Goal: Task Accomplishment & Management: Use online tool/utility

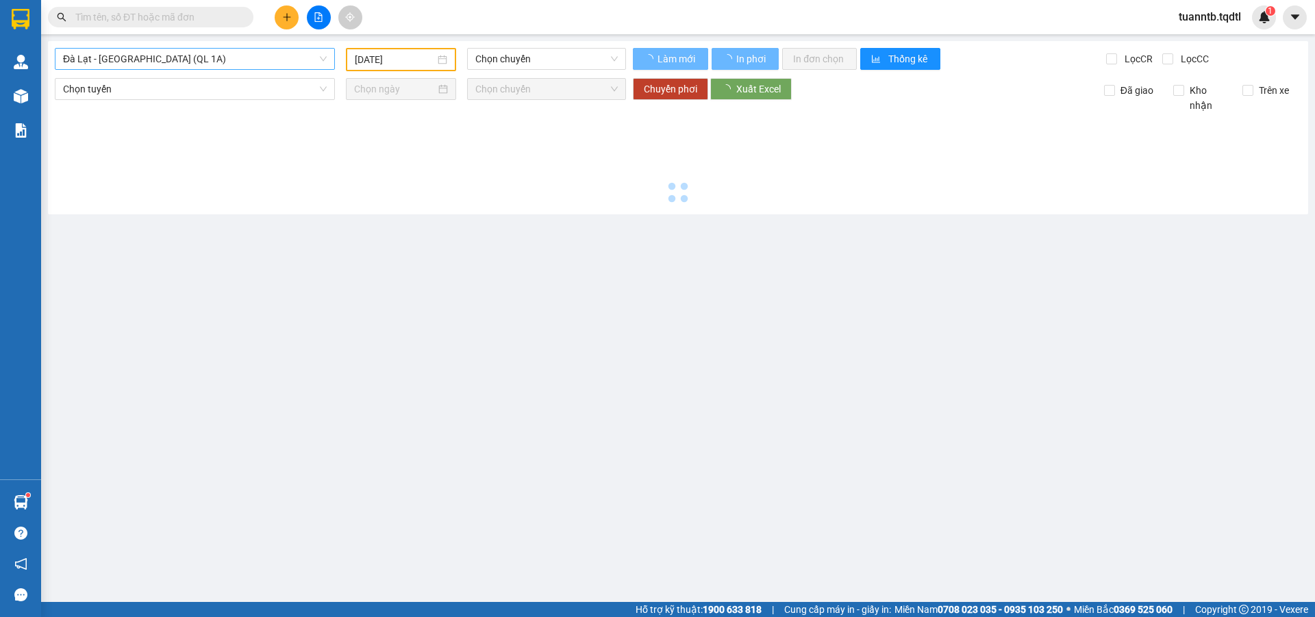
type input "[DATE]"
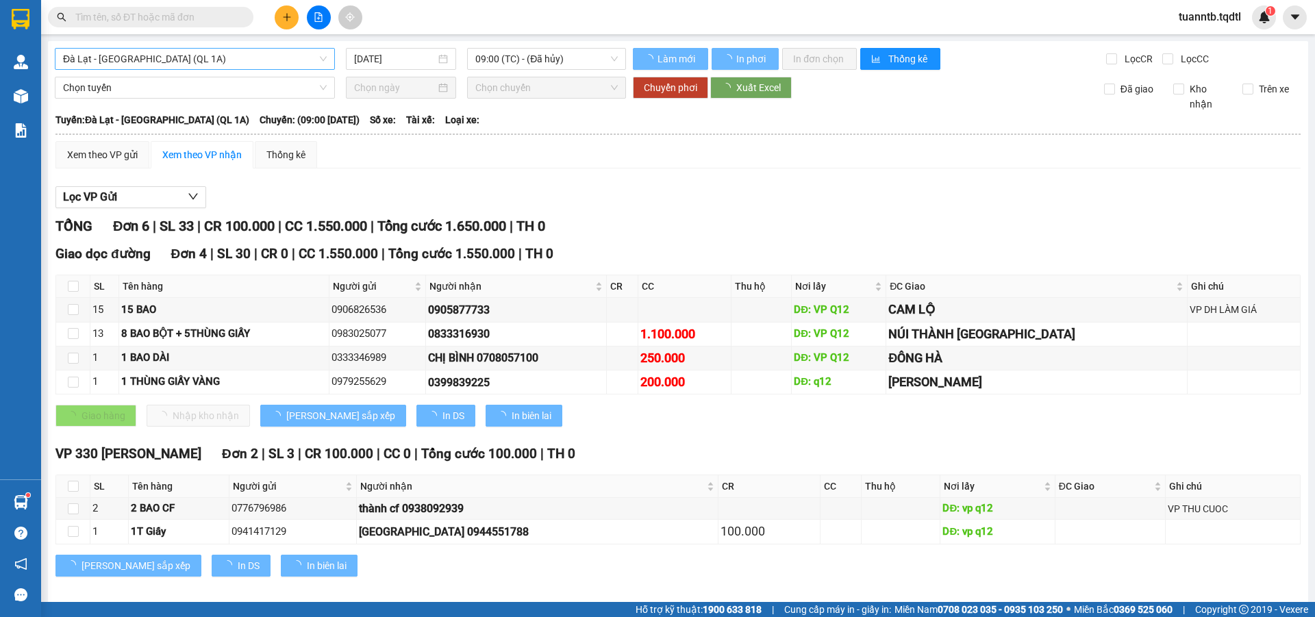
click at [248, 64] on span "Đà Lạt - Sài Gòn (QL 1A)" at bounding box center [195, 59] width 264 height 21
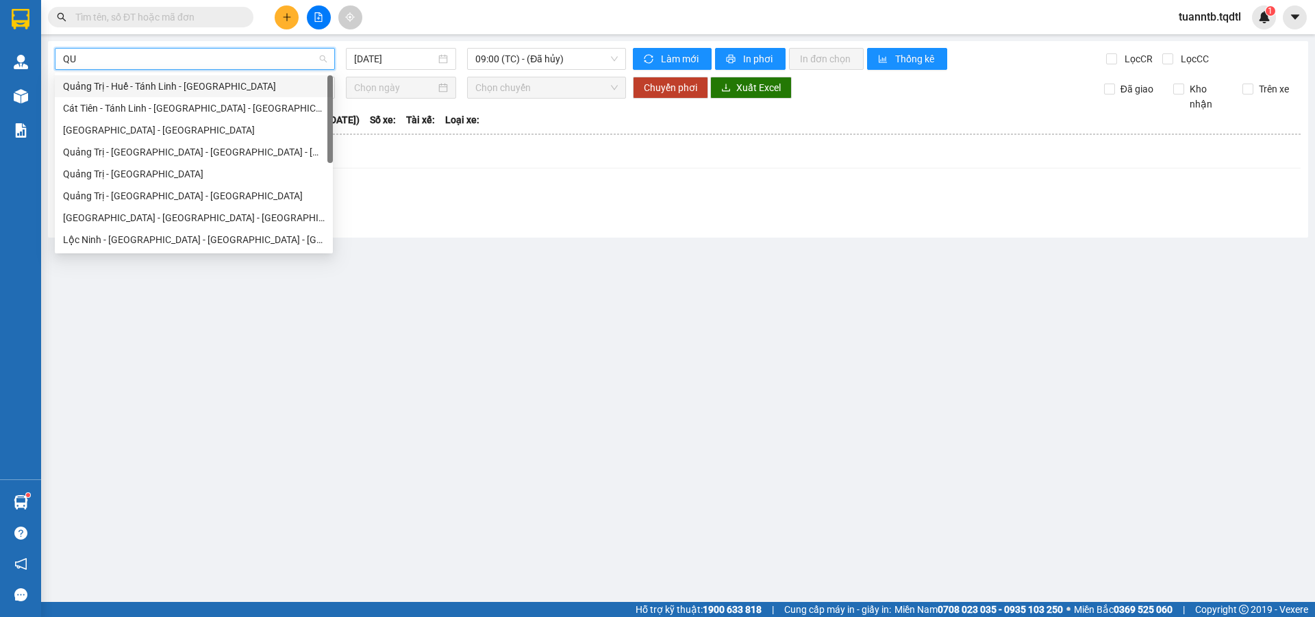
type input "QUA"
click at [137, 188] on div "Quảng Trị - Đà Lạt" at bounding box center [194, 195] width 262 height 15
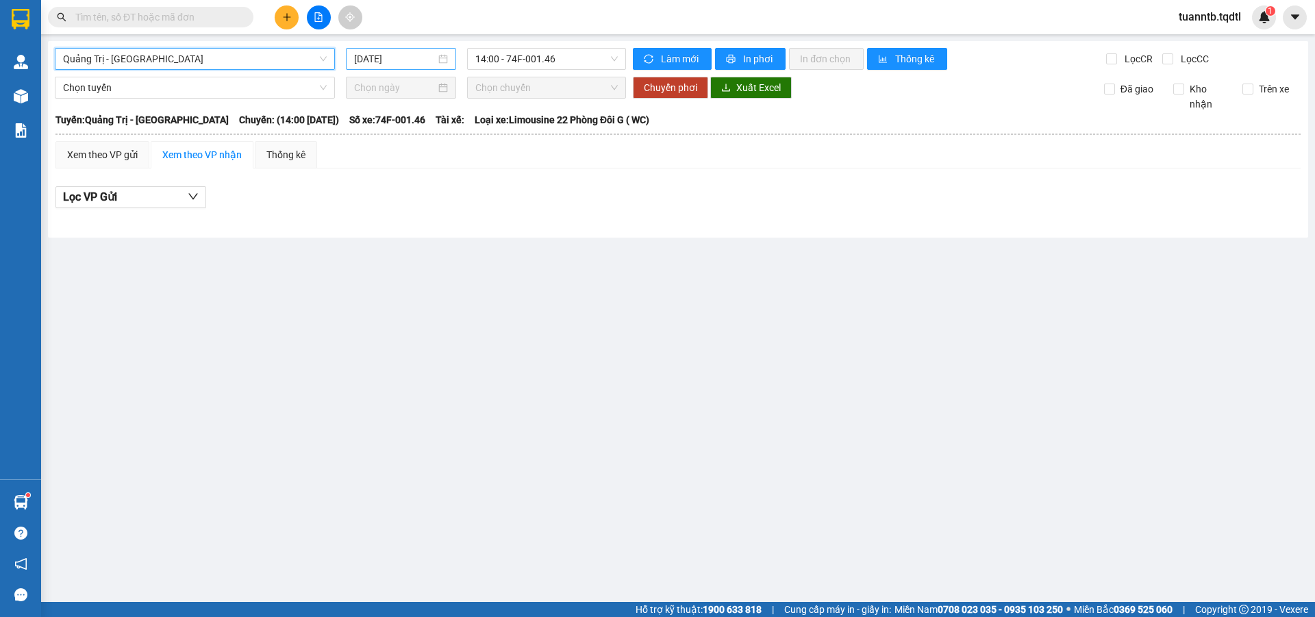
click at [385, 64] on input "15/09/2025" at bounding box center [395, 58] width 82 height 15
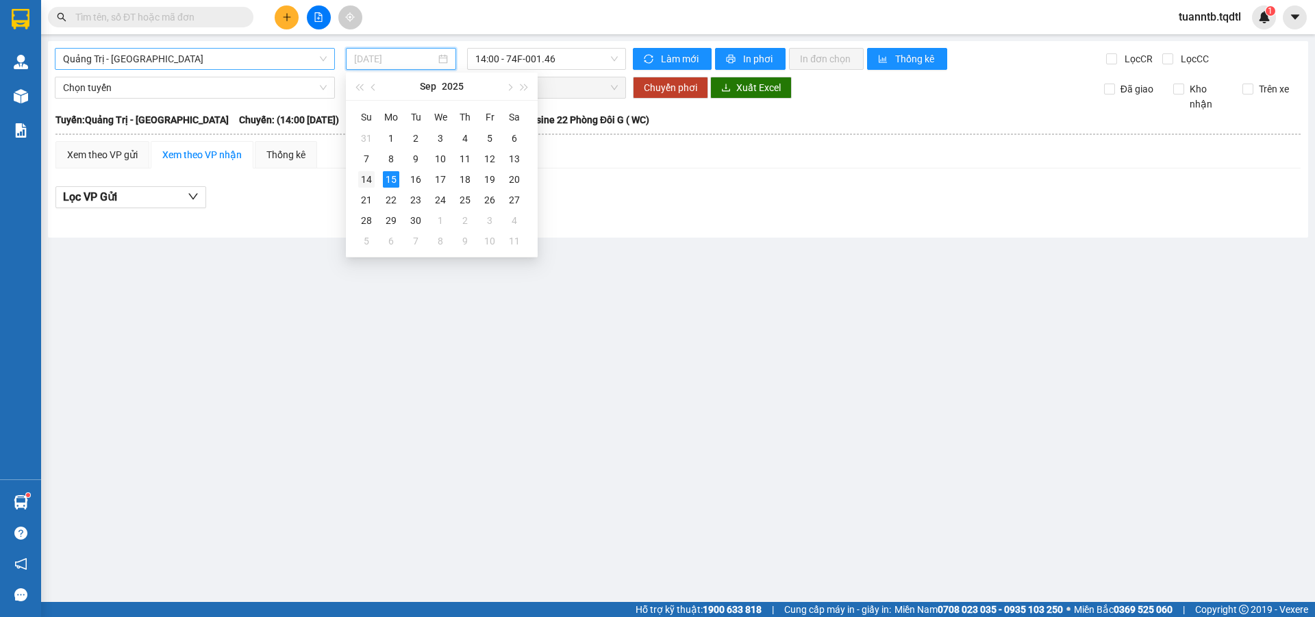
click at [373, 179] on div "14" at bounding box center [366, 179] width 16 height 16
type input "14/09/2025"
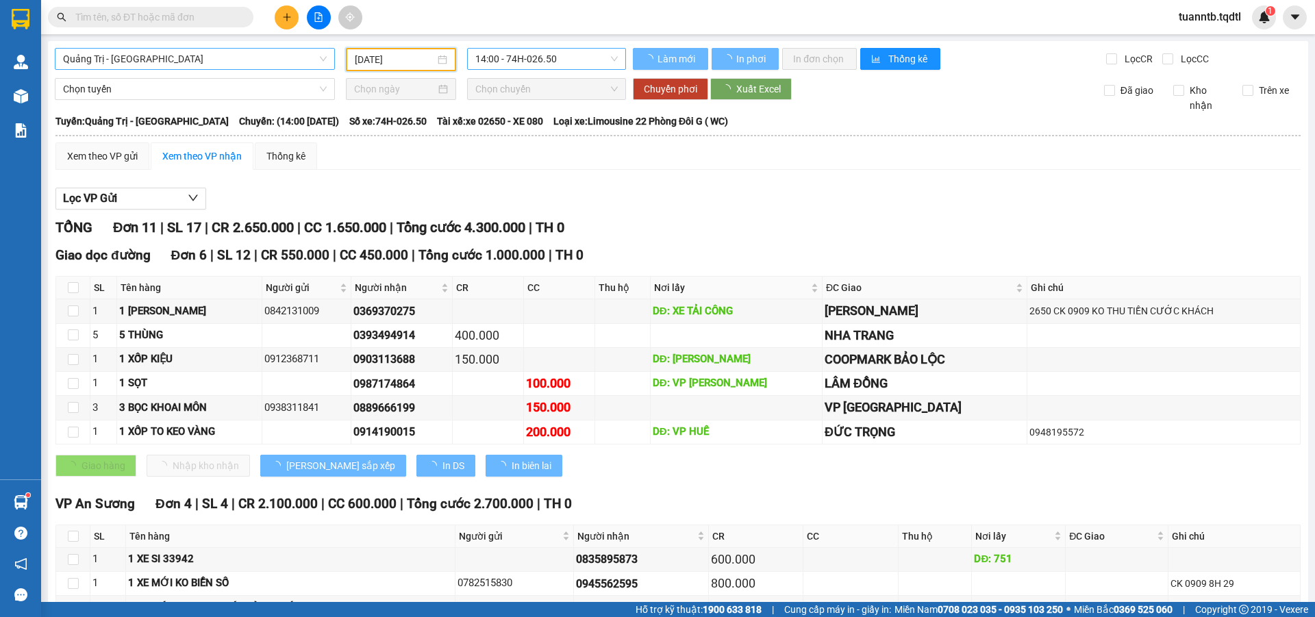
click at [541, 61] on span "14:00 - 74H-026.50" at bounding box center [546, 59] width 142 height 21
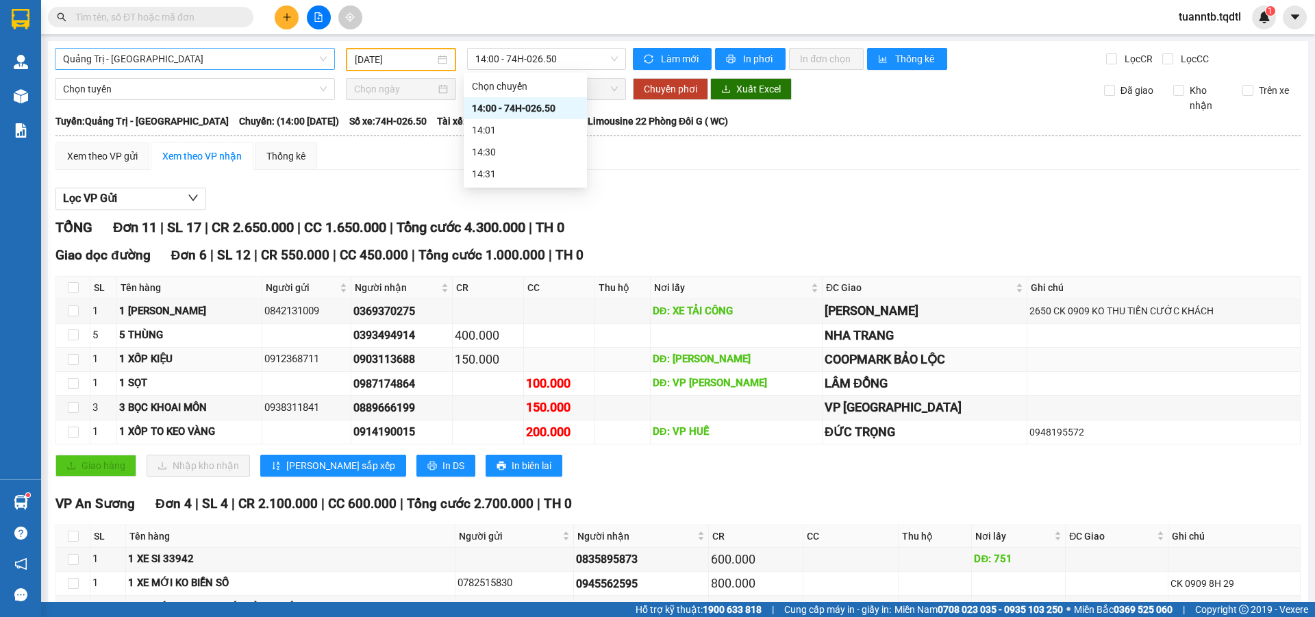
click at [627, 353] on td at bounding box center [622, 360] width 55 height 24
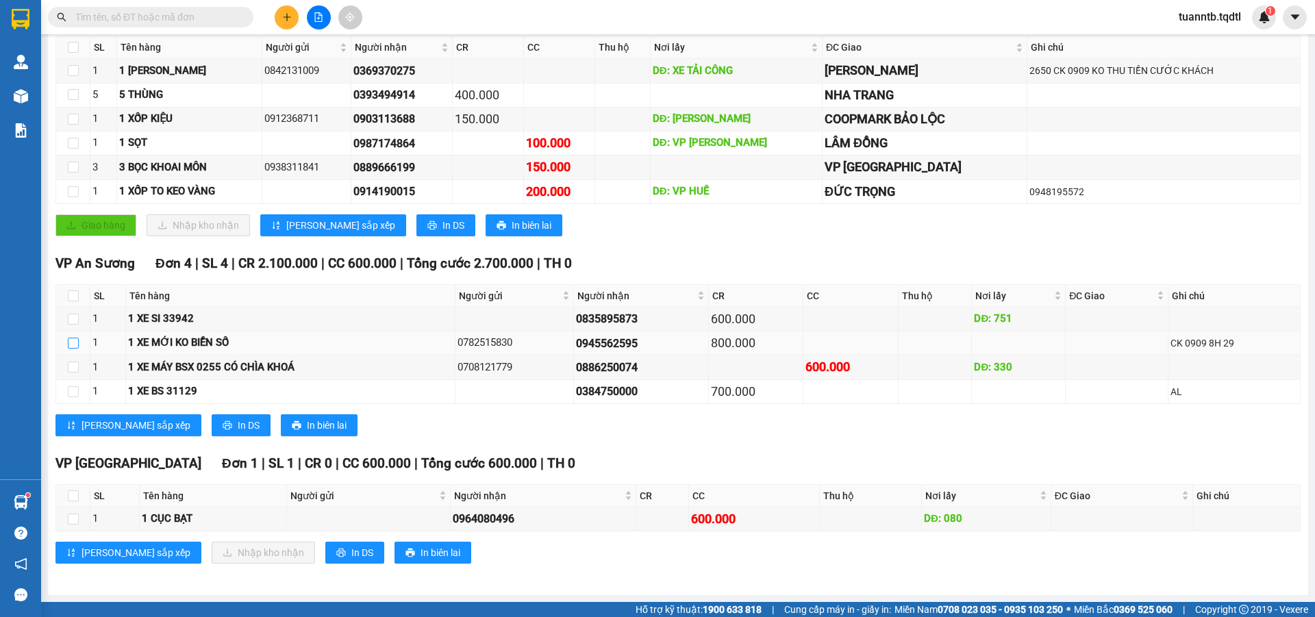
click at [77, 344] on input "checkbox" at bounding box center [73, 343] width 11 height 11
checkbox input "true"
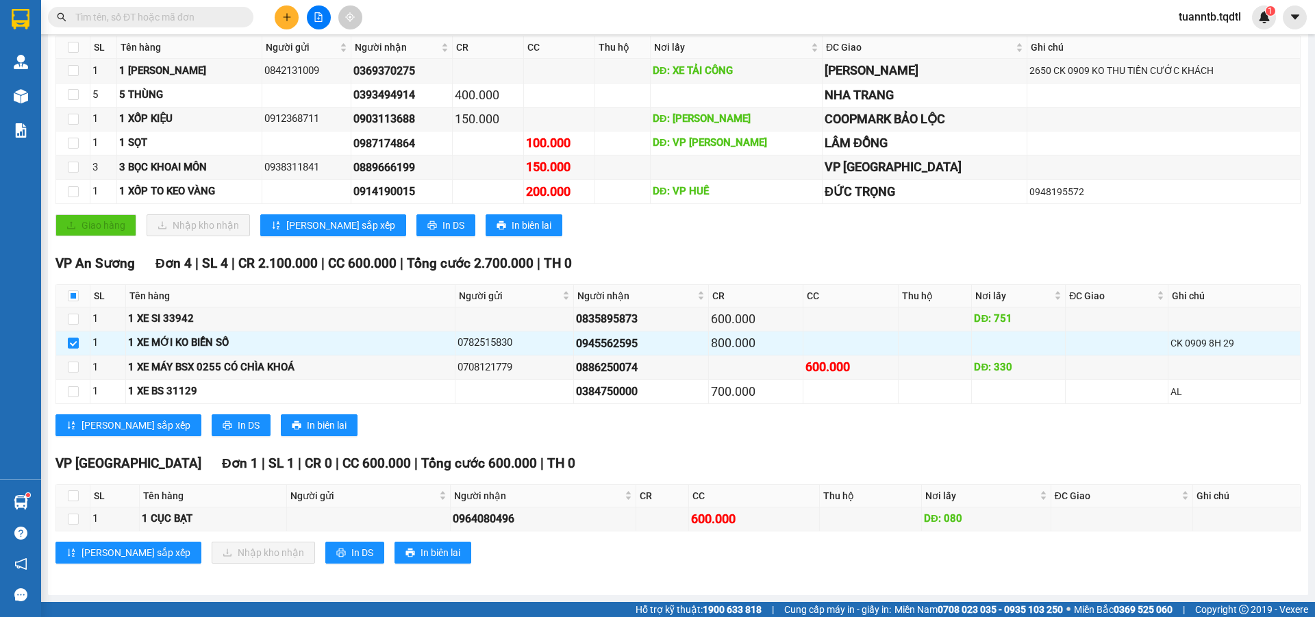
scroll to position [0, 0]
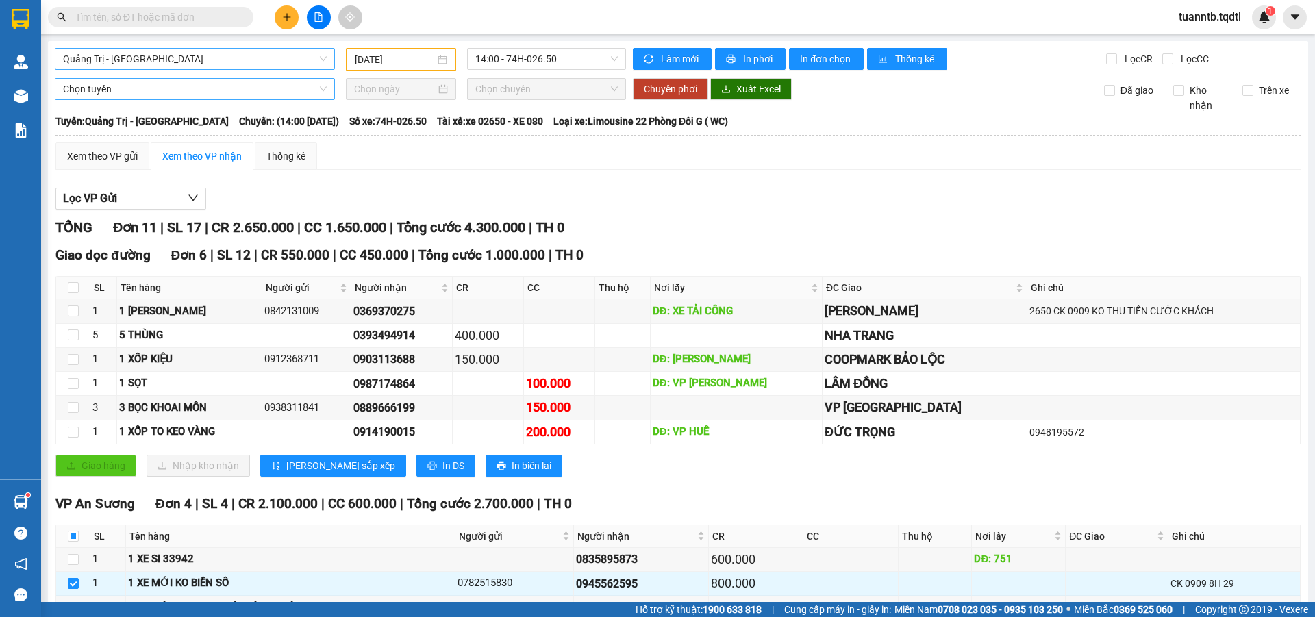
click at [166, 92] on span "Chọn tuyến" at bounding box center [195, 89] width 264 height 21
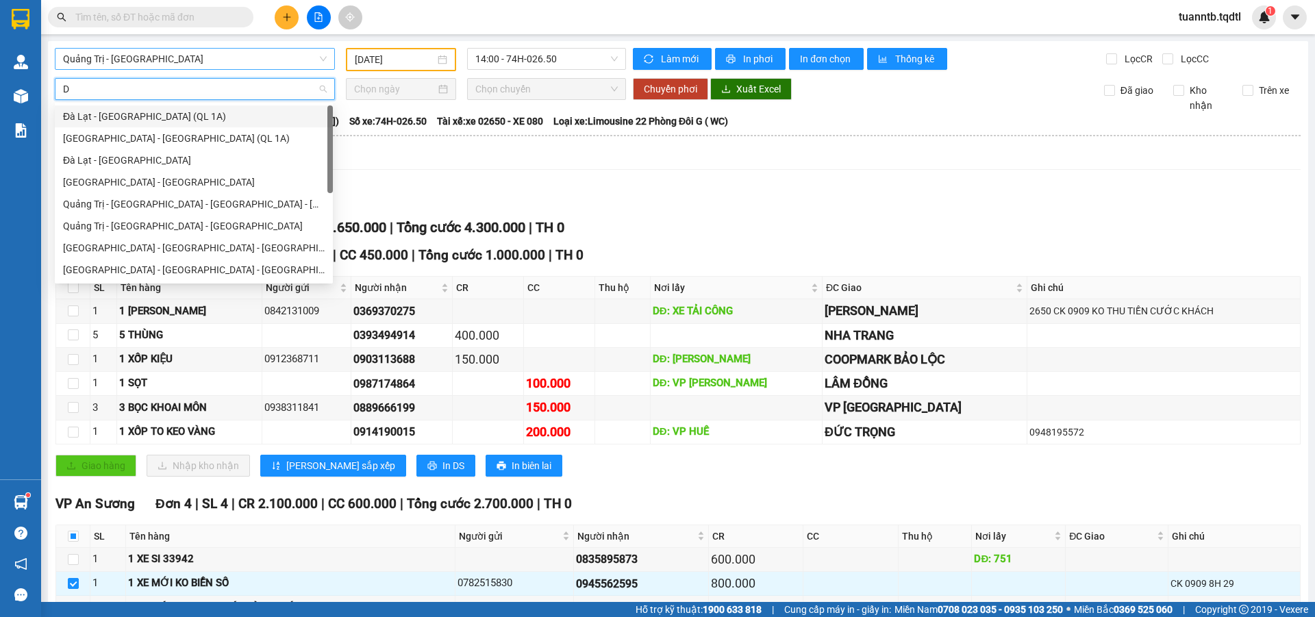
type input "DA"
click at [129, 159] on div "Đà Lạt - Sài Gòn" at bounding box center [194, 160] width 262 height 15
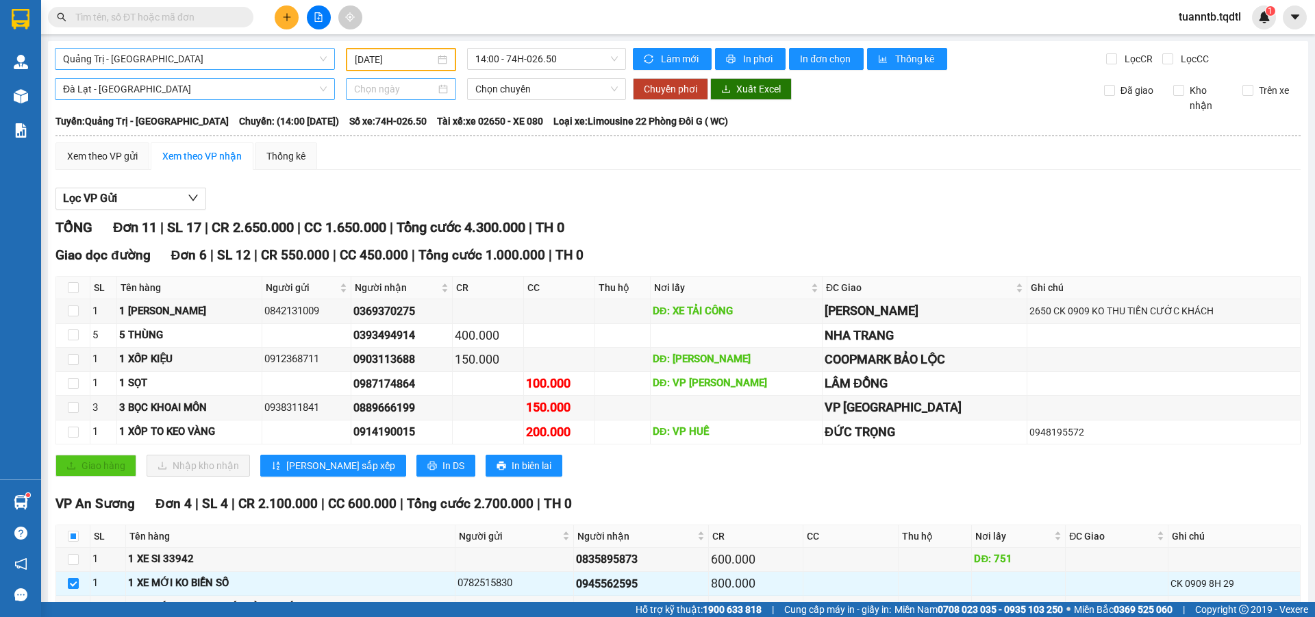
drag, startPoint x: 365, startPoint y: 102, endPoint x: 370, endPoint y: 95, distance: 8.4
click at [365, 100] on div "Đà Lạt - Sài Gòn Chọn chuyến Chuyển phơi Xuất Excel Đã giao Kho nhận Trên xe" at bounding box center [678, 95] width 1247 height 35
click at [370, 95] on input at bounding box center [395, 89] width 82 height 15
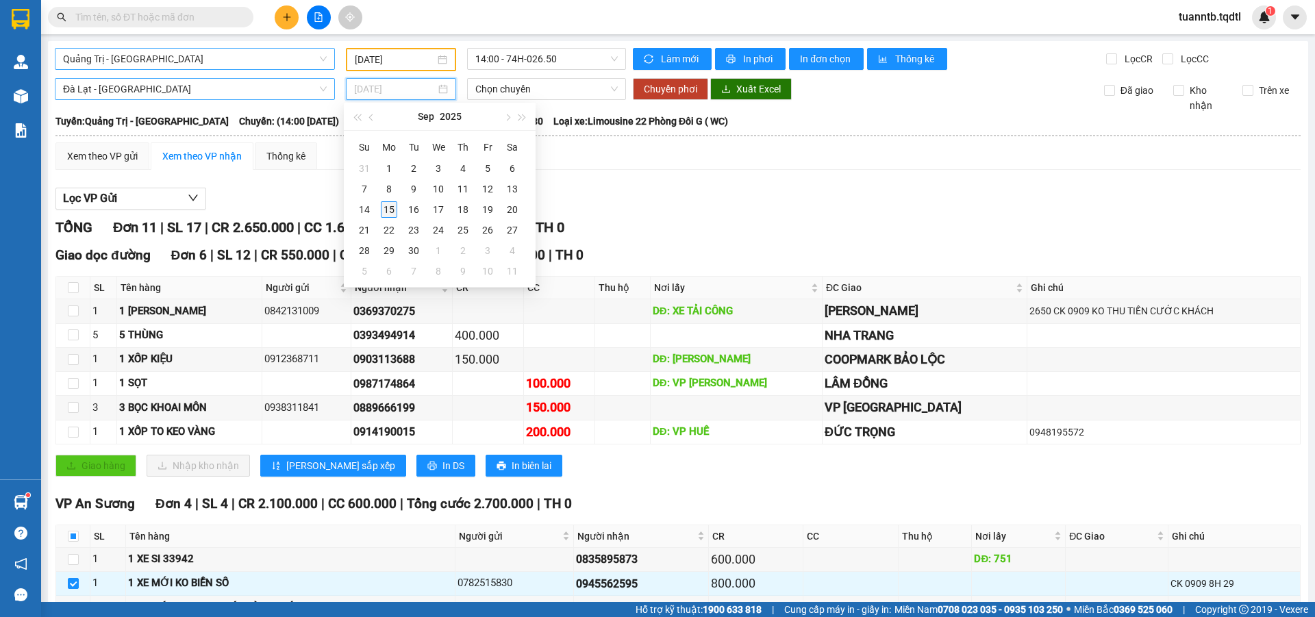
type input "15/09/2025"
click at [394, 212] on div "15" at bounding box center [389, 209] width 16 height 16
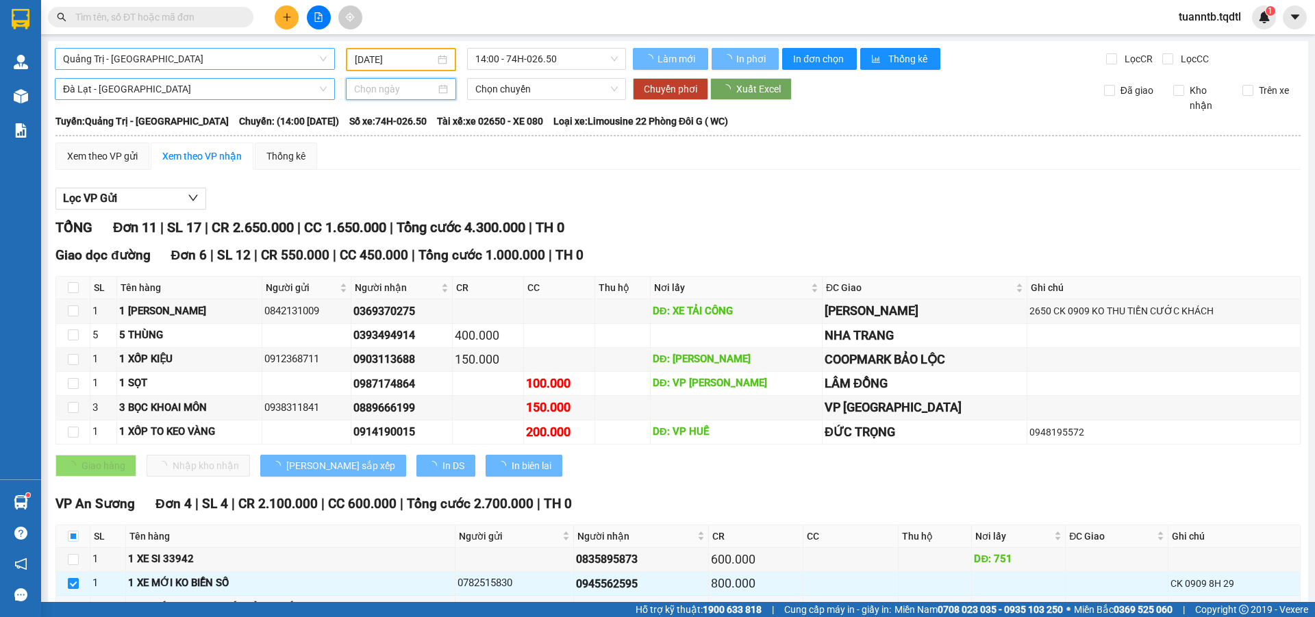
type input "15/09/2025"
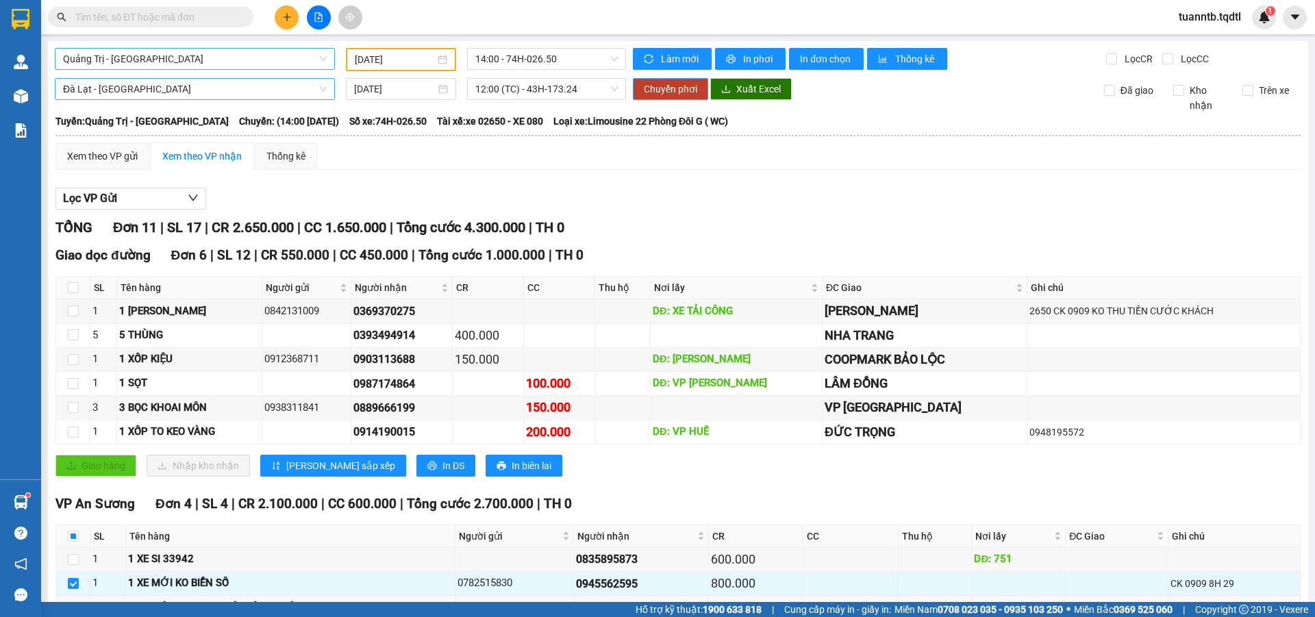
click at [648, 90] on span "Chuyển phơi" at bounding box center [670, 89] width 53 height 15
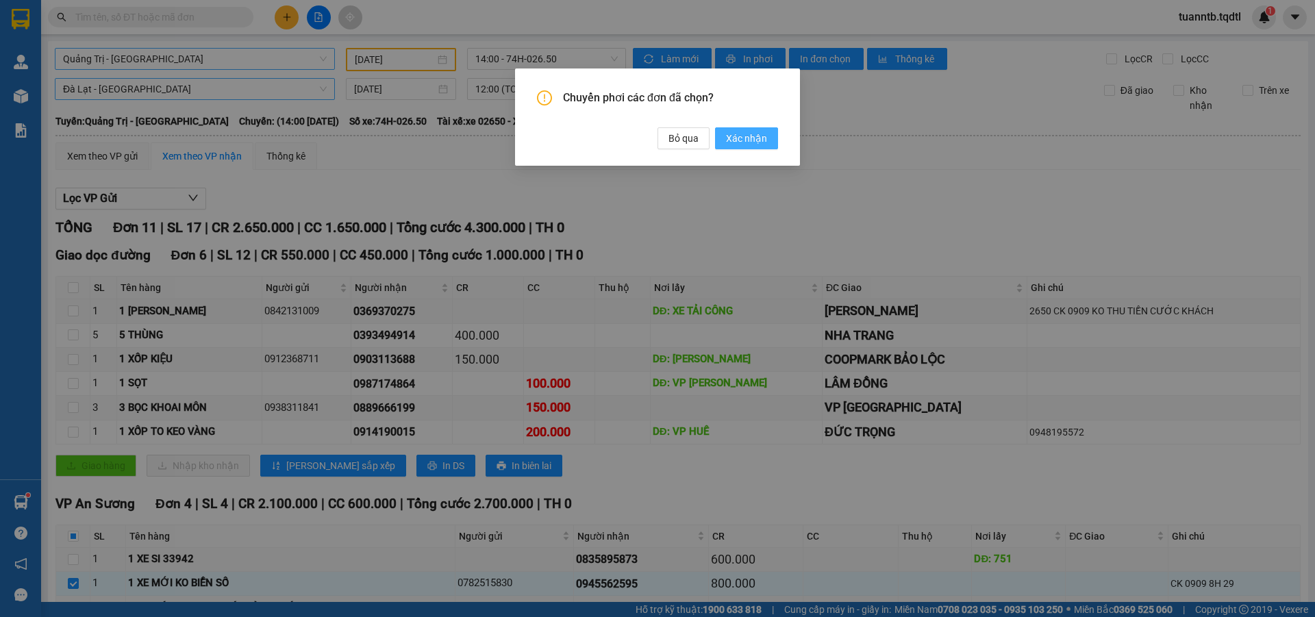
click at [745, 146] on span "Xác nhận" at bounding box center [746, 138] width 41 height 15
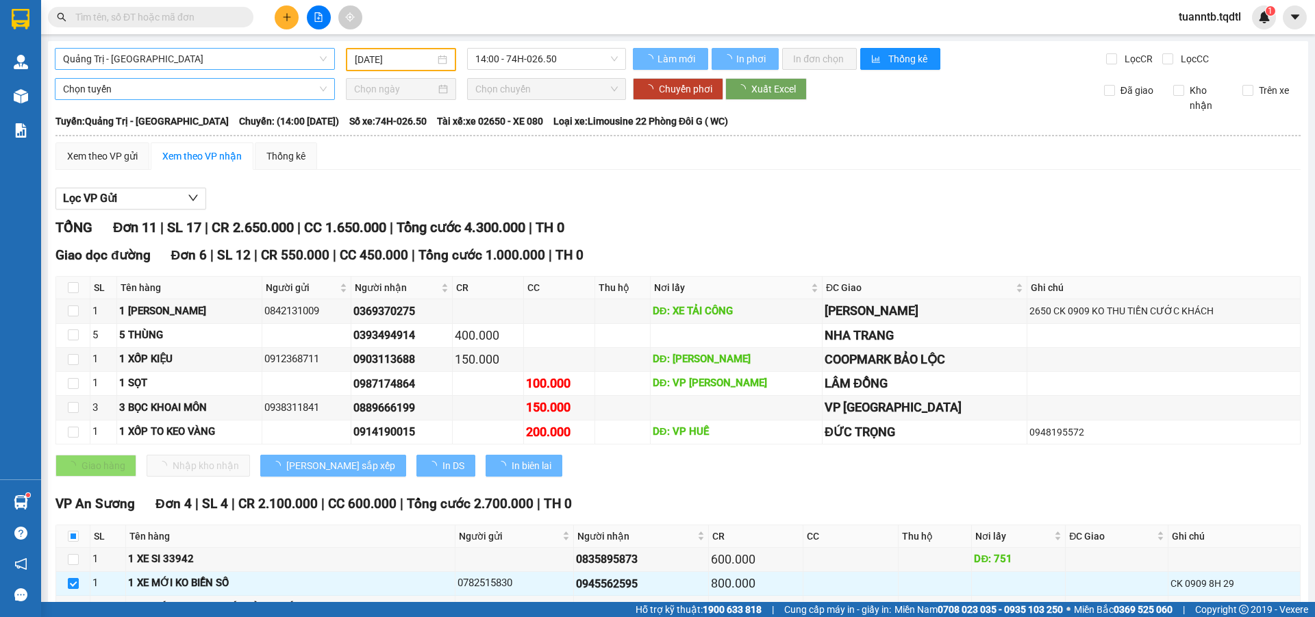
checkbox input "true"
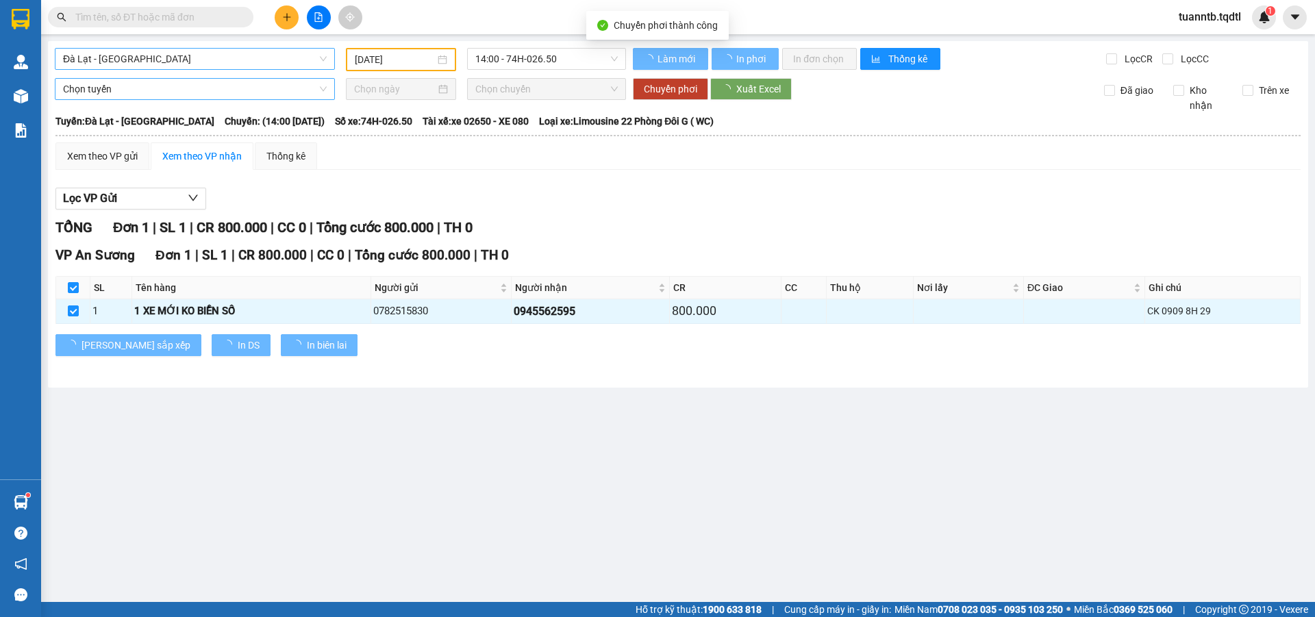
type input "15/09/2025"
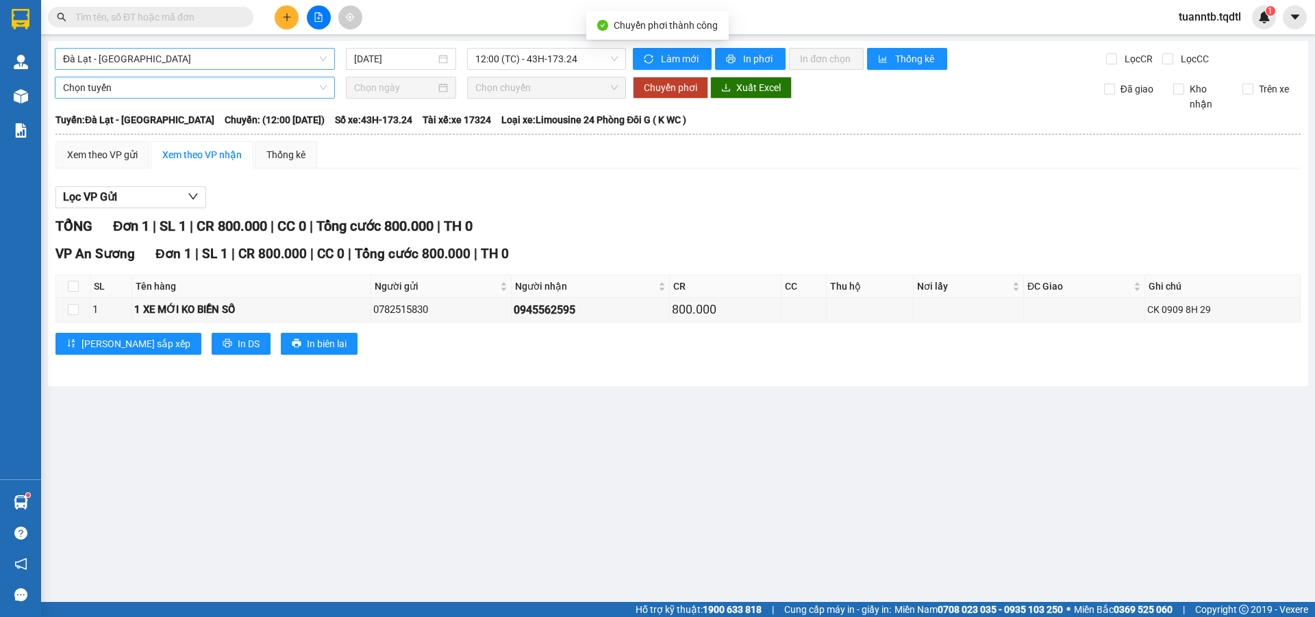
checkbox input "false"
click at [221, 55] on span "Đà Lạt - Sài Gòn" at bounding box center [195, 59] width 264 height 21
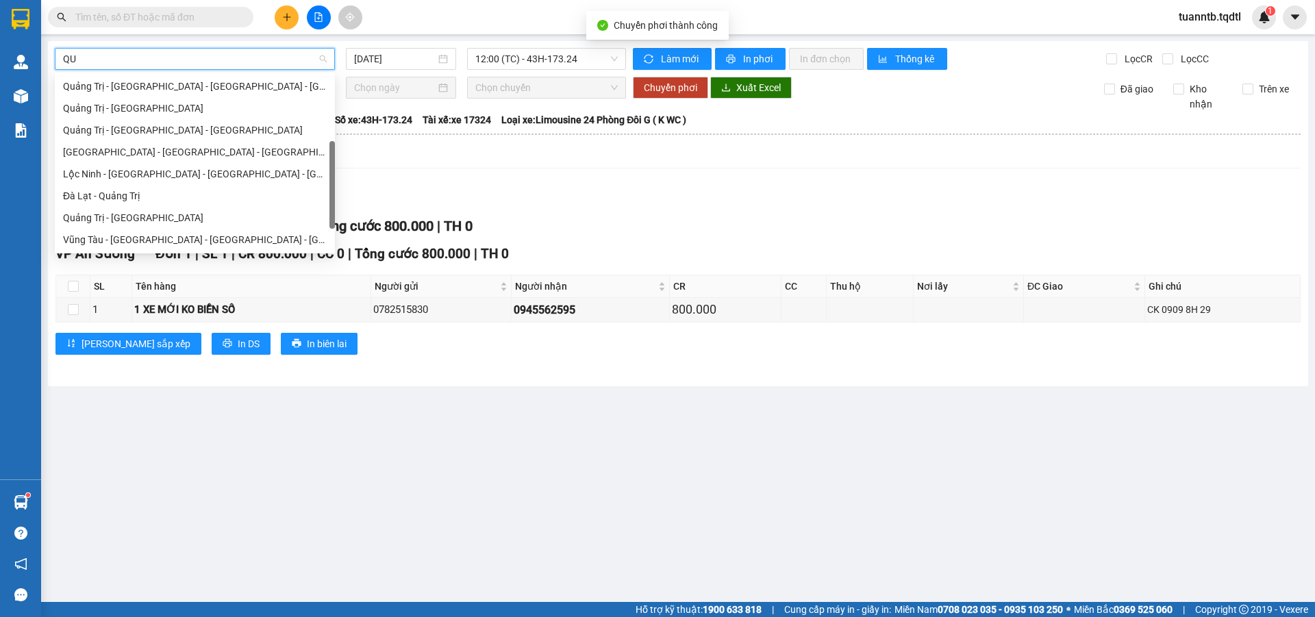
type input "QUA"
click at [124, 212] on div "Quảng Trị - Đà Lạt" at bounding box center [195, 217] width 264 height 15
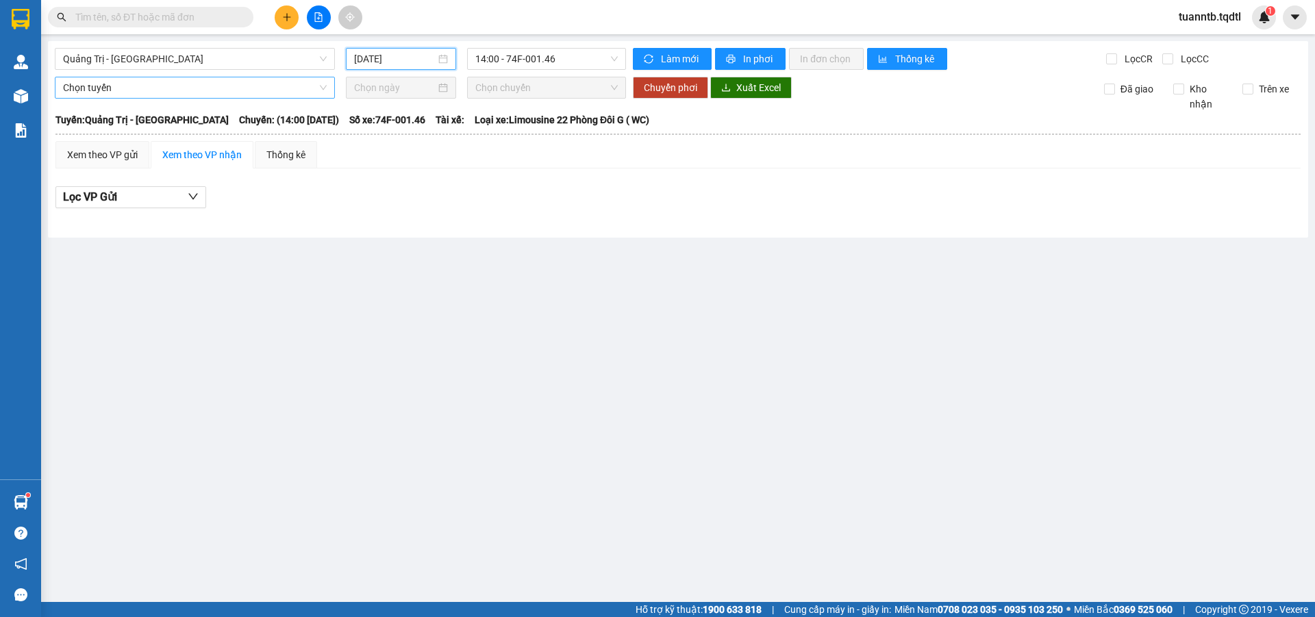
click at [409, 53] on input "15/09/2025" at bounding box center [395, 58] width 82 height 15
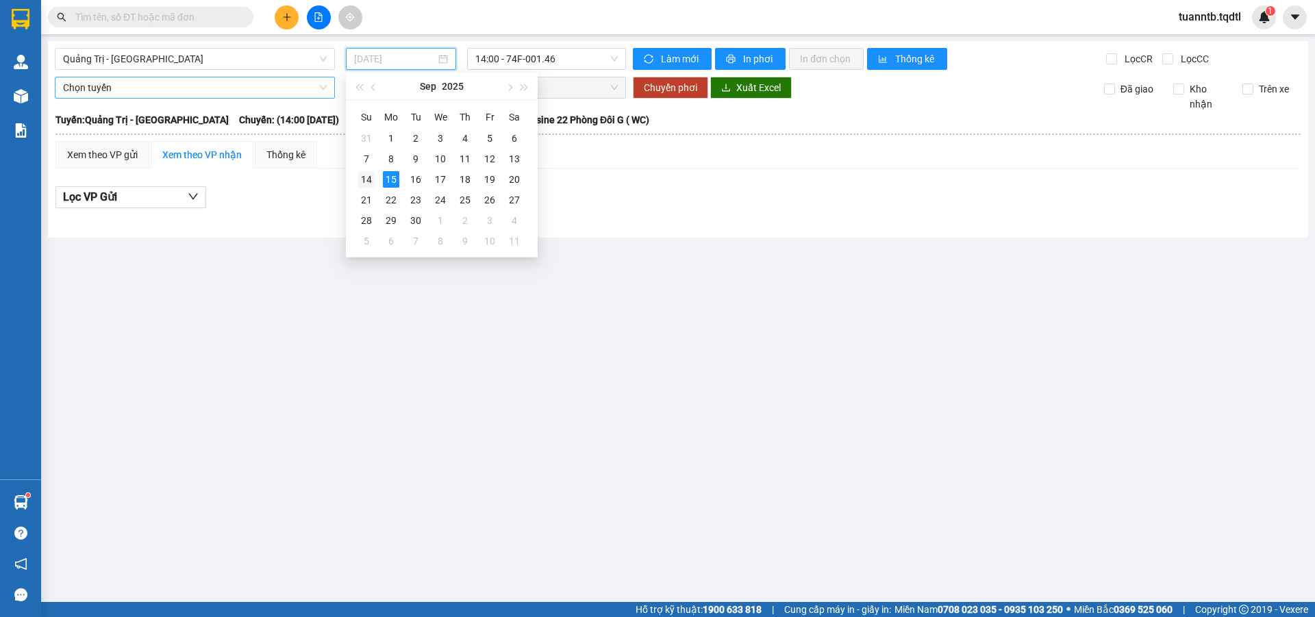
click at [367, 186] on div "14" at bounding box center [366, 179] width 16 height 16
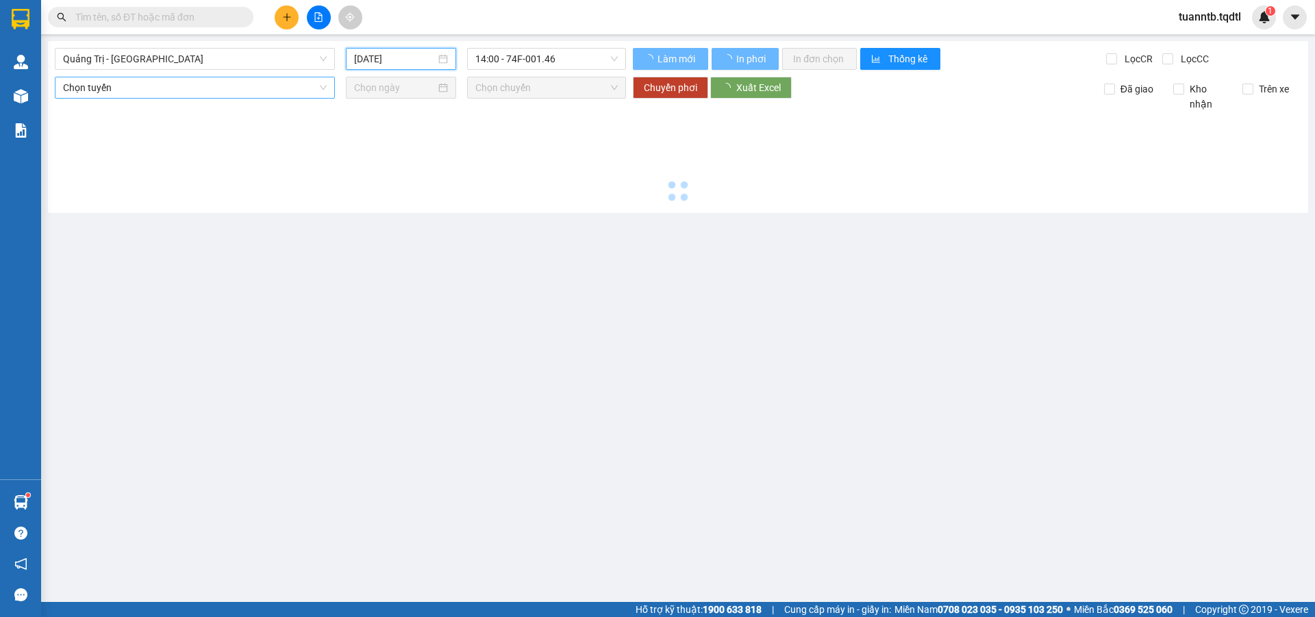
type input "14/09/2025"
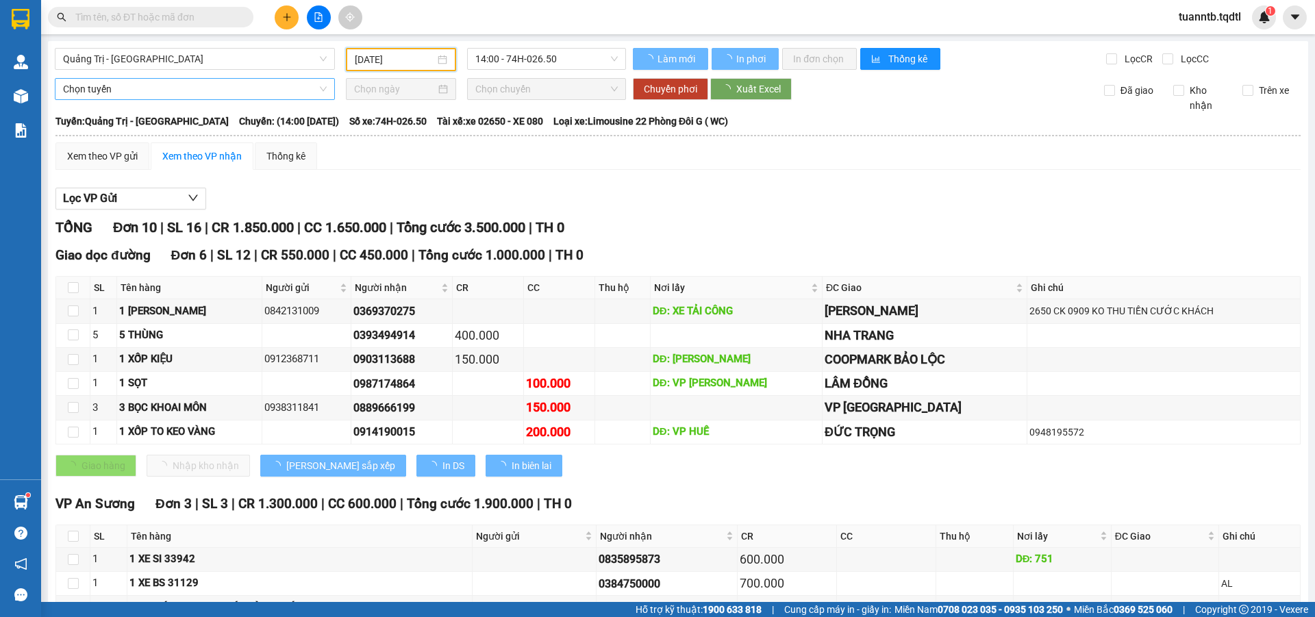
click at [582, 60] on span "14:00 - 74H-026.50" at bounding box center [546, 59] width 142 height 21
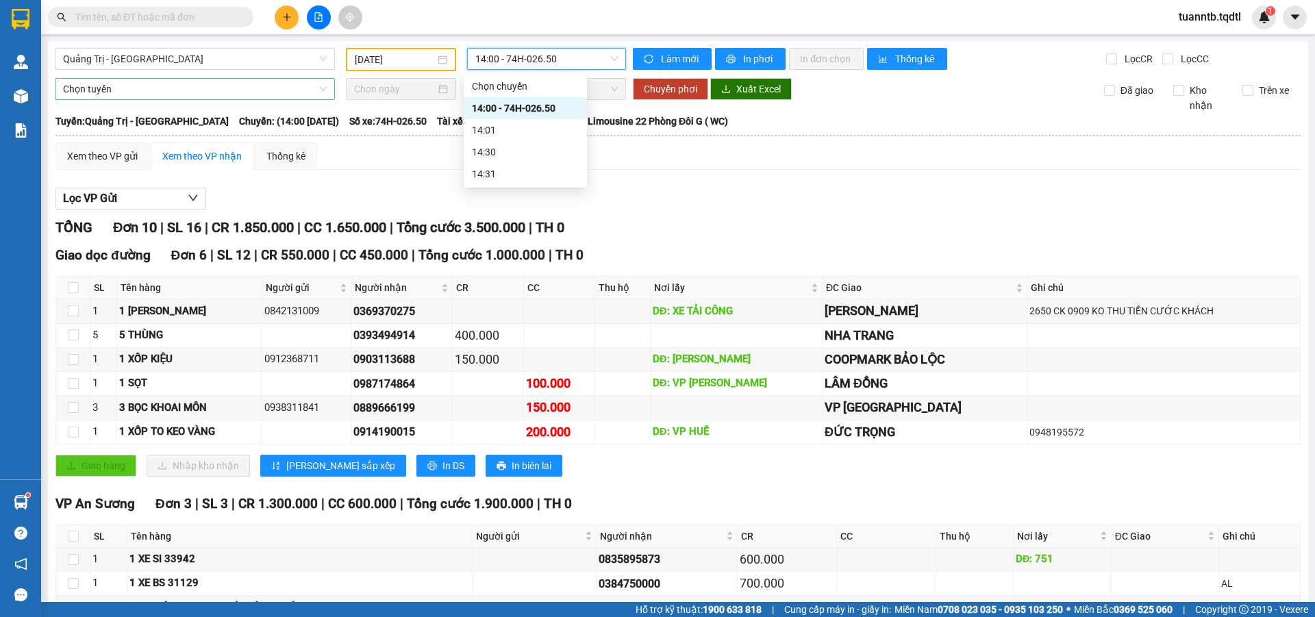
drag, startPoint x: 638, startPoint y: 186, endPoint x: 627, endPoint y: 217, distance: 33.6
click at [638, 186] on div "Lọc VP Gửi TỔNG Đơn 10 | SL 16 | CR 1.850.000 | CC 1.650.000 | Tổng cước 3.500…" at bounding box center [677, 489] width 1245 height 616
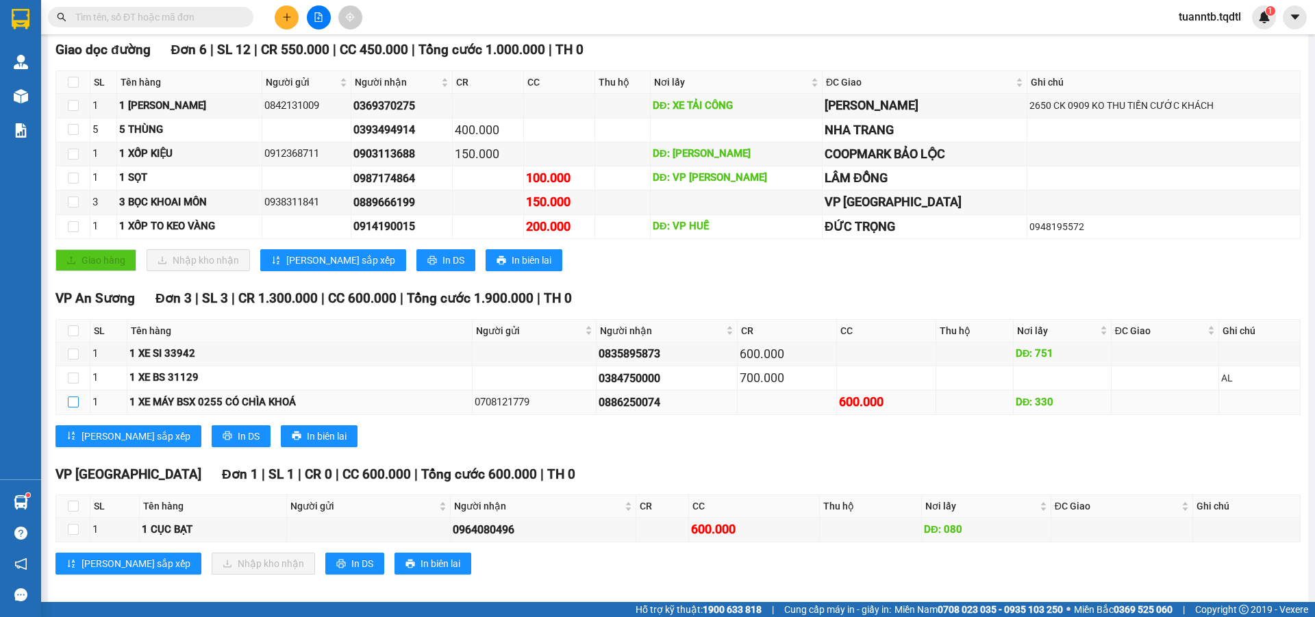
click at [71, 405] on input "checkbox" at bounding box center [73, 402] width 11 height 11
checkbox input "true"
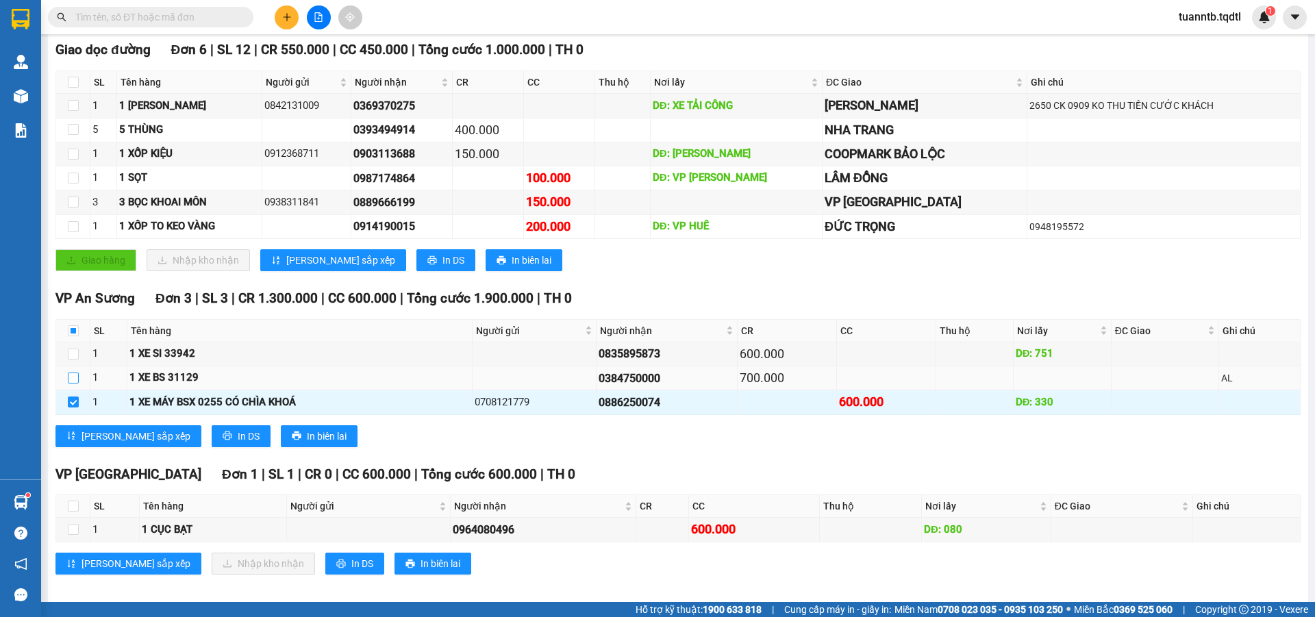
click at [73, 379] on input "checkbox" at bounding box center [73, 378] width 11 height 11
checkbox input "true"
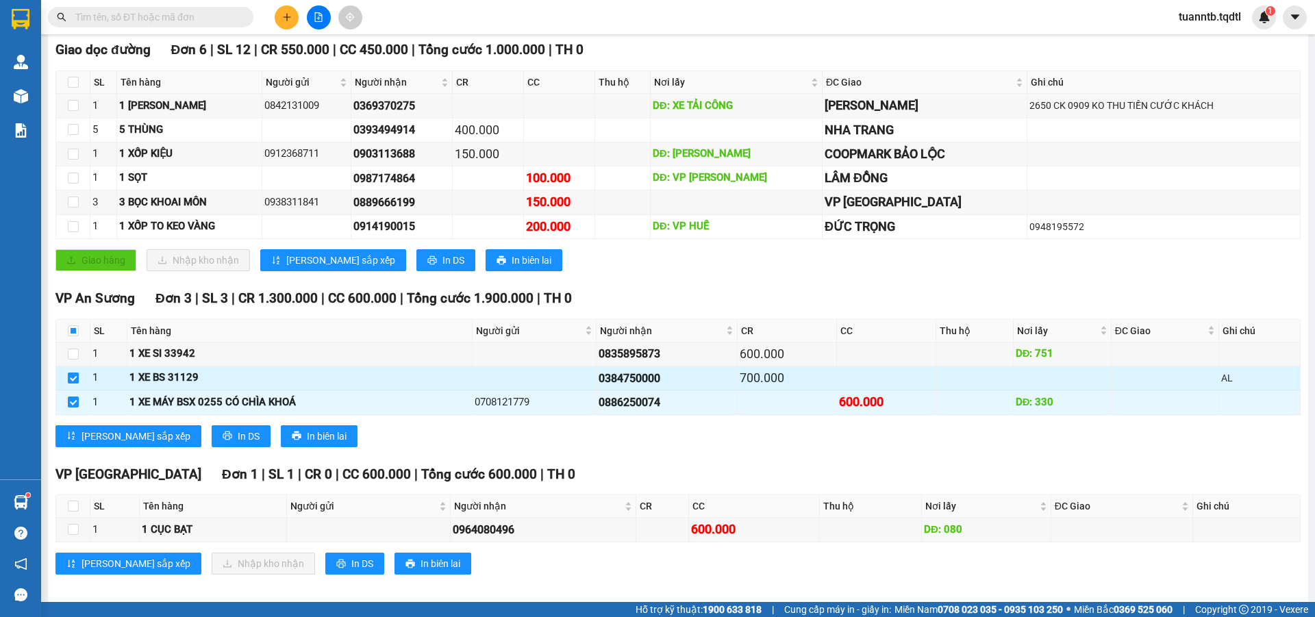
drag, startPoint x: 75, startPoint y: 398, endPoint x: 73, endPoint y: 381, distance: 17.2
click at [75, 399] on input "checkbox" at bounding box center [73, 402] width 11 height 11
checkbox input "false"
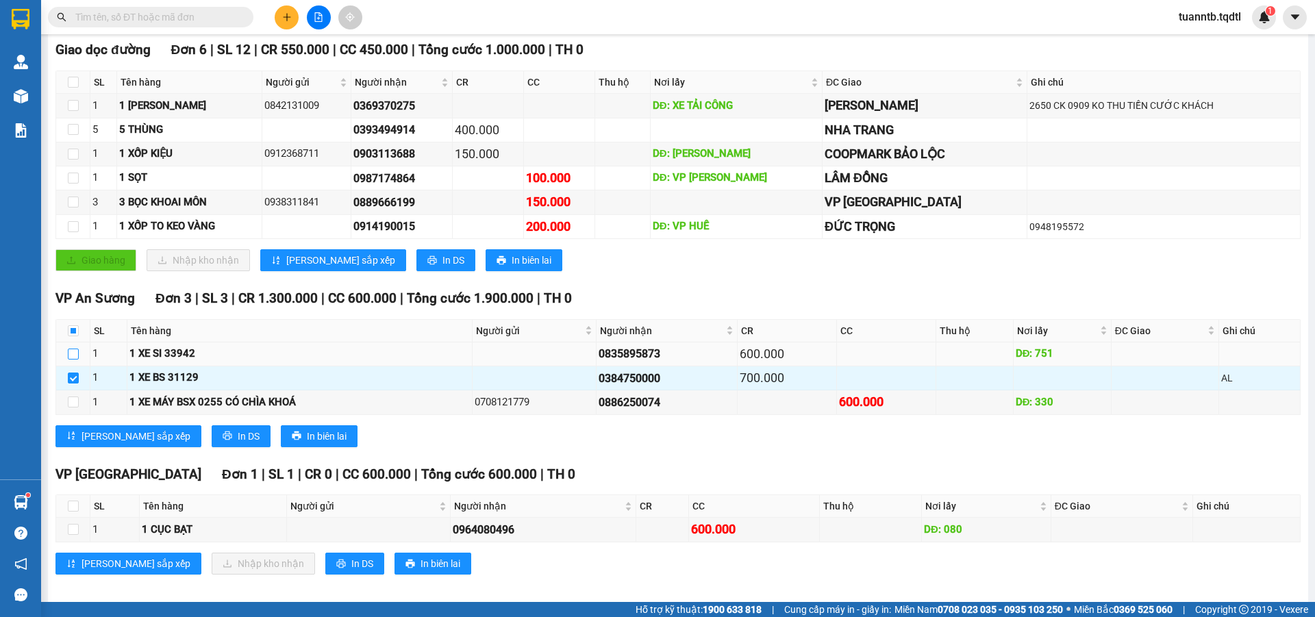
click at [71, 358] on input "checkbox" at bounding box center [73, 354] width 11 height 11
checkbox input "true"
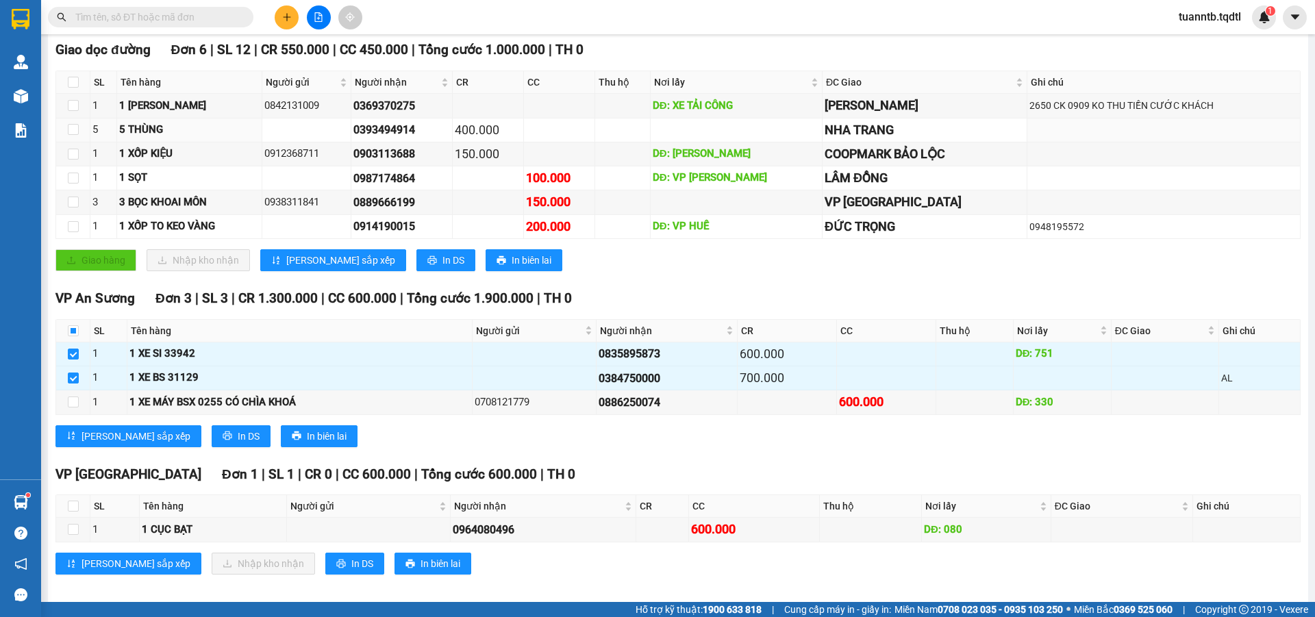
scroll to position [0, 0]
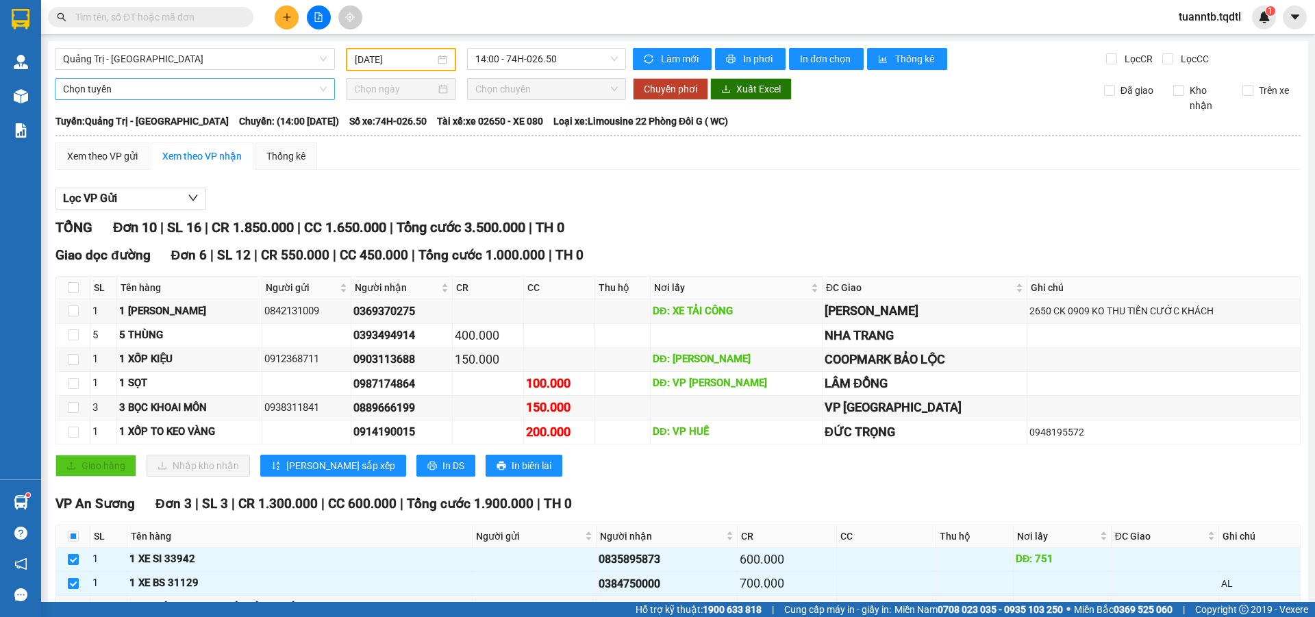
click at [168, 89] on span "Chọn tuyến" at bounding box center [195, 89] width 264 height 21
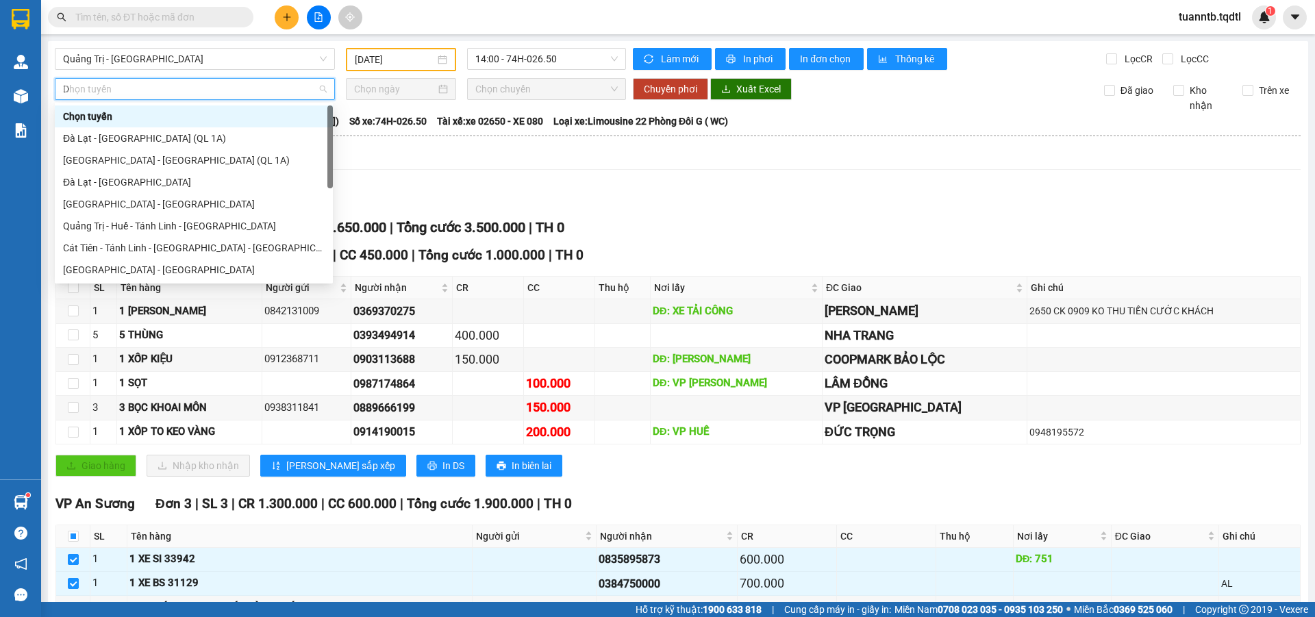
type input "DA"
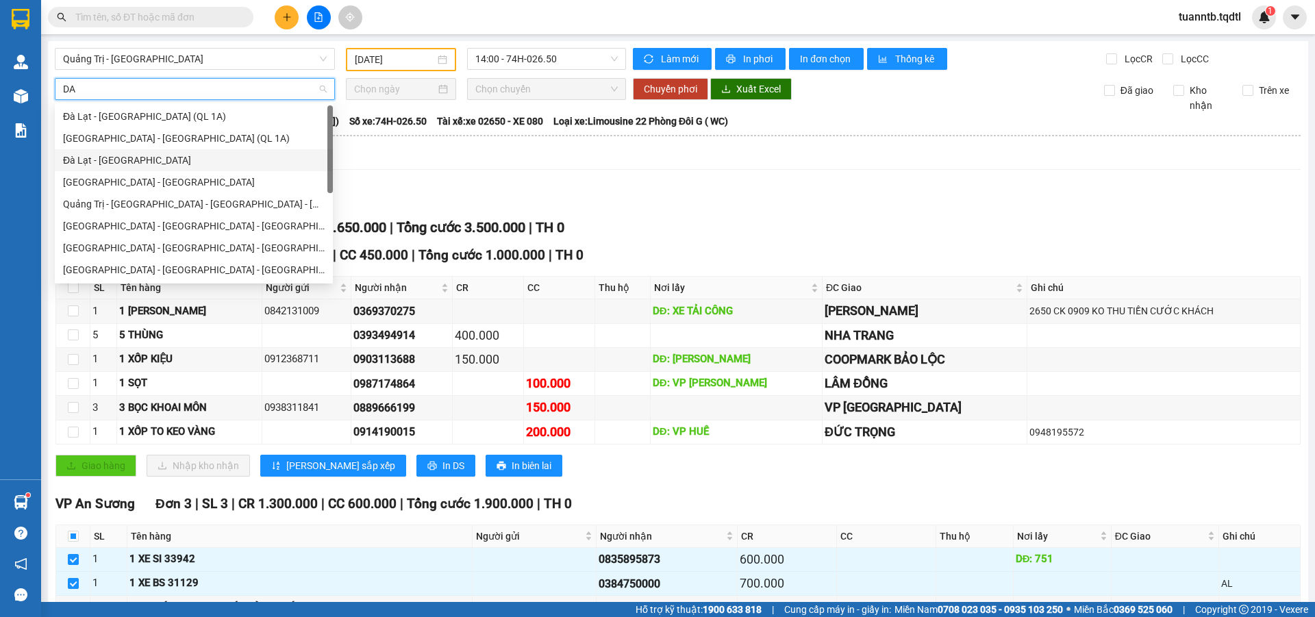
click at [158, 155] on div "Đà Lạt - Sài Gòn" at bounding box center [194, 160] width 262 height 15
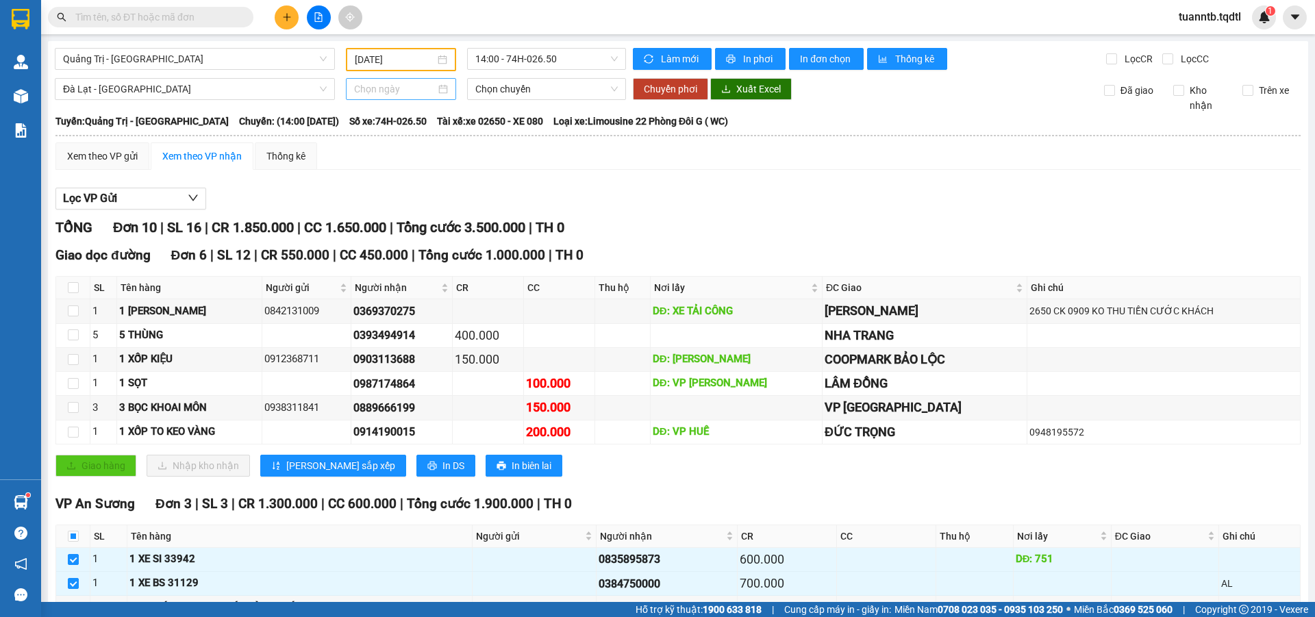
click at [386, 99] on div at bounding box center [401, 89] width 110 height 22
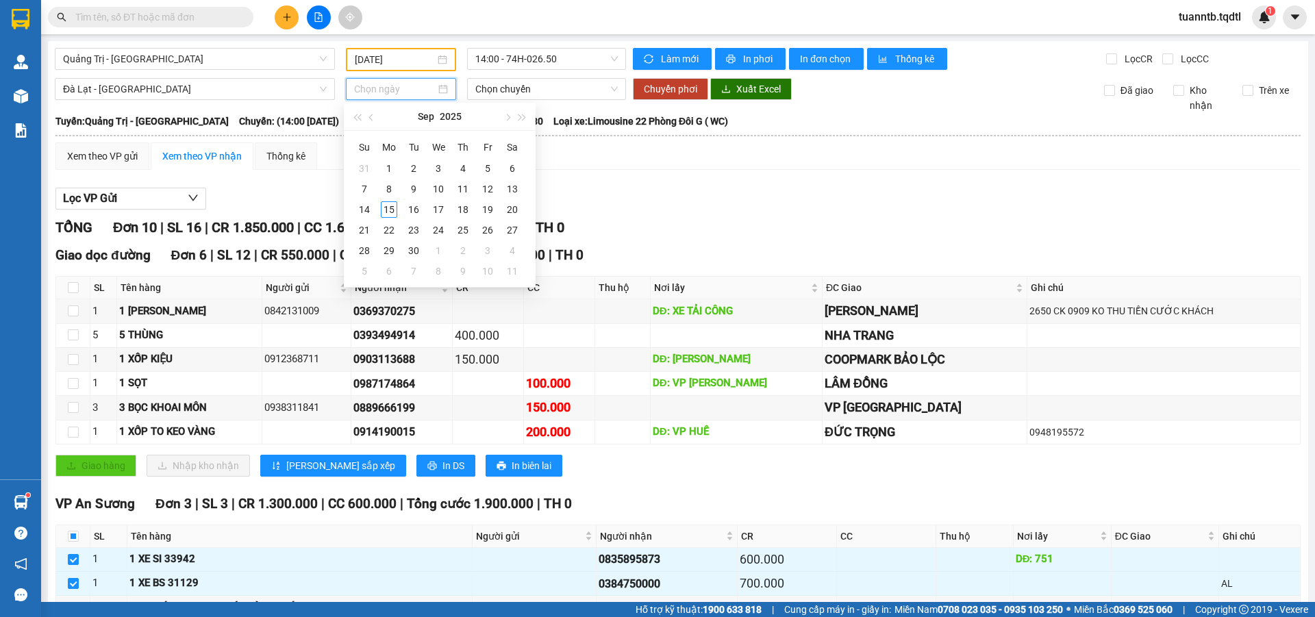
click at [385, 91] on input at bounding box center [395, 89] width 82 height 15
type input "15/09/2025"
click at [388, 207] on div "15" at bounding box center [389, 209] width 16 height 16
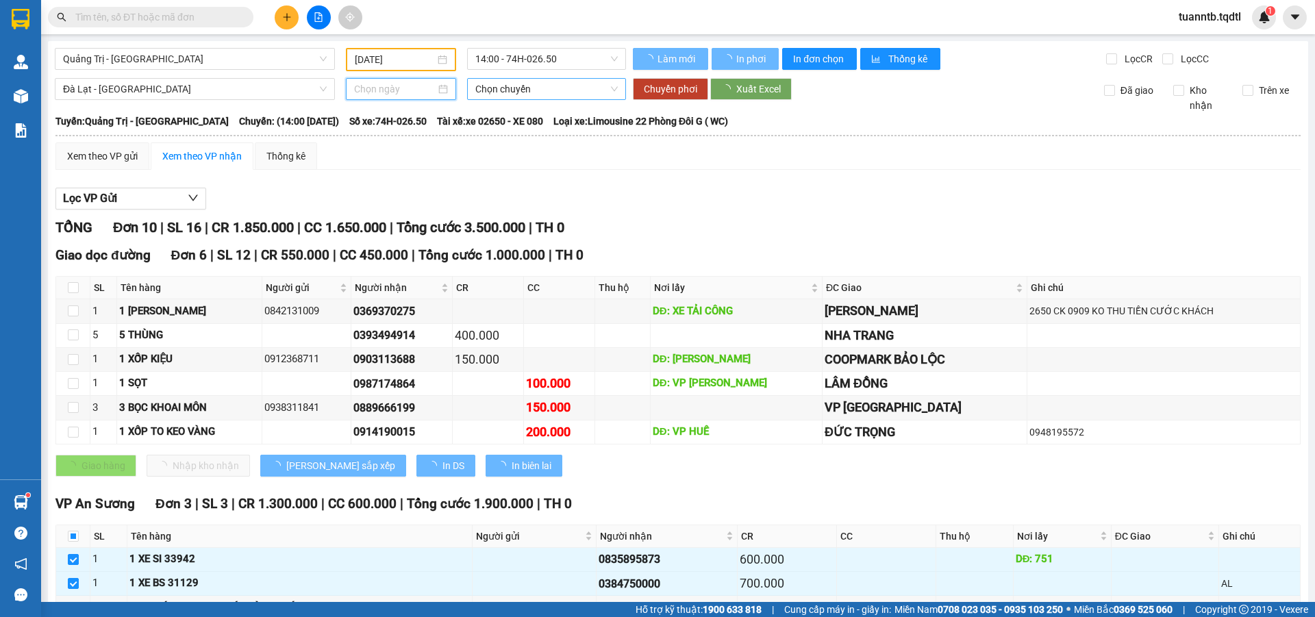
type input "15/09/2025"
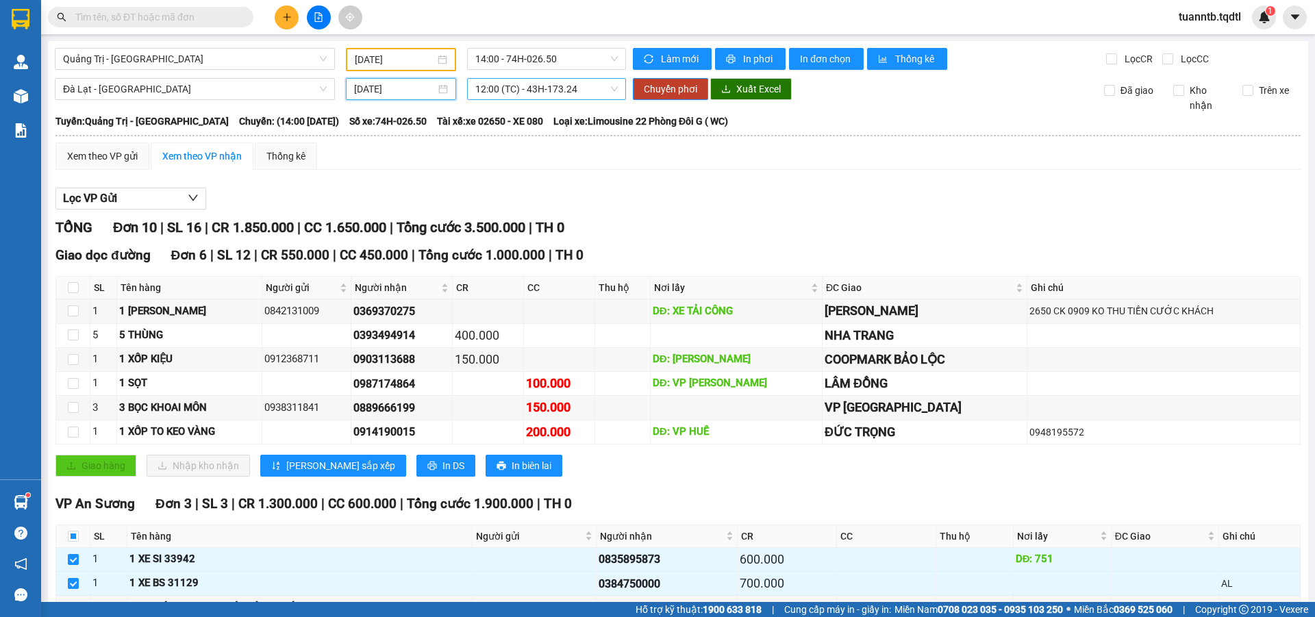
click at [529, 94] on span "12:00 (TC) - 43H-173.24" at bounding box center [546, 89] width 142 height 21
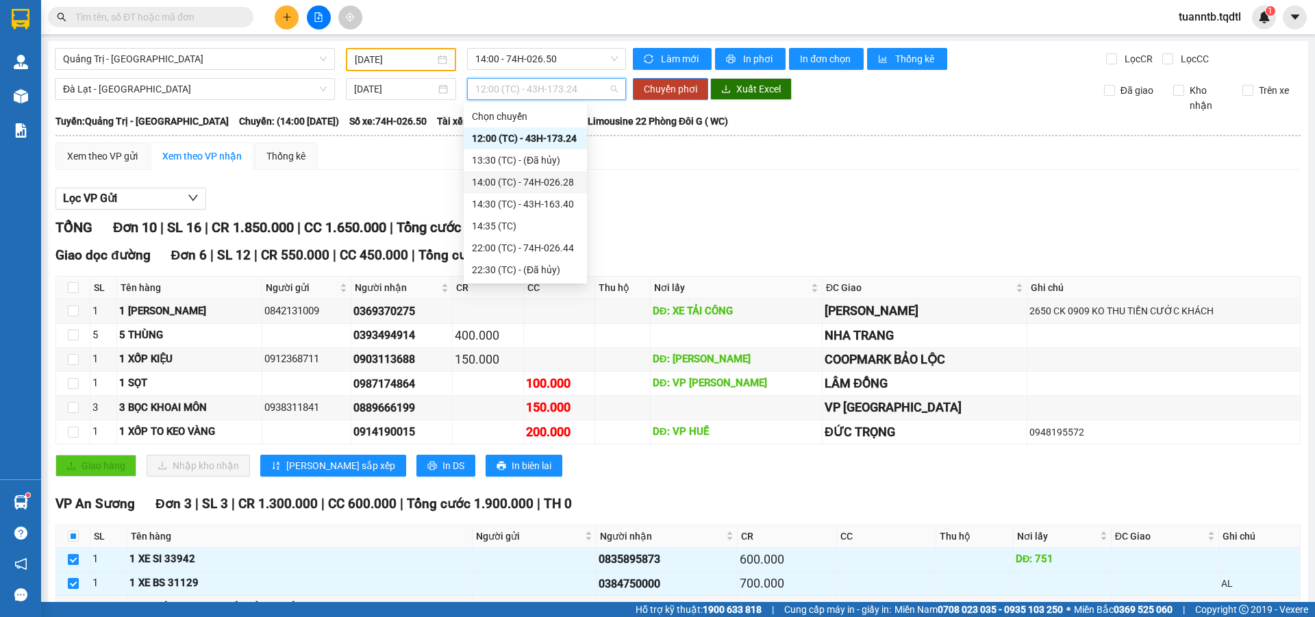
click at [561, 182] on div "14:00 (TC) - 74H-026.28" at bounding box center [525, 182] width 107 height 15
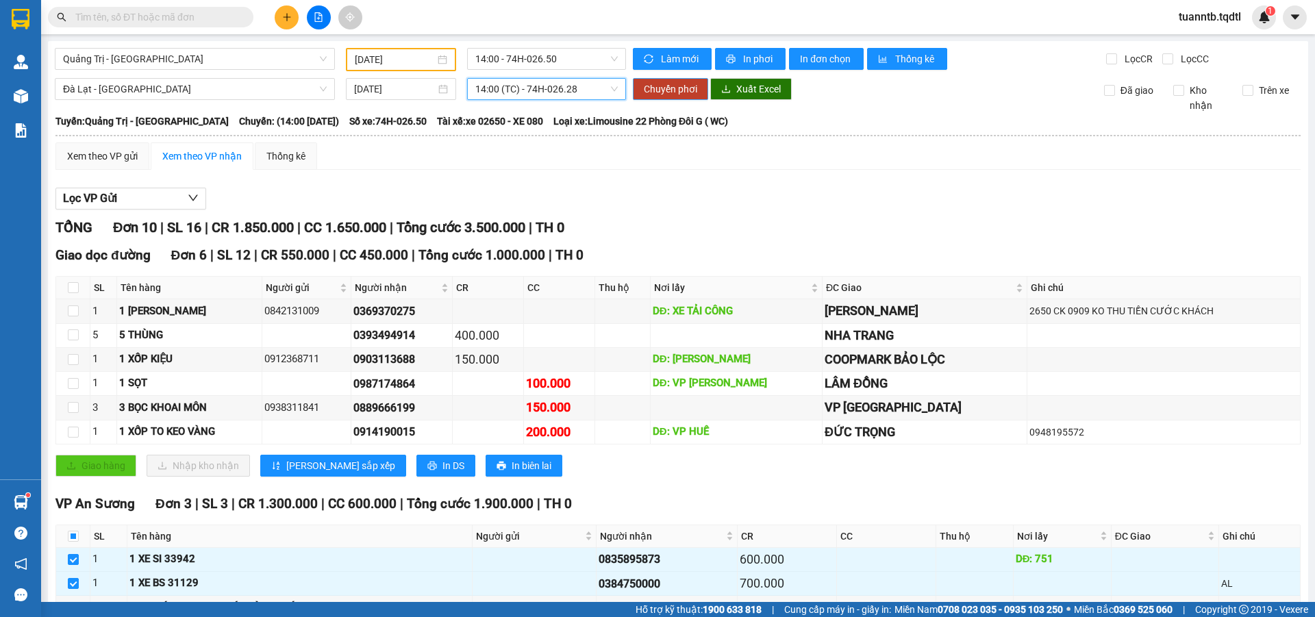
click at [671, 90] on span "Chuyển phơi" at bounding box center [670, 89] width 53 height 15
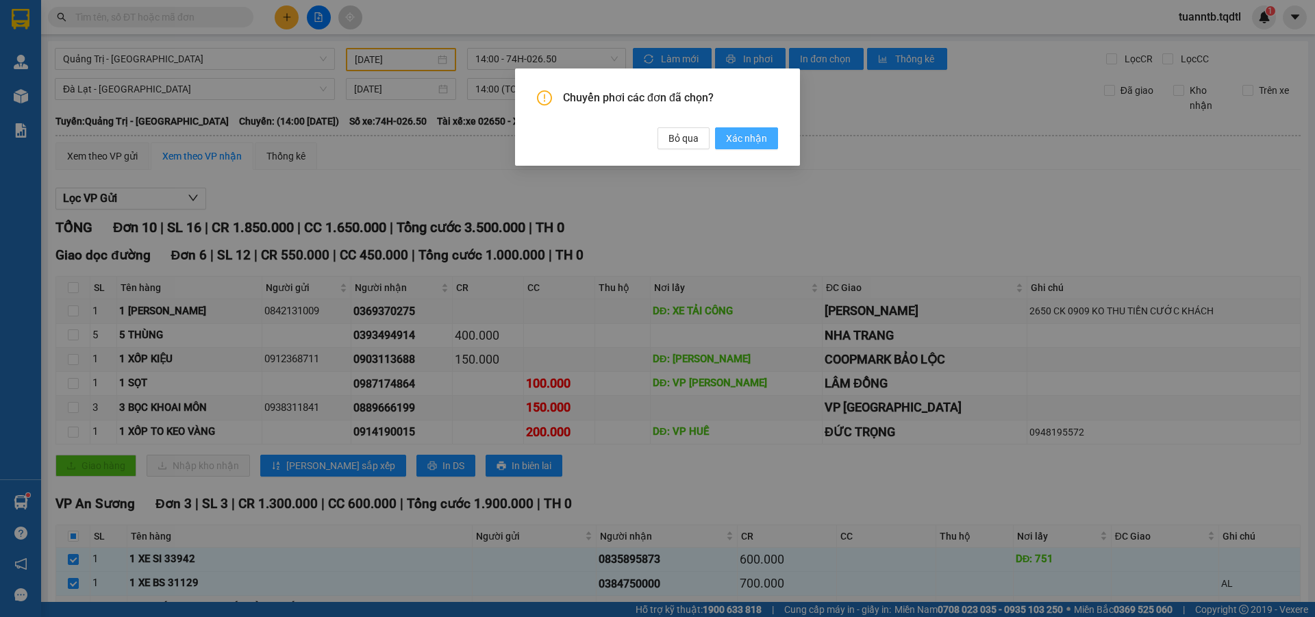
click at [745, 146] on span "Xác nhận" at bounding box center [746, 138] width 41 height 15
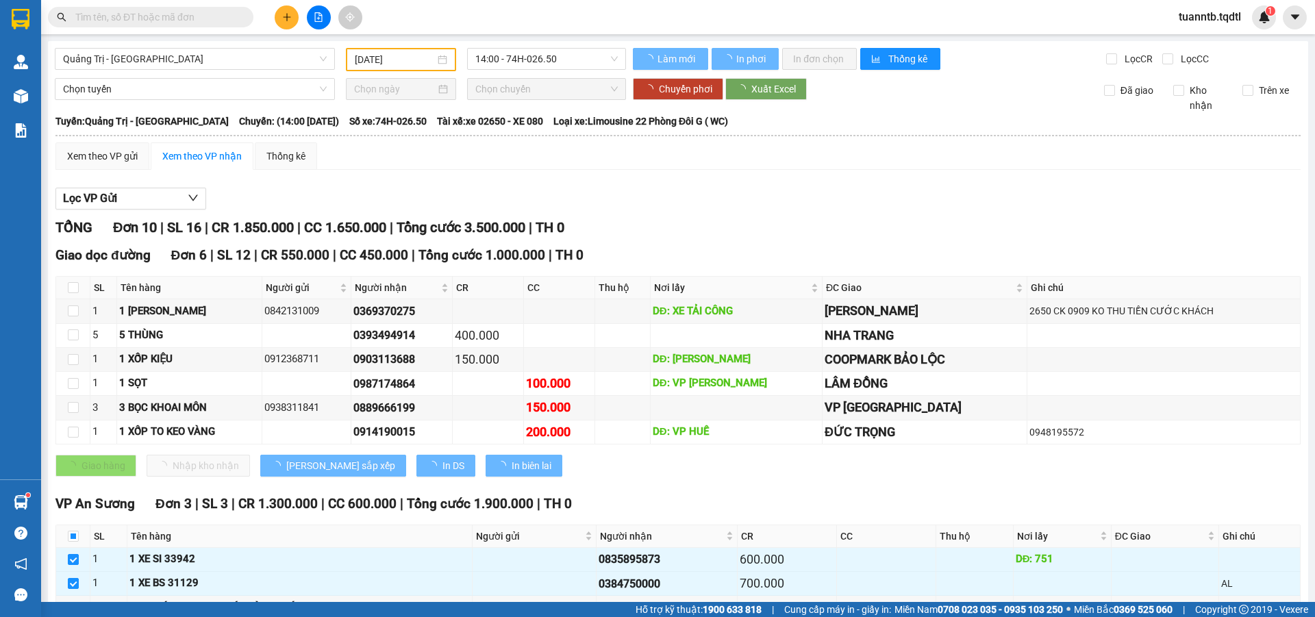
checkbox input "true"
type input "15/09/2025"
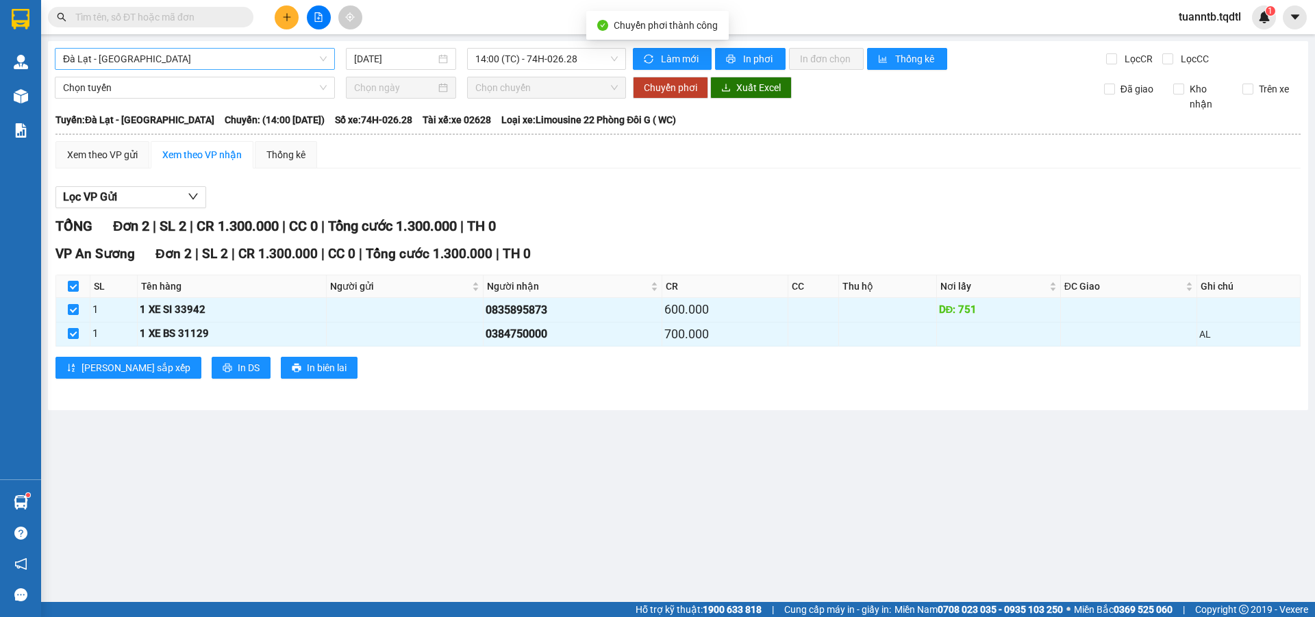
checkbox input "false"
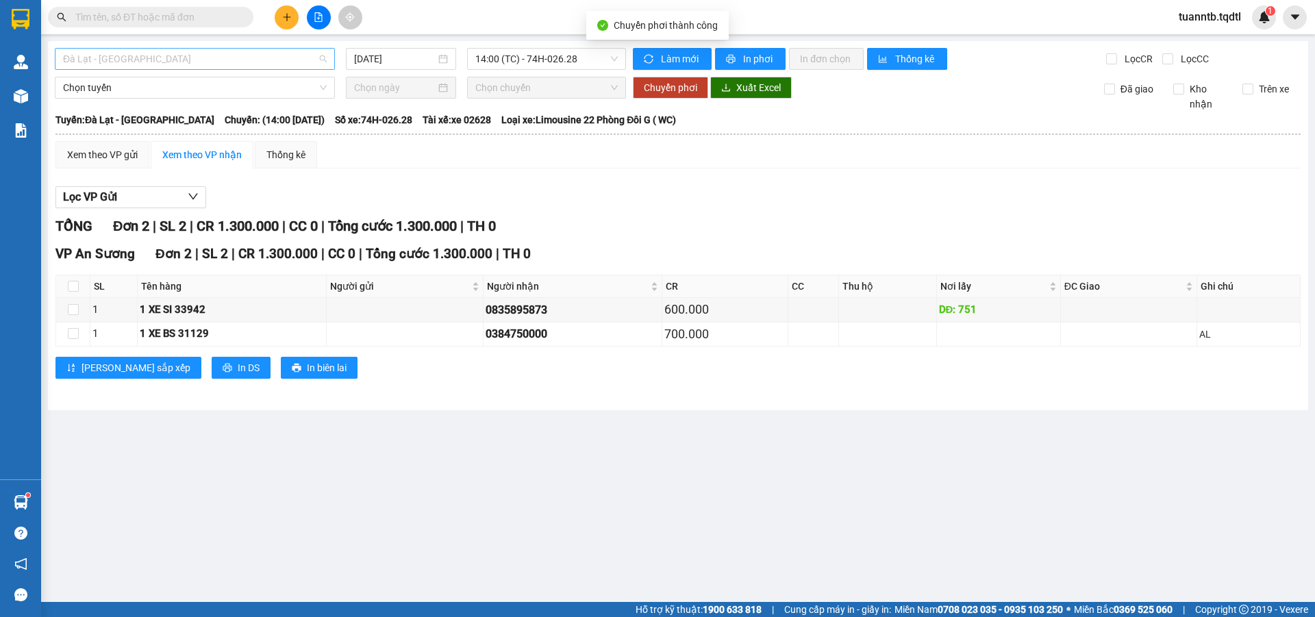
click at [147, 55] on span "Đà Lạt - Sài Gòn" at bounding box center [195, 59] width 264 height 21
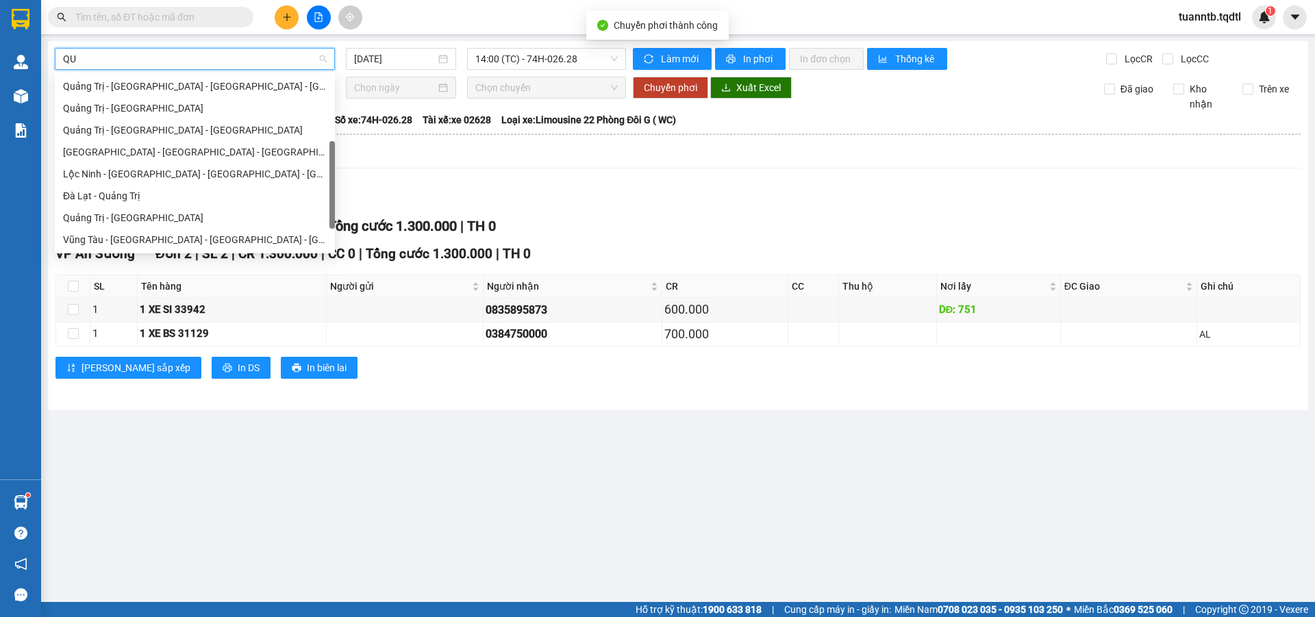
type input "QUA"
click at [149, 212] on div "Quảng Trị - Đà Lạt" at bounding box center [195, 217] width 264 height 15
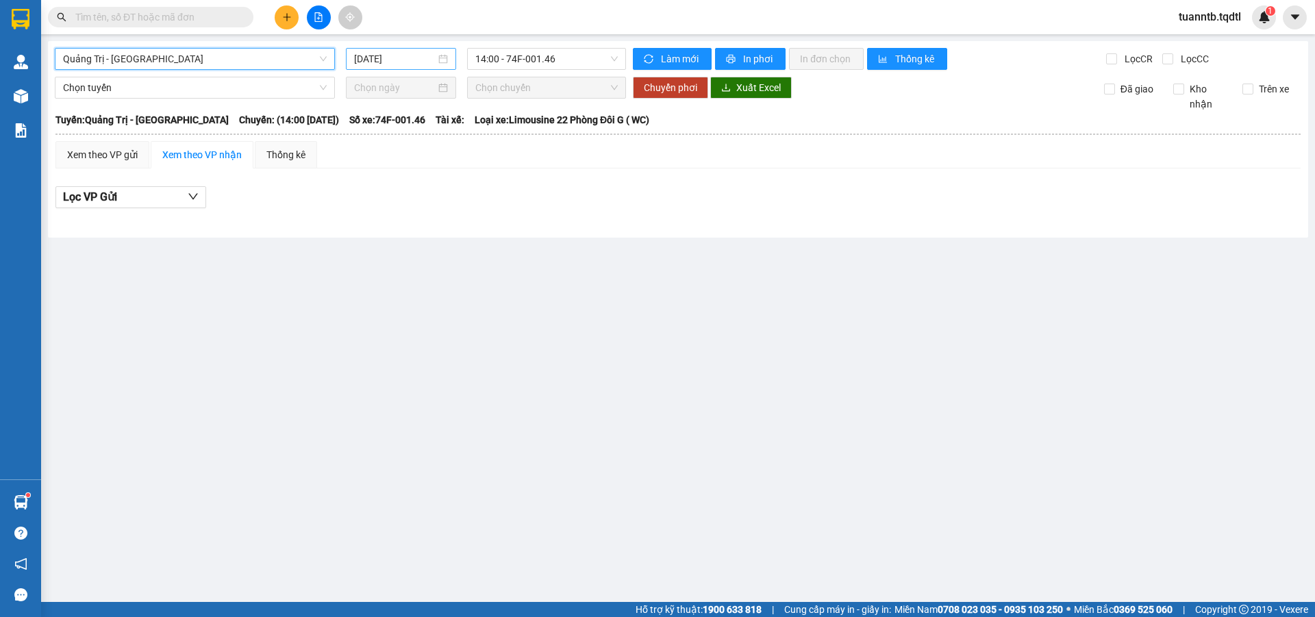
click at [377, 57] on input "15/09/2025" at bounding box center [395, 58] width 82 height 15
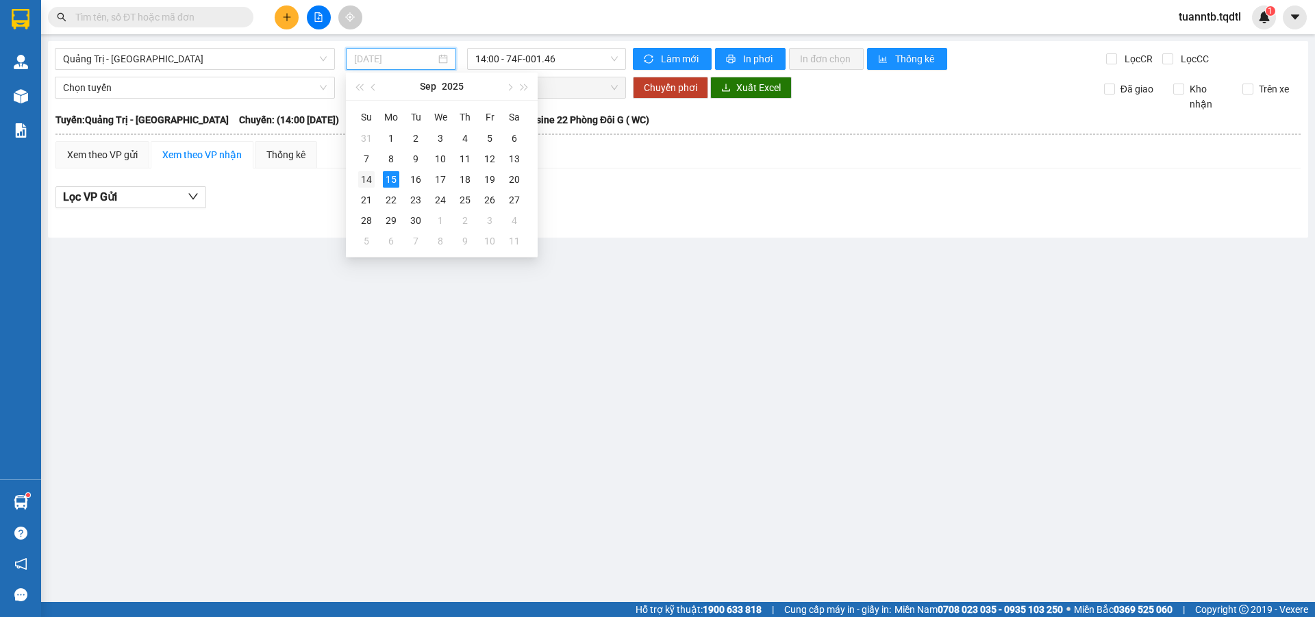
click at [373, 174] on div "14" at bounding box center [366, 179] width 16 height 16
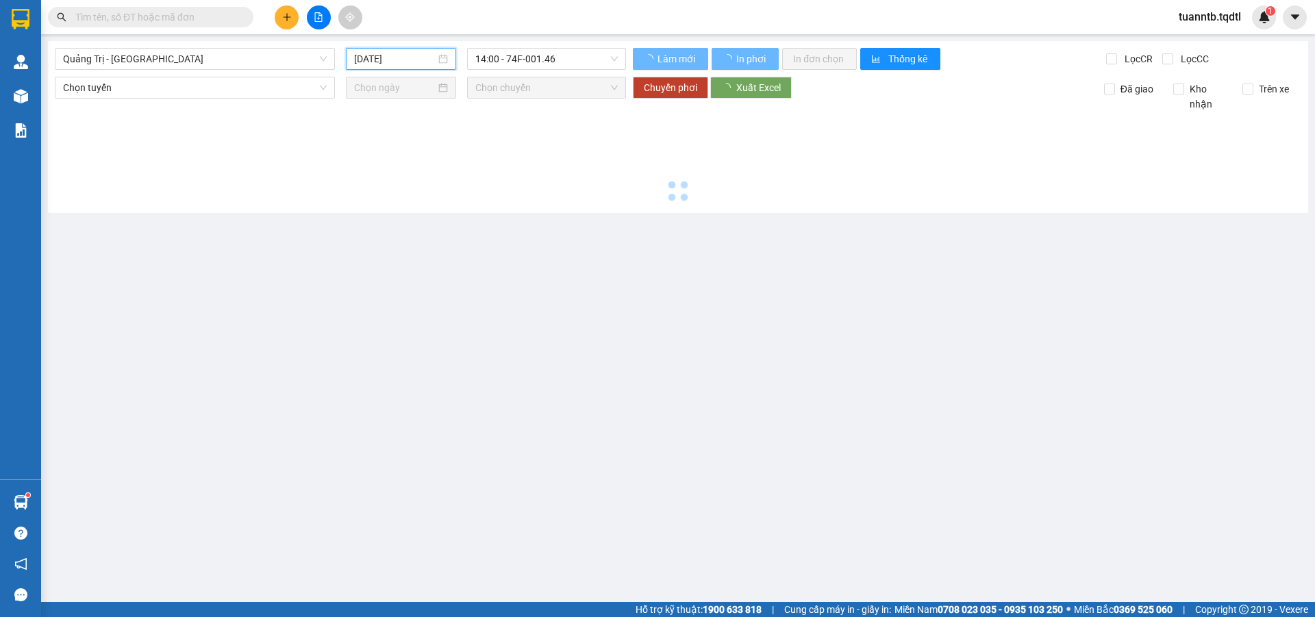
type input "14/09/2025"
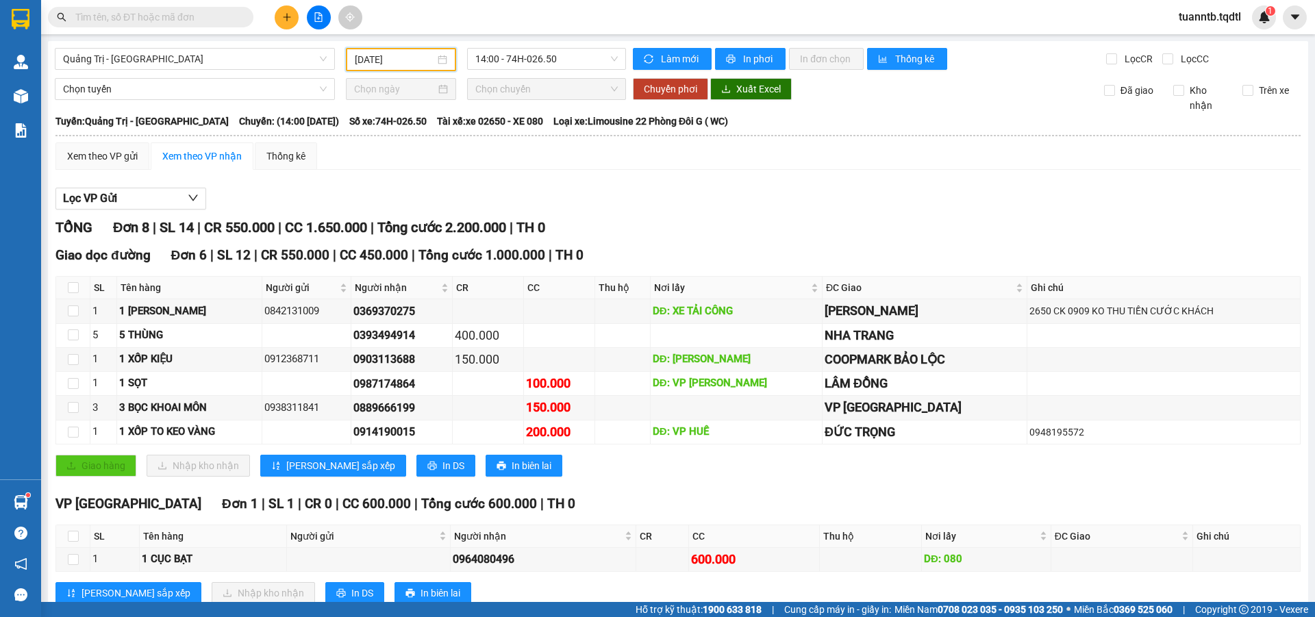
scroll to position [168, 0]
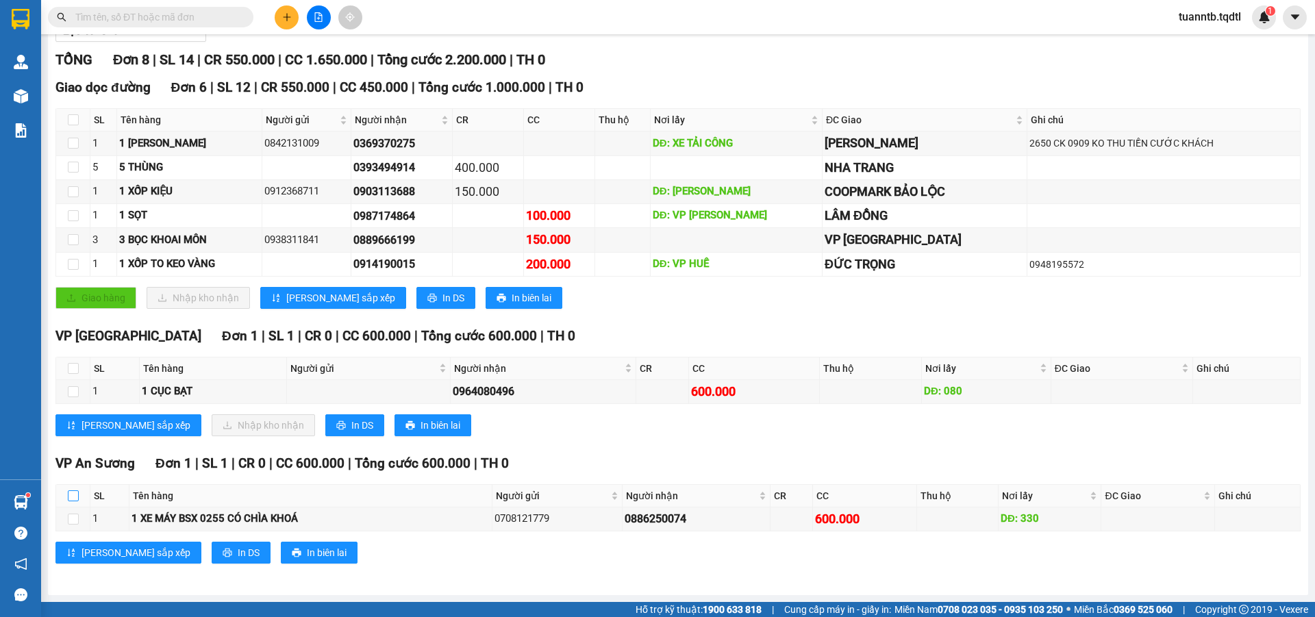
click at [75, 497] on input "checkbox" at bounding box center [73, 495] width 11 height 11
checkbox input "true"
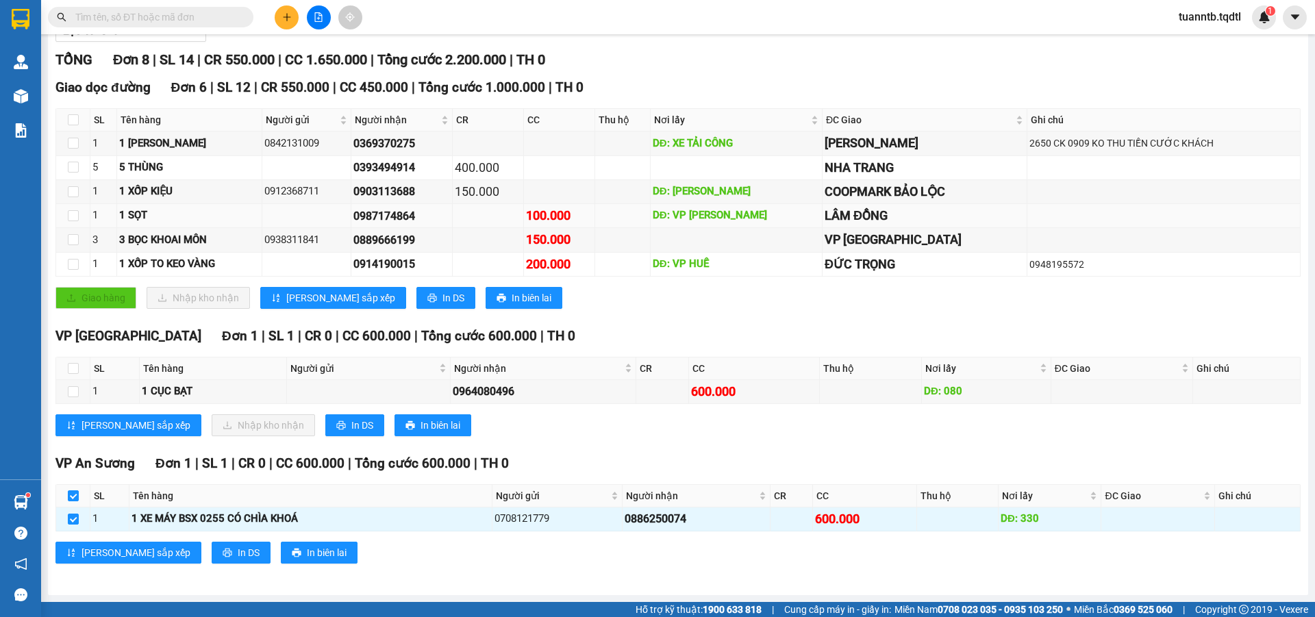
scroll to position [0, 0]
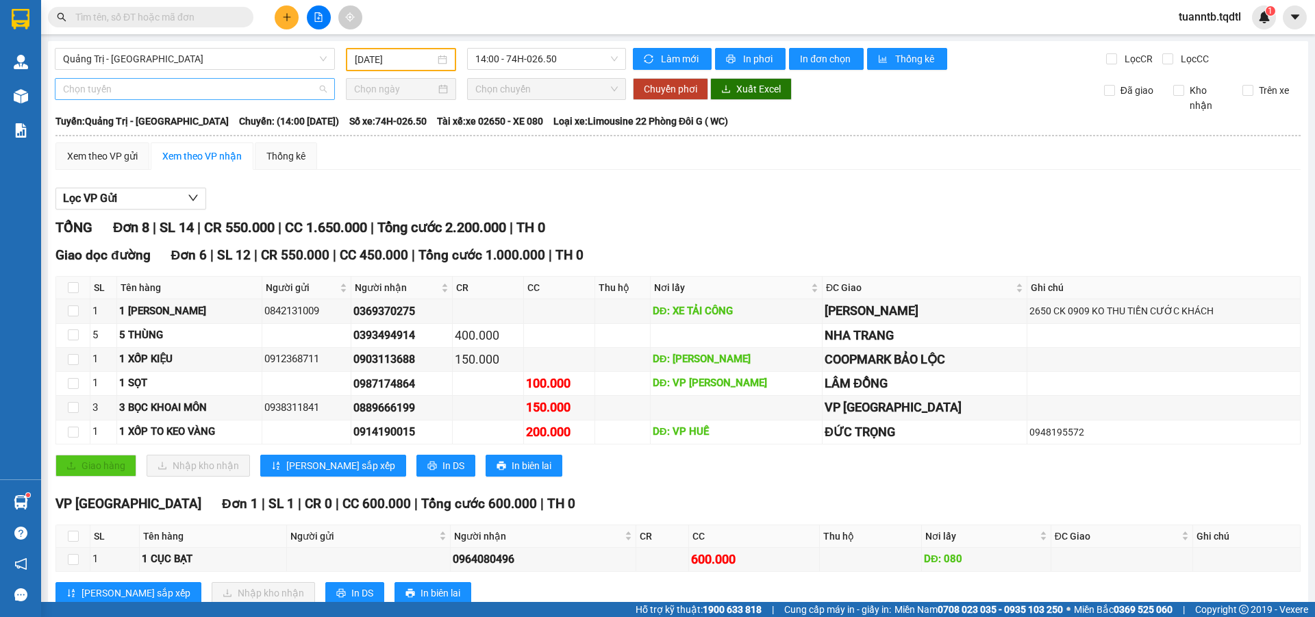
click at [143, 98] on span "Chọn tuyến" at bounding box center [195, 89] width 264 height 21
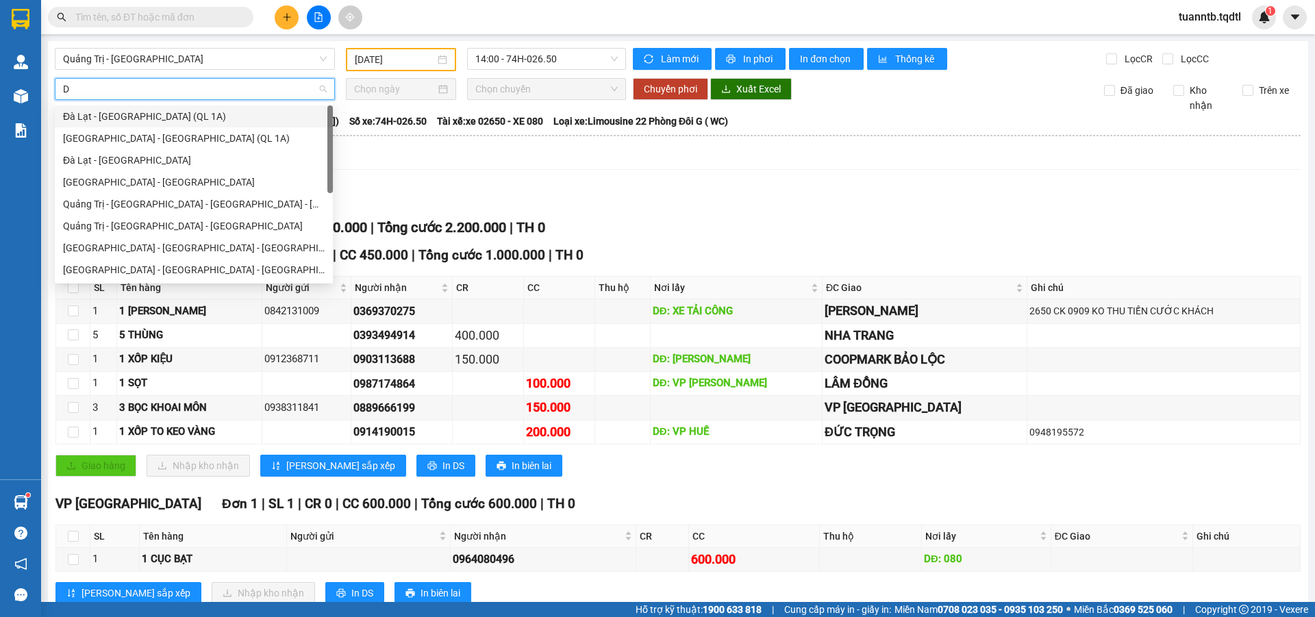
type input "DA"
click at [123, 155] on div "Đà Lạt - Sài Gòn" at bounding box center [194, 160] width 262 height 15
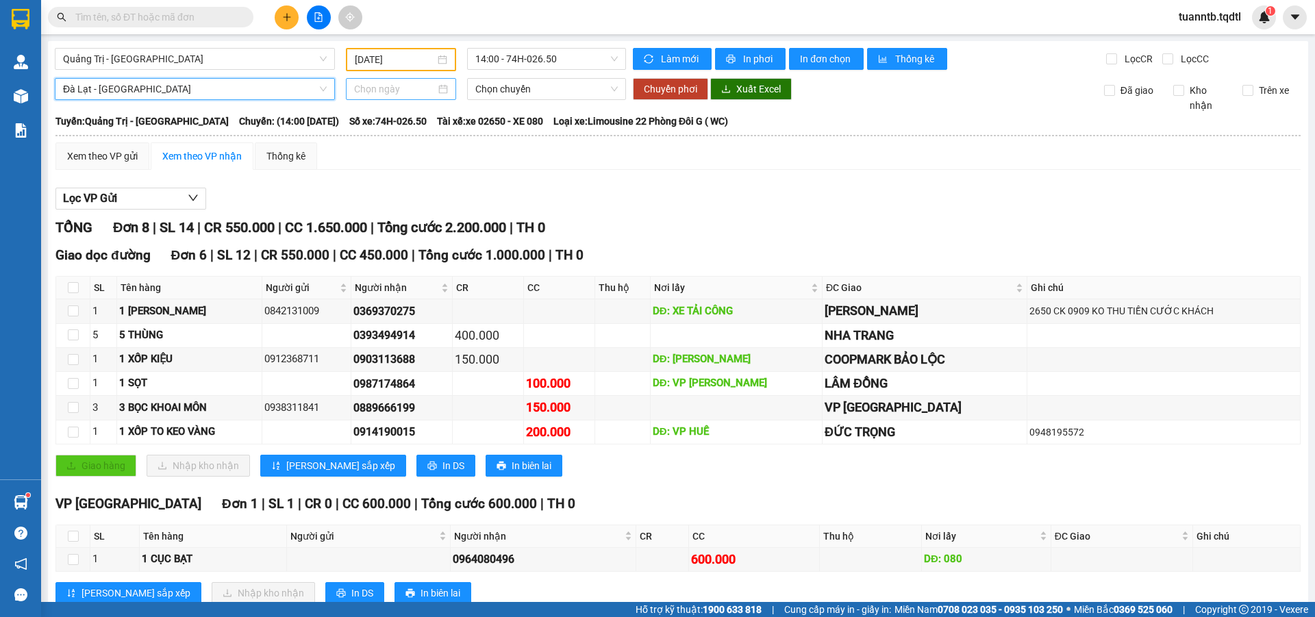
click at [375, 87] on input at bounding box center [395, 89] width 82 height 15
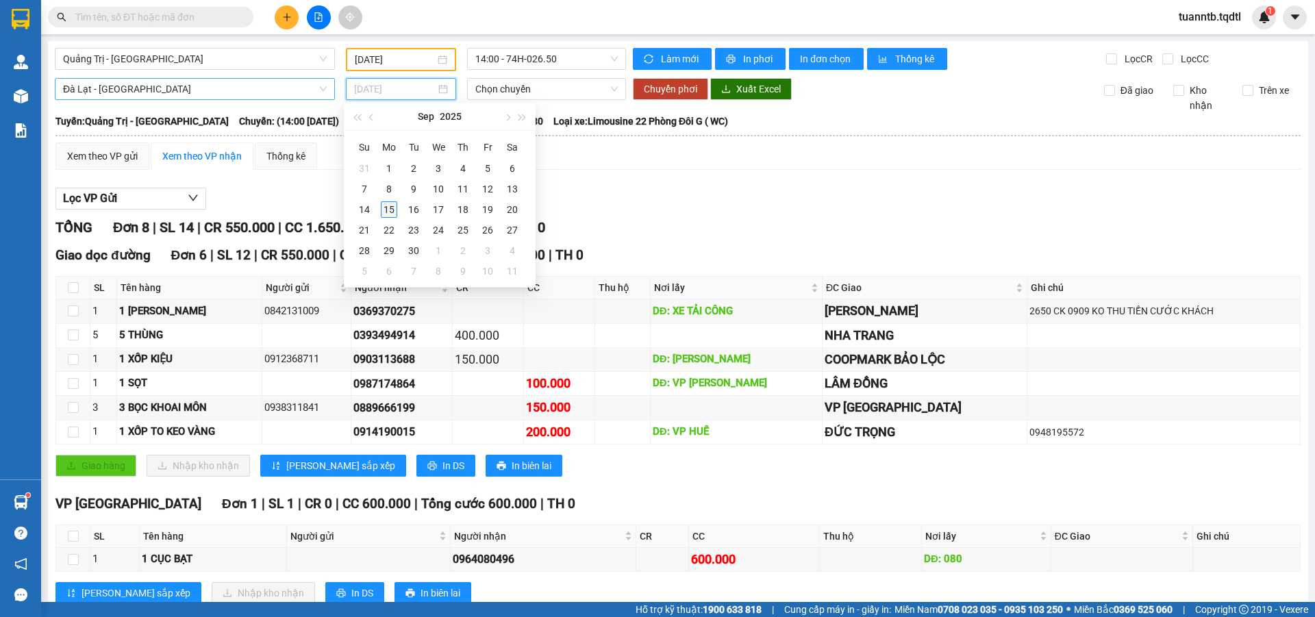
type input "15/09/2025"
click at [393, 210] on div "15" at bounding box center [389, 209] width 16 height 16
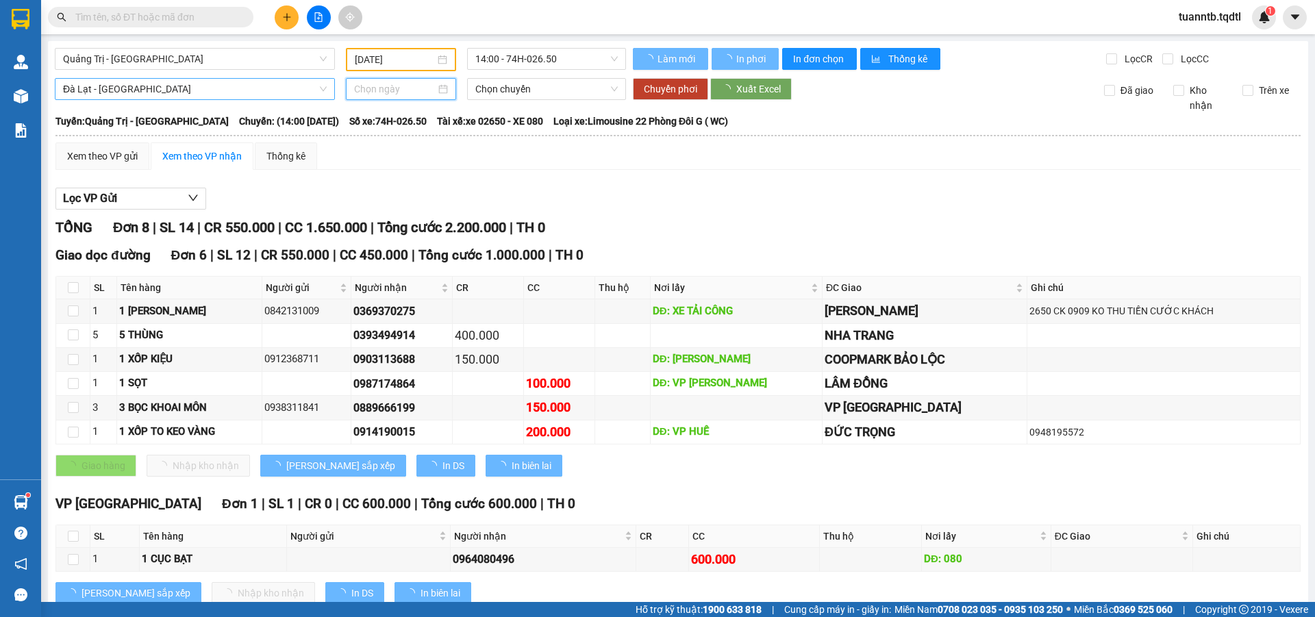
type input "15/09/2025"
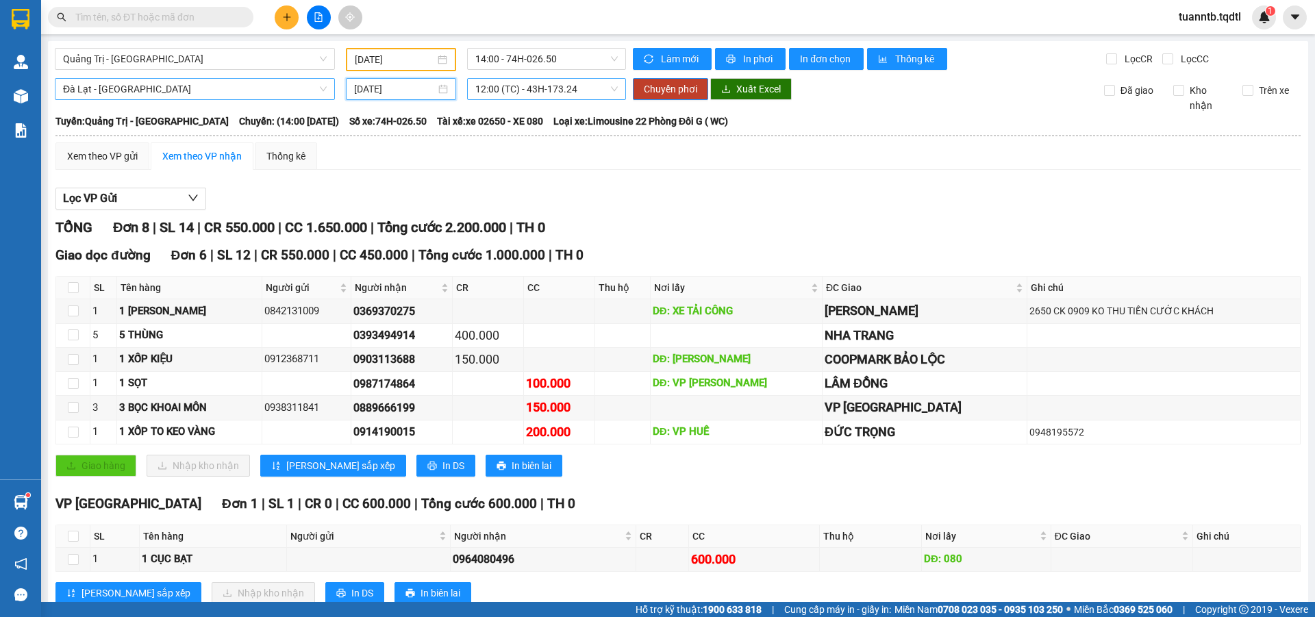
click at [534, 89] on span "12:00 (TC) - 43H-173.24" at bounding box center [546, 89] width 142 height 21
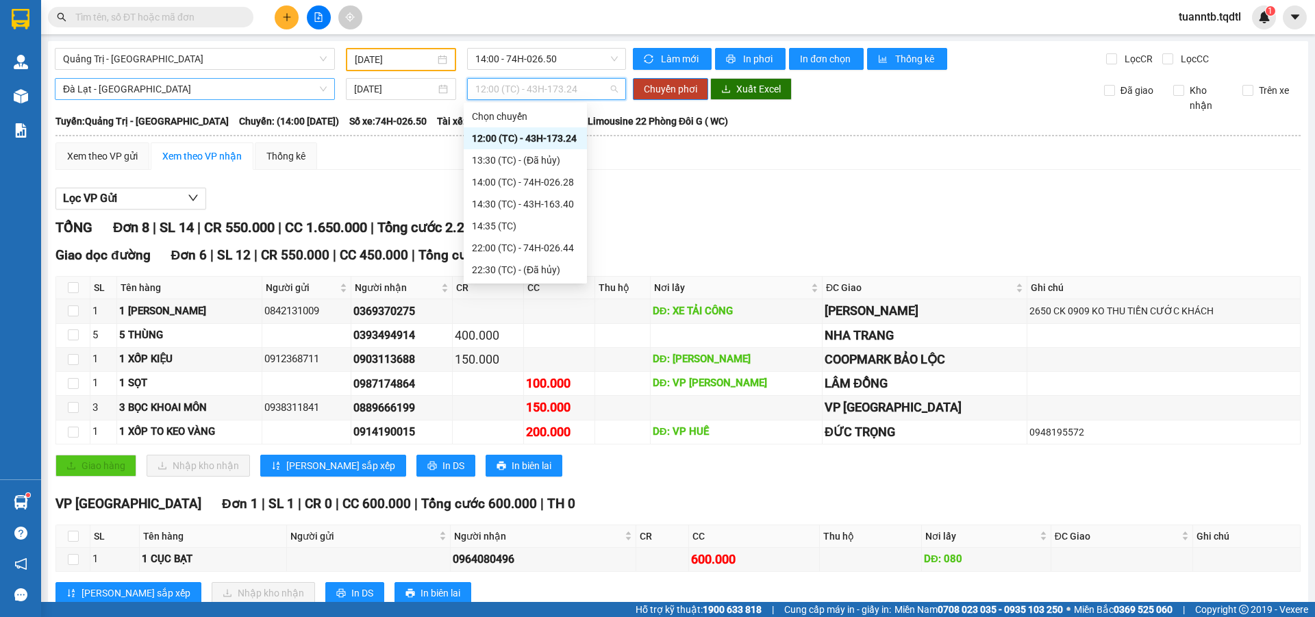
click at [575, 138] on div "12:00 (TC) - 43H-173.24" at bounding box center [525, 138] width 107 height 15
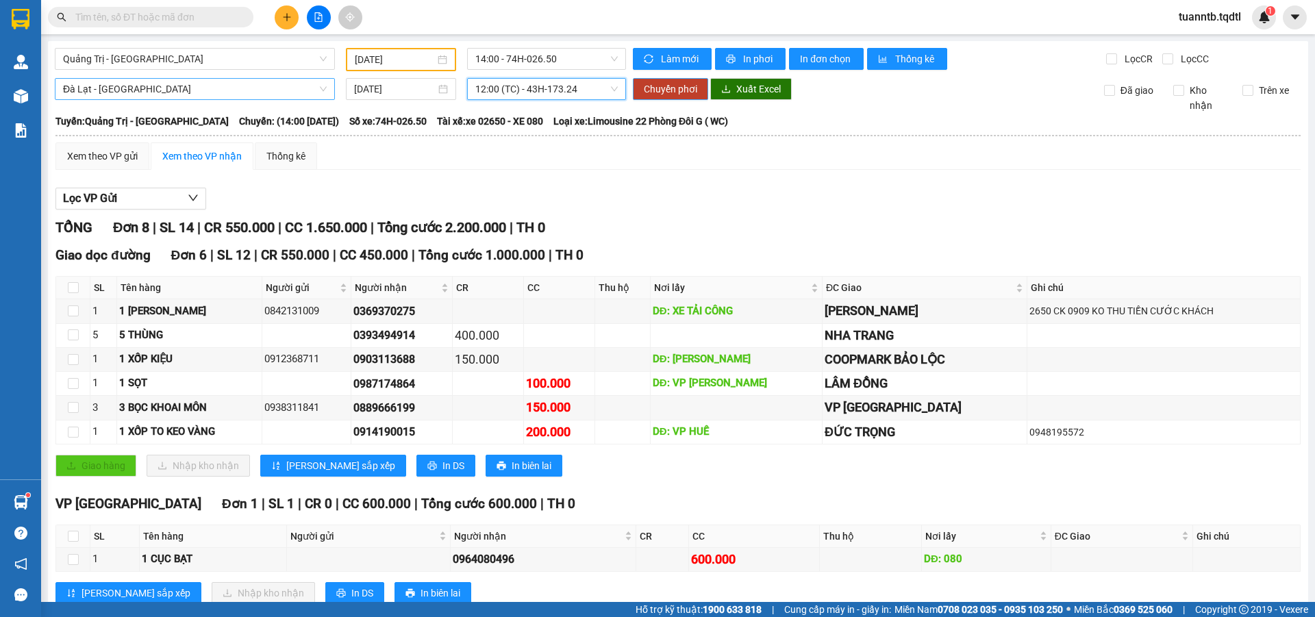
click at [664, 95] on span "Chuyển phơi" at bounding box center [670, 89] width 53 height 15
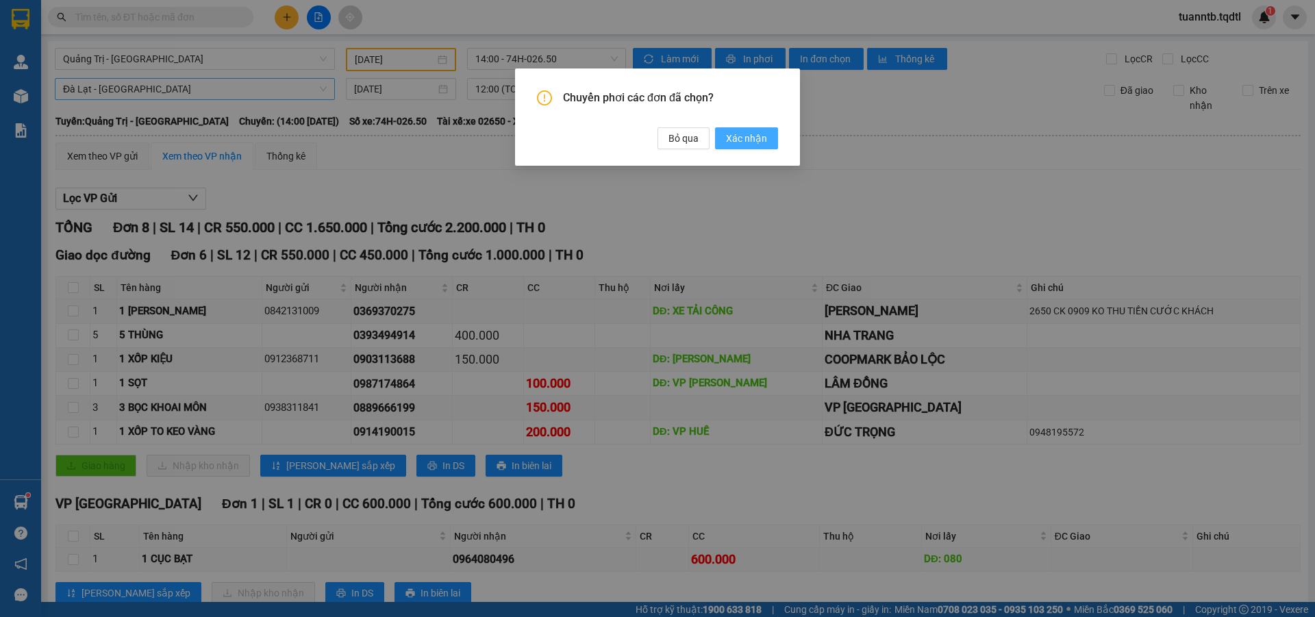
click at [744, 143] on span "Xác nhận" at bounding box center [746, 138] width 41 height 15
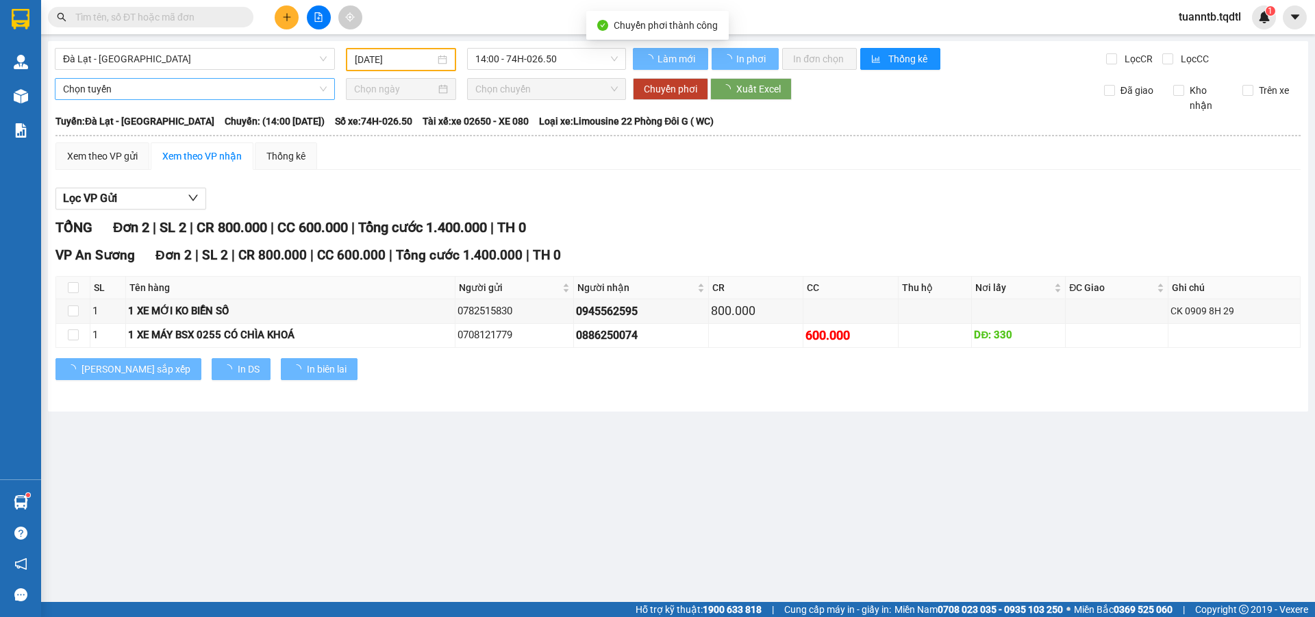
type input "15/09/2025"
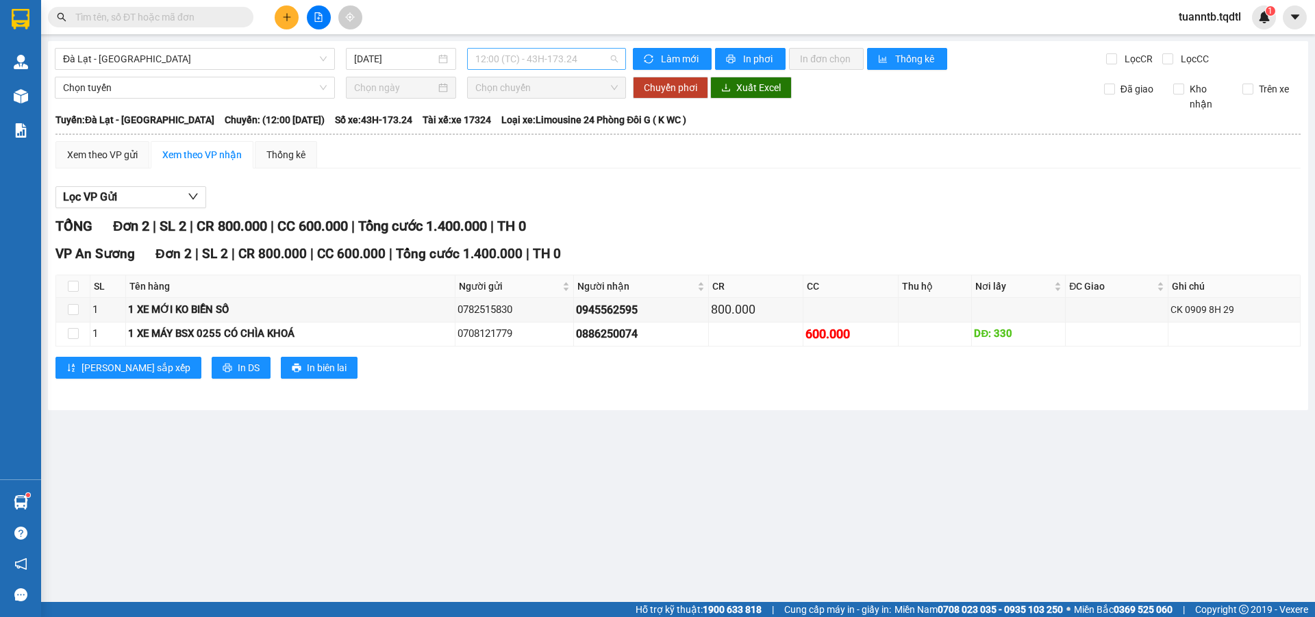
click at [574, 55] on span "12:00 (TC) - 43H-173.24" at bounding box center [546, 59] width 142 height 21
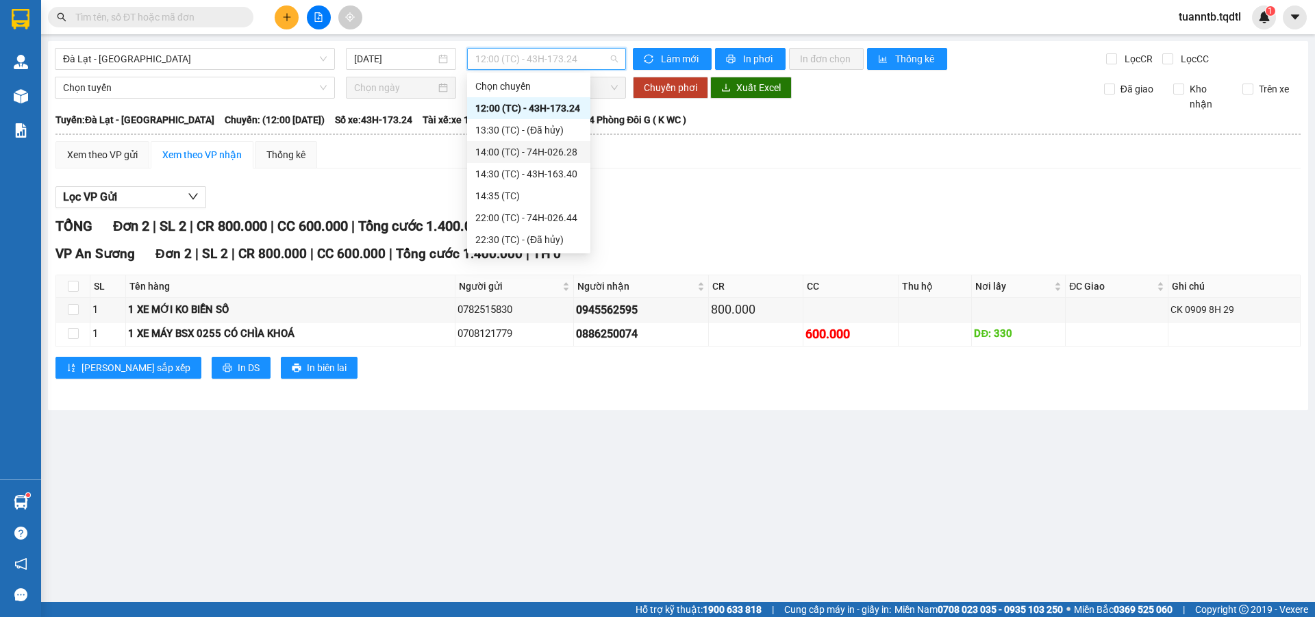
click at [562, 160] on div "14:00 (TC) - 74H-026.28" at bounding box center [528, 152] width 123 height 22
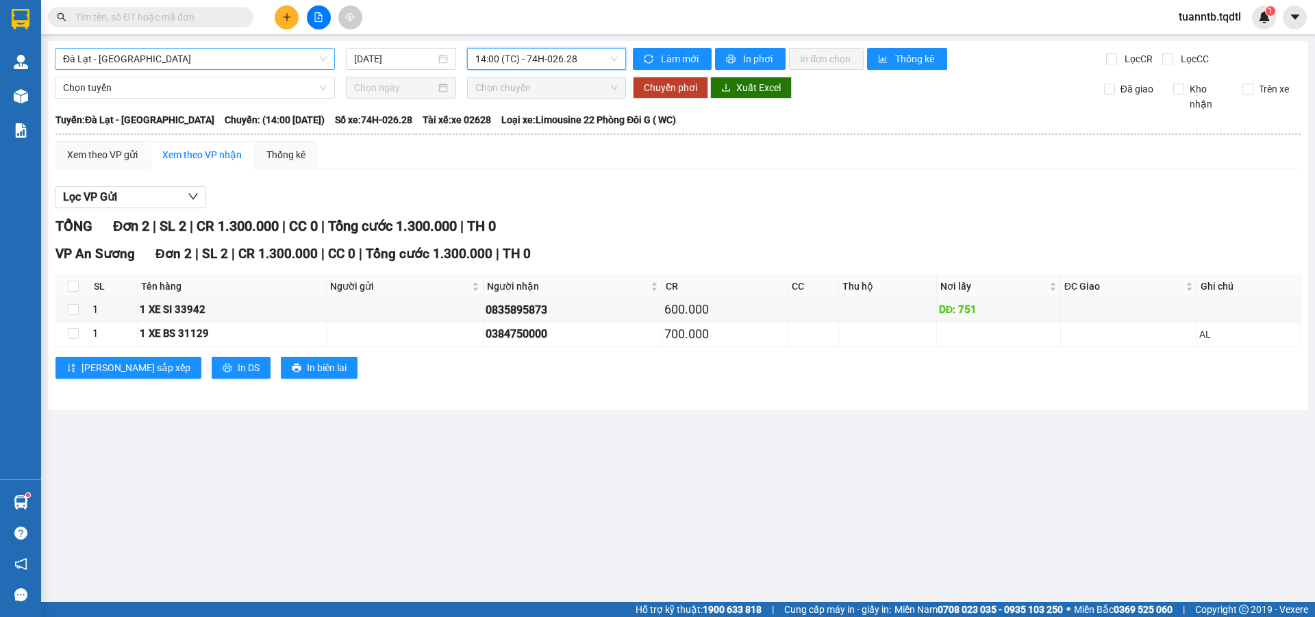
click at [90, 58] on span "Đà Lạt - Sài Gòn" at bounding box center [195, 59] width 264 height 21
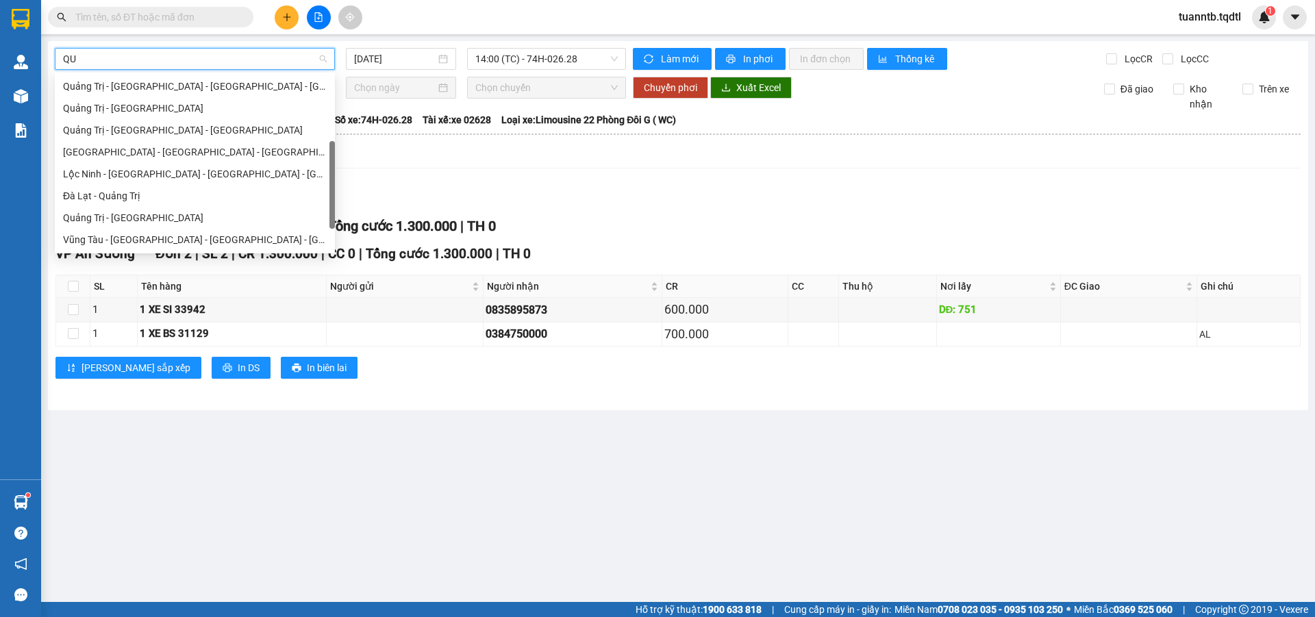
type input "QUA"
click at [87, 212] on div "Quảng Trị - Đà Lạt" at bounding box center [195, 217] width 264 height 15
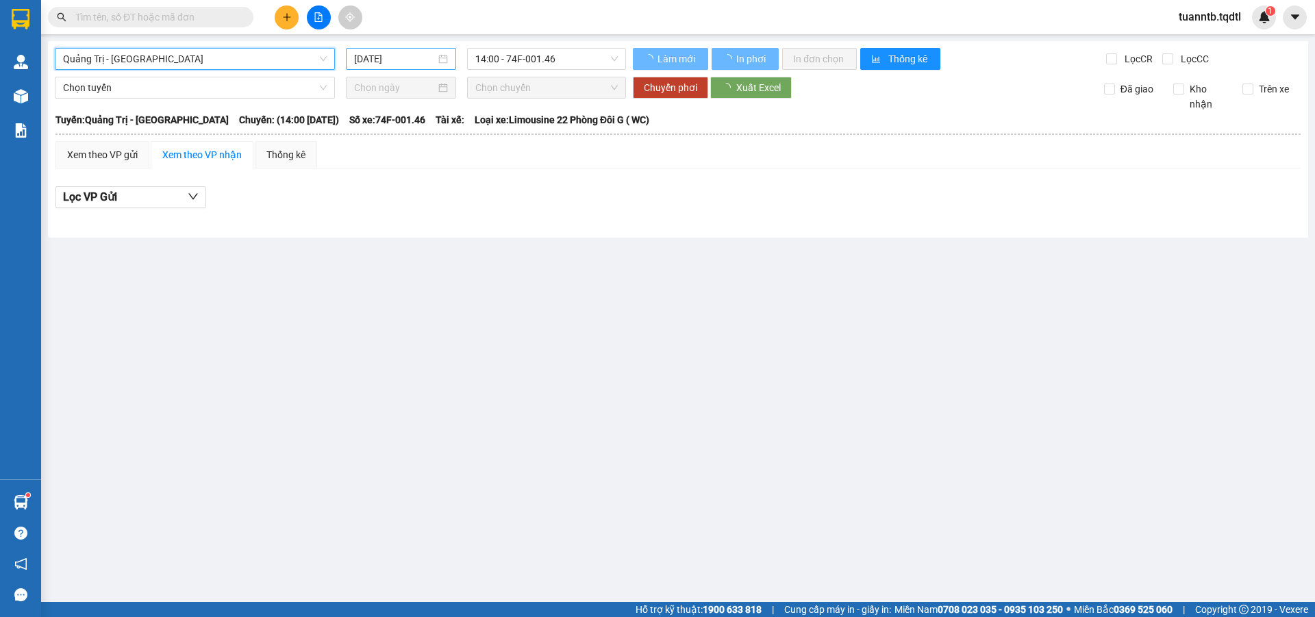
click at [408, 58] on input "15/09/2025" at bounding box center [395, 58] width 82 height 15
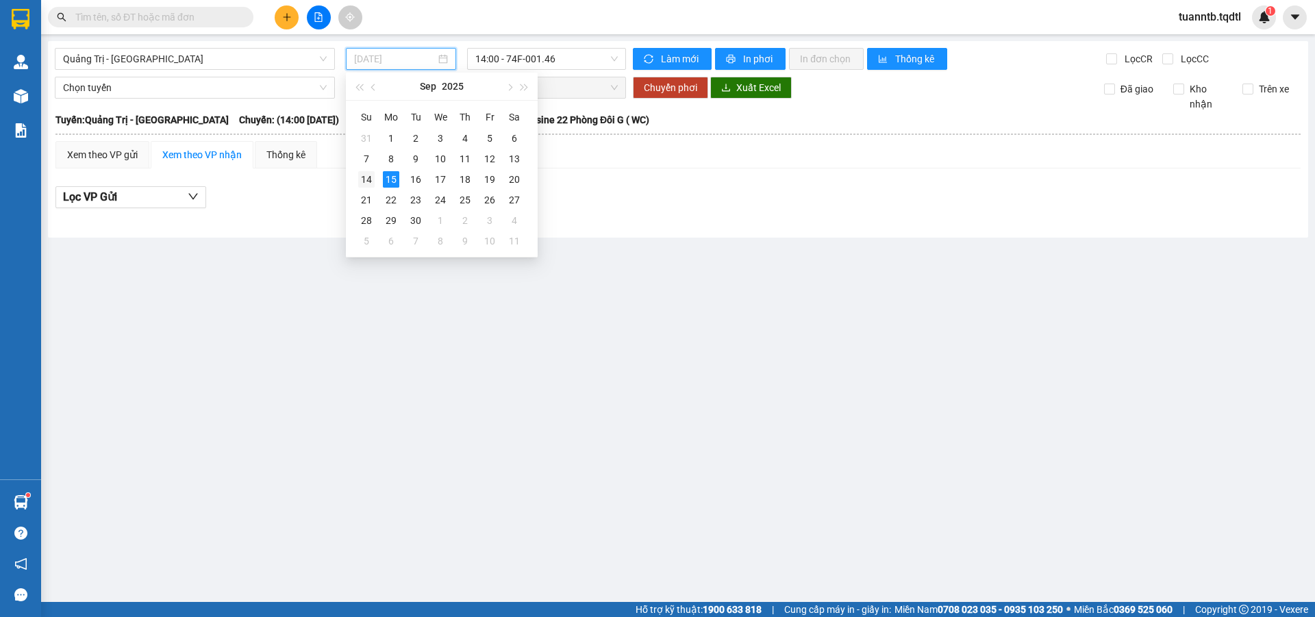
click at [371, 179] on div "14" at bounding box center [366, 179] width 16 height 16
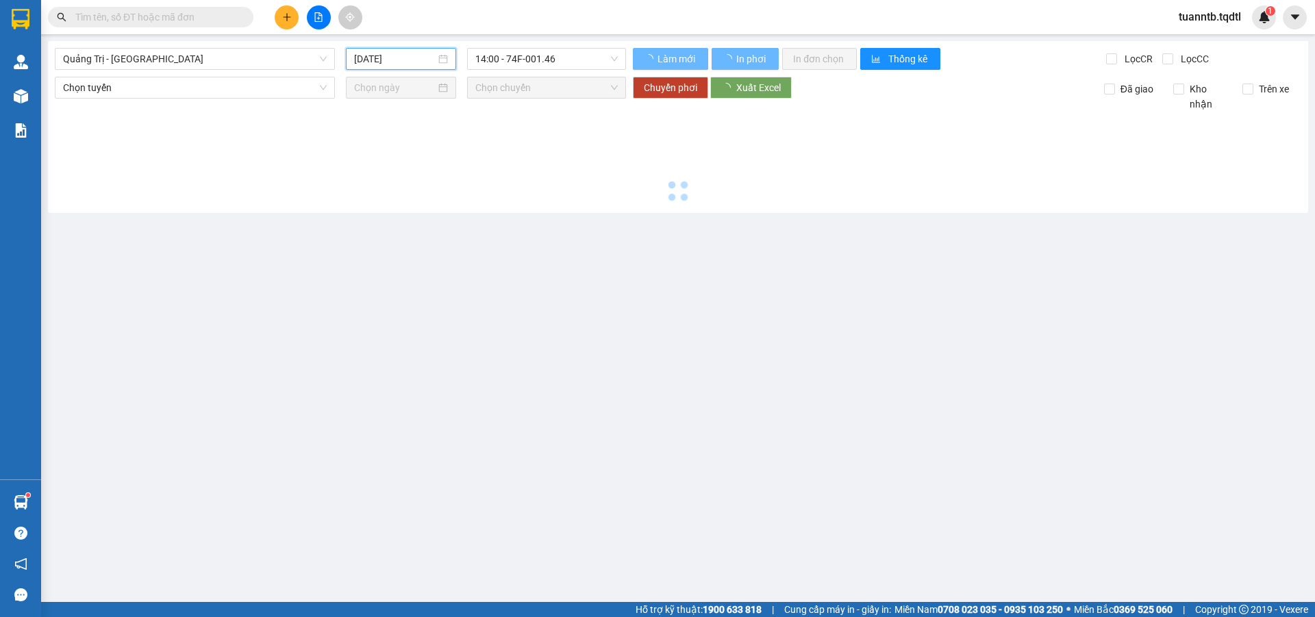
type input "14/09/2025"
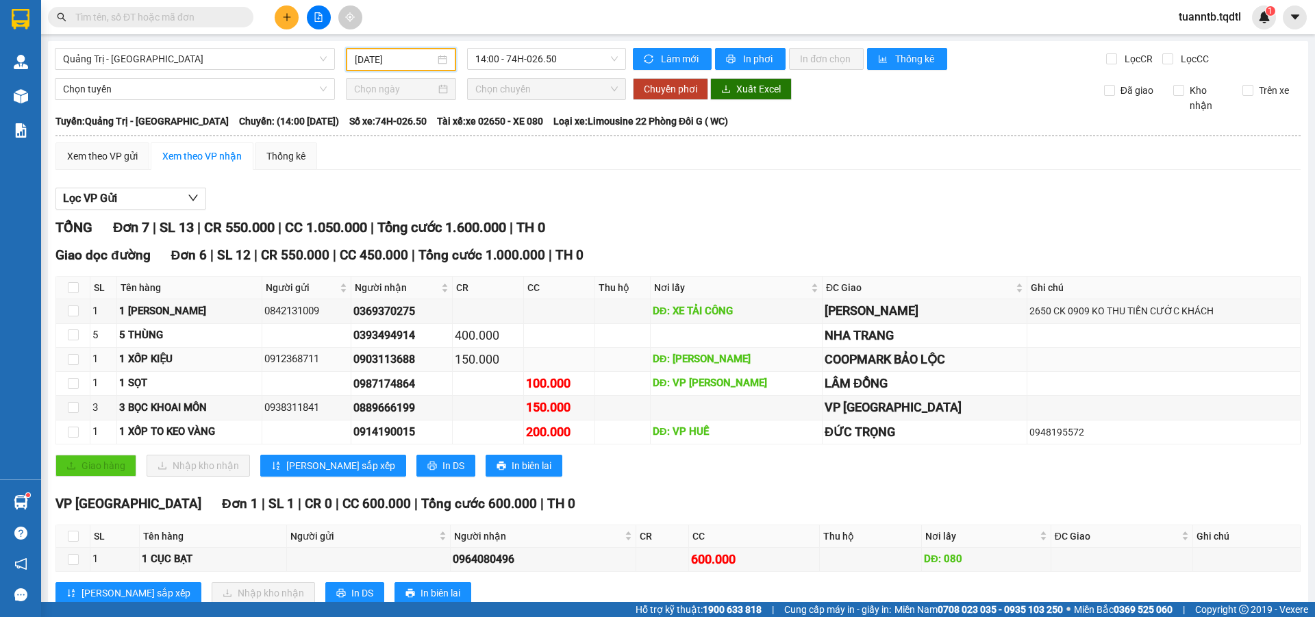
drag, startPoint x: 114, startPoint y: 373, endPoint x: 119, endPoint y: 351, distance: 23.1
click at [94, 49] on span "Quảng Trị - Đà Lạt" at bounding box center [195, 59] width 264 height 21
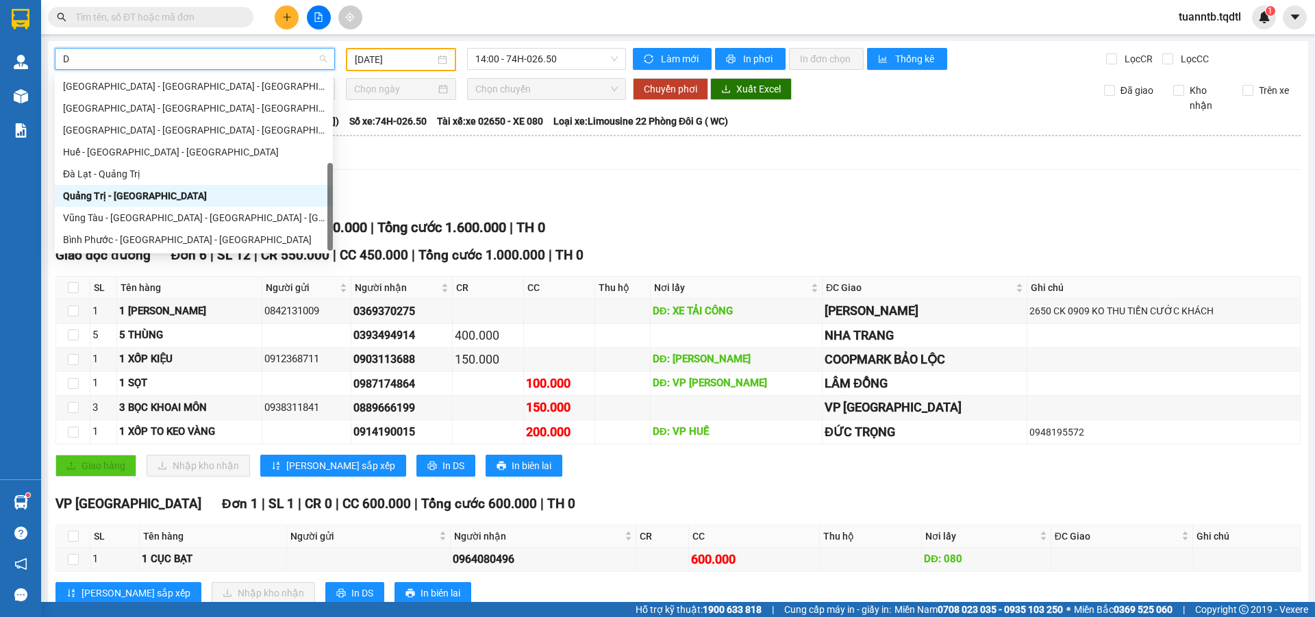
type input "DA"
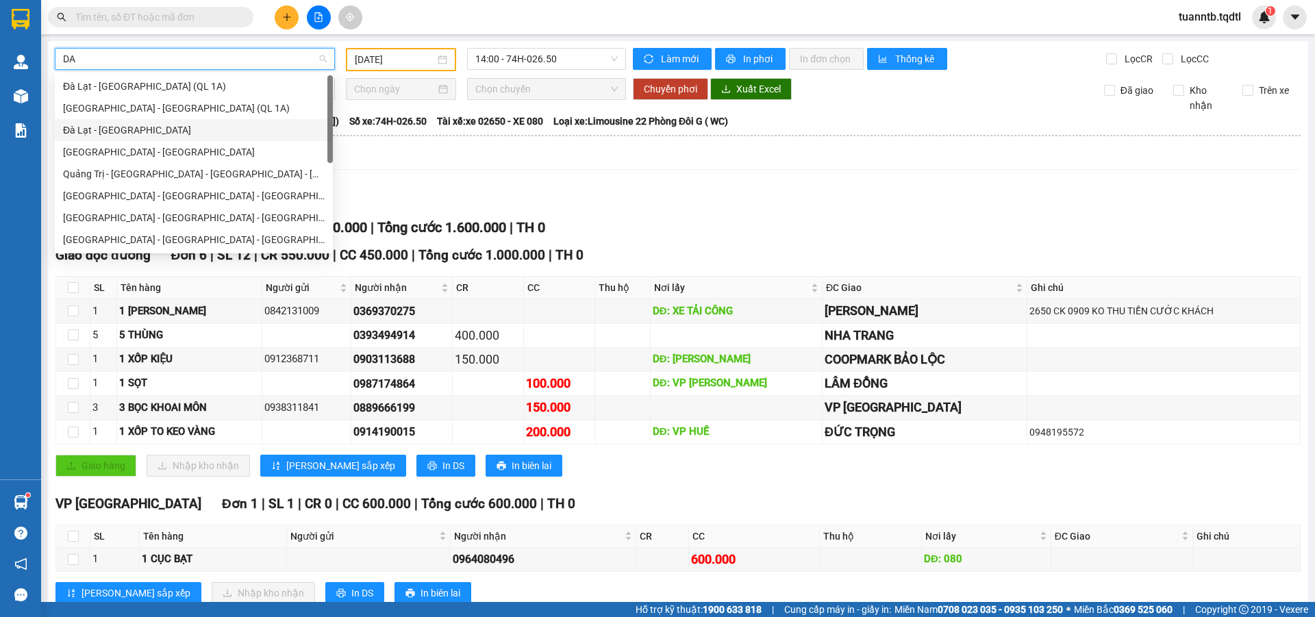
click at [113, 135] on div "Đà Lạt - Sài Gòn" at bounding box center [194, 130] width 262 height 15
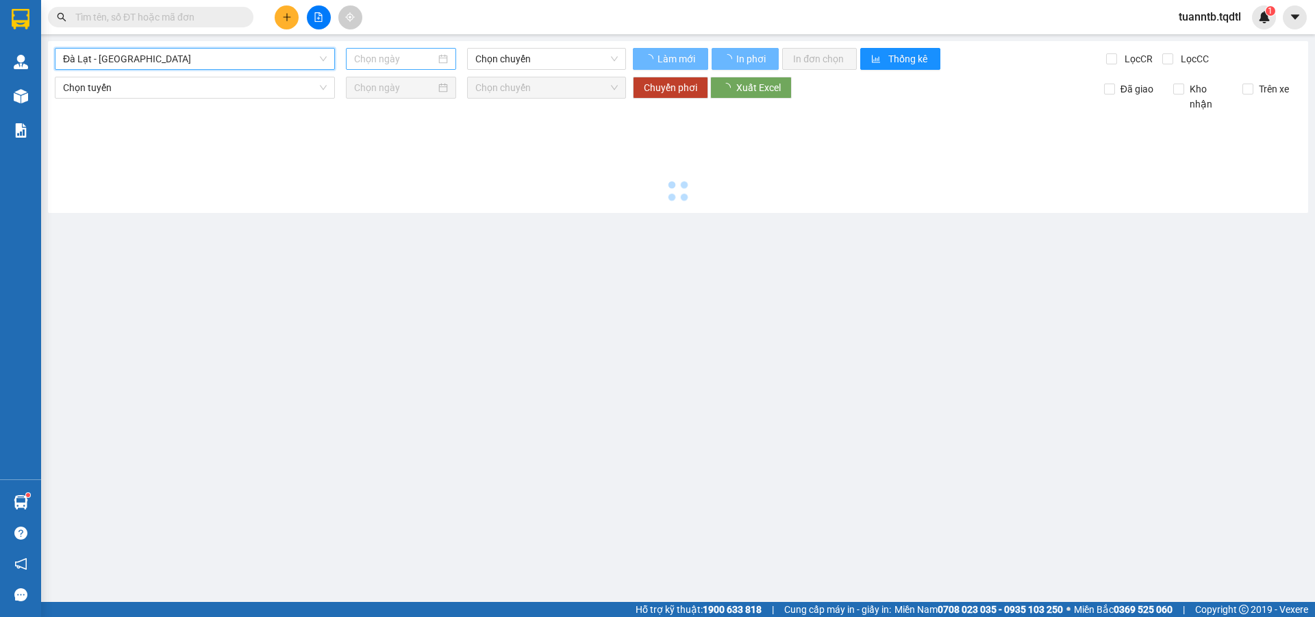
type input "15/09/2025"
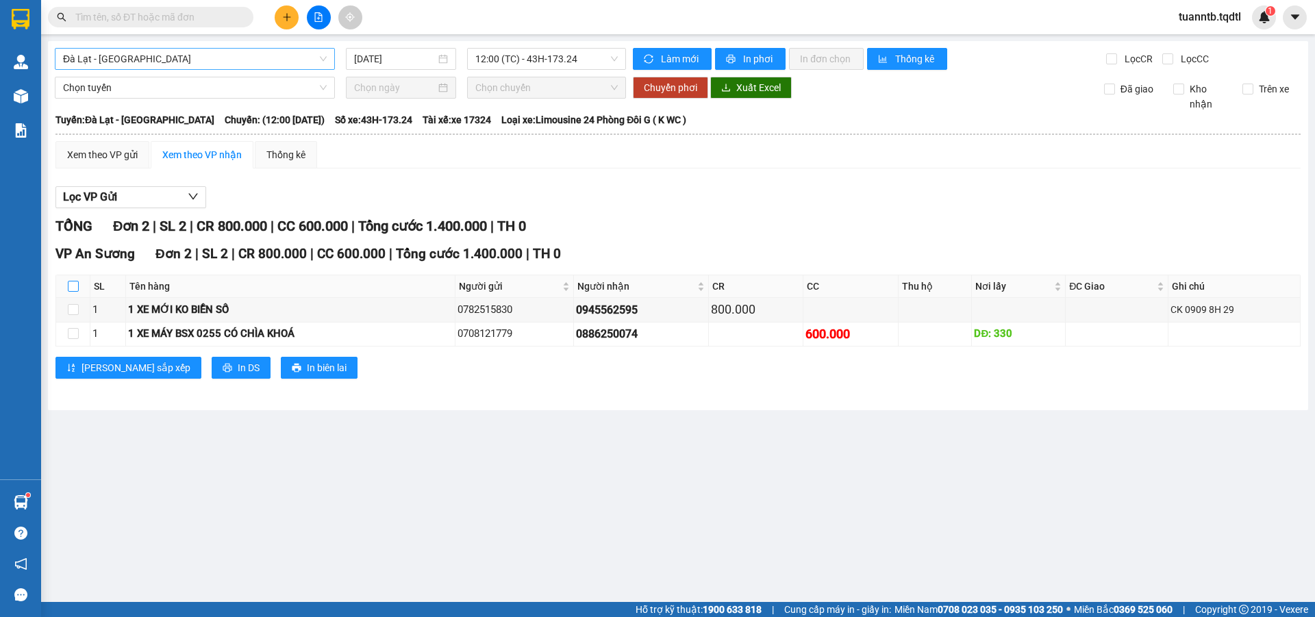
click at [77, 286] on input "checkbox" at bounding box center [73, 286] width 11 height 11
checkbox input "true"
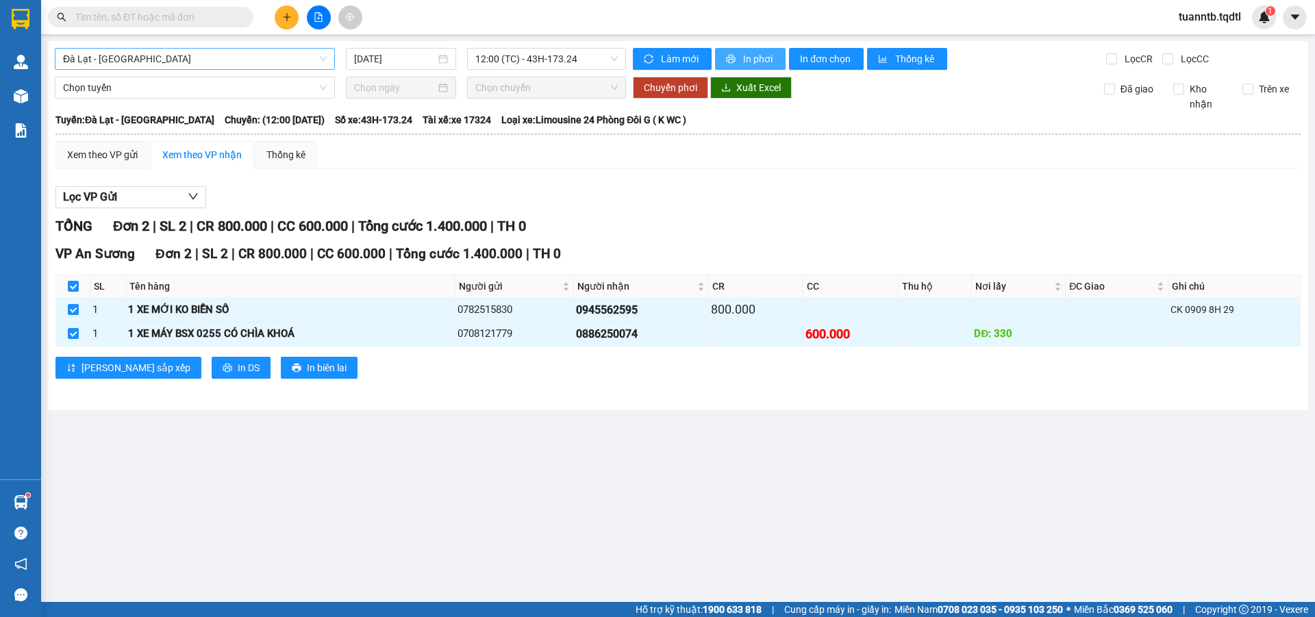
click at [755, 58] on span "In phơi" at bounding box center [759, 58] width 32 height 15
click at [554, 63] on span "12:00 (TC) - 43H-173.24" at bounding box center [546, 59] width 142 height 21
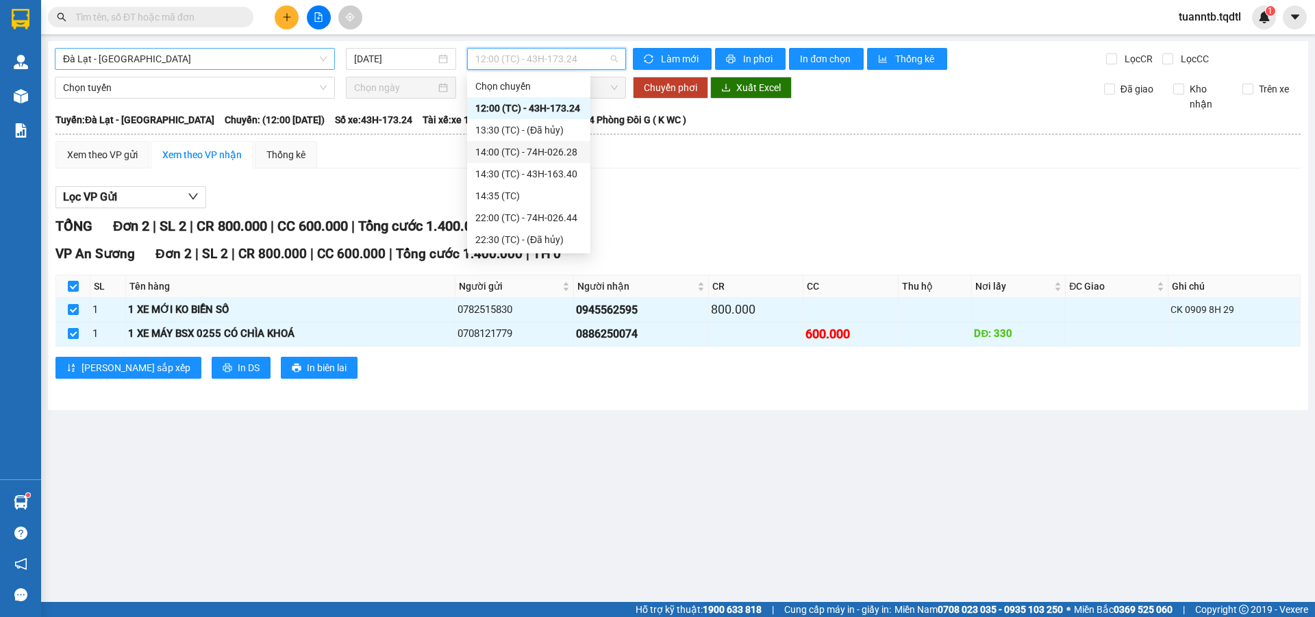
click at [575, 153] on div "14:00 (TC) - 74H-026.28" at bounding box center [528, 152] width 107 height 15
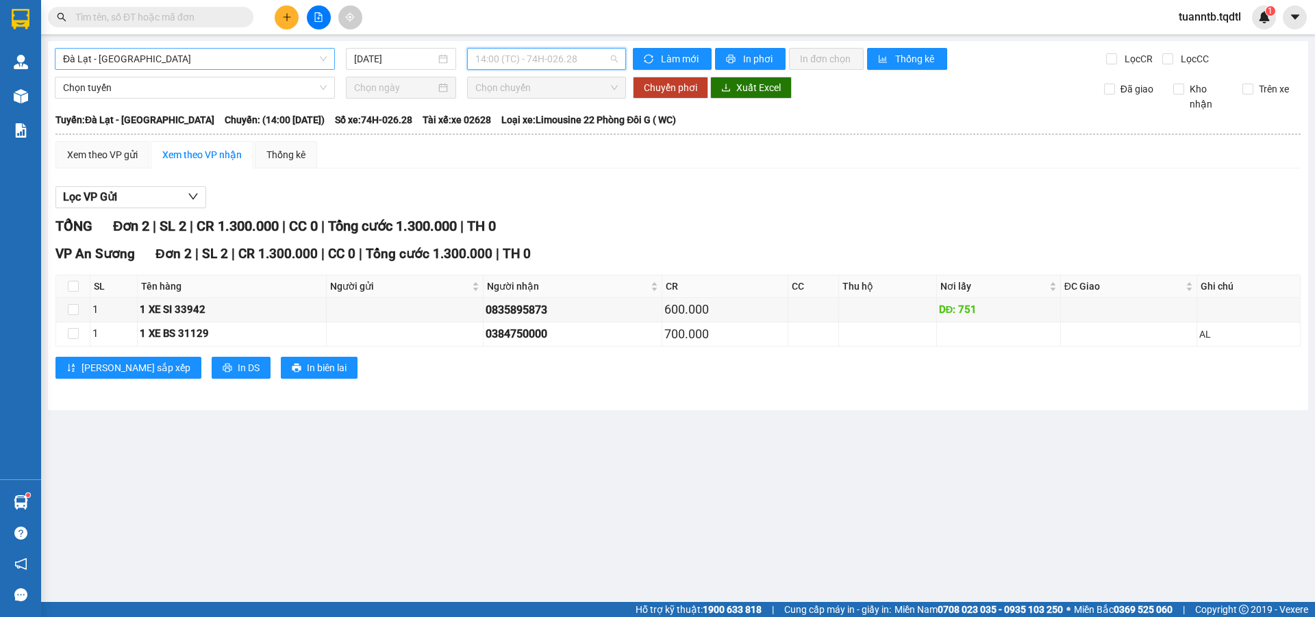
drag, startPoint x: 538, startPoint y: 52, endPoint x: 545, endPoint y: 112, distance: 60.7
click at [539, 53] on span "14:00 (TC) - 74H-026.28" at bounding box center [546, 59] width 142 height 21
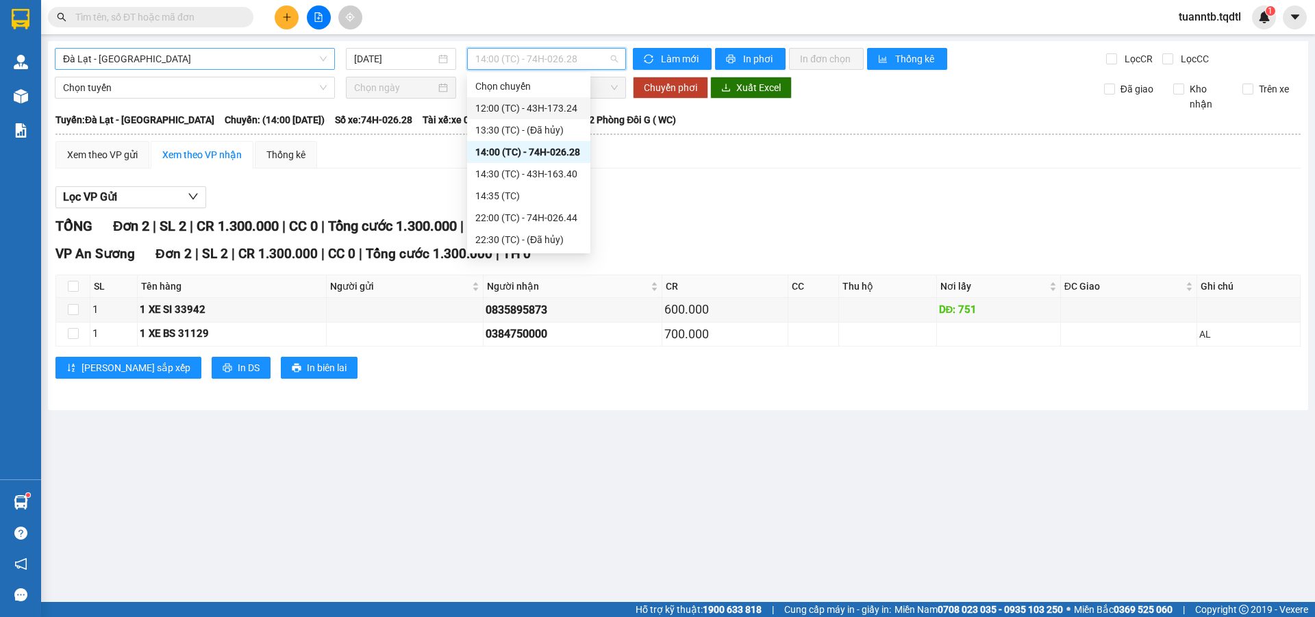
drag, startPoint x: 551, startPoint y: 112, endPoint x: 525, endPoint y: 108, distance: 25.8
click at [549, 111] on div "12:00 (TC) - 43H-173.24" at bounding box center [528, 108] width 107 height 15
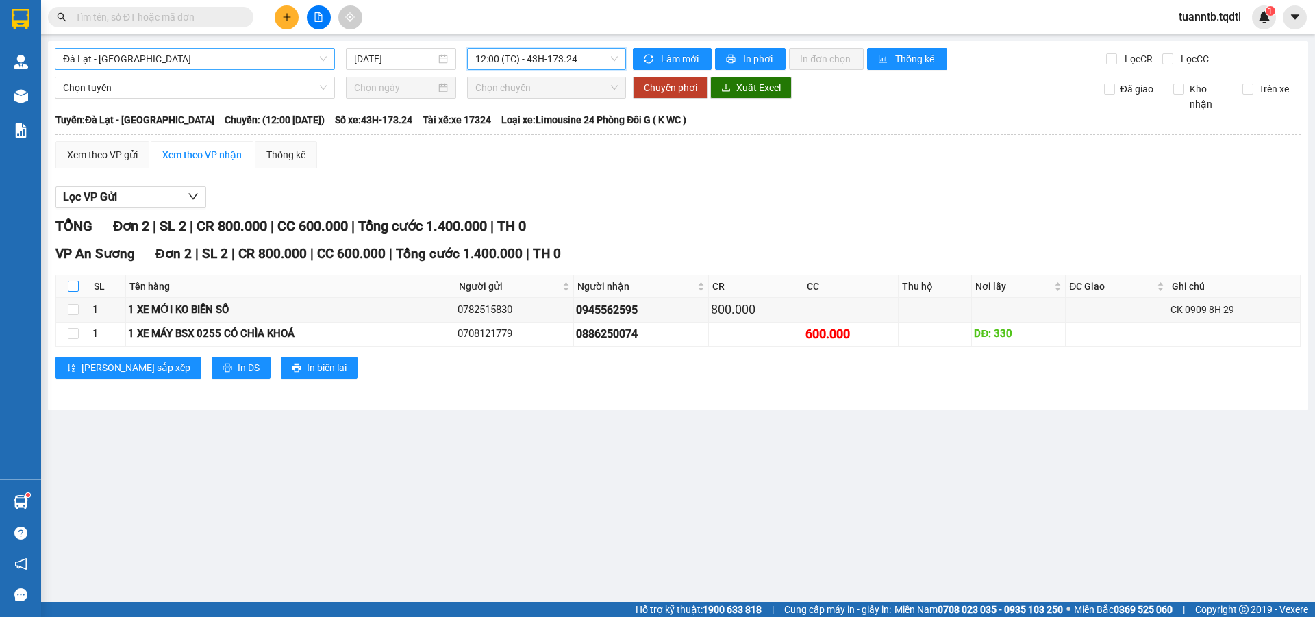
click at [73, 290] on input "checkbox" at bounding box center [73, 286] width 11 height 11
checkbox input "true"
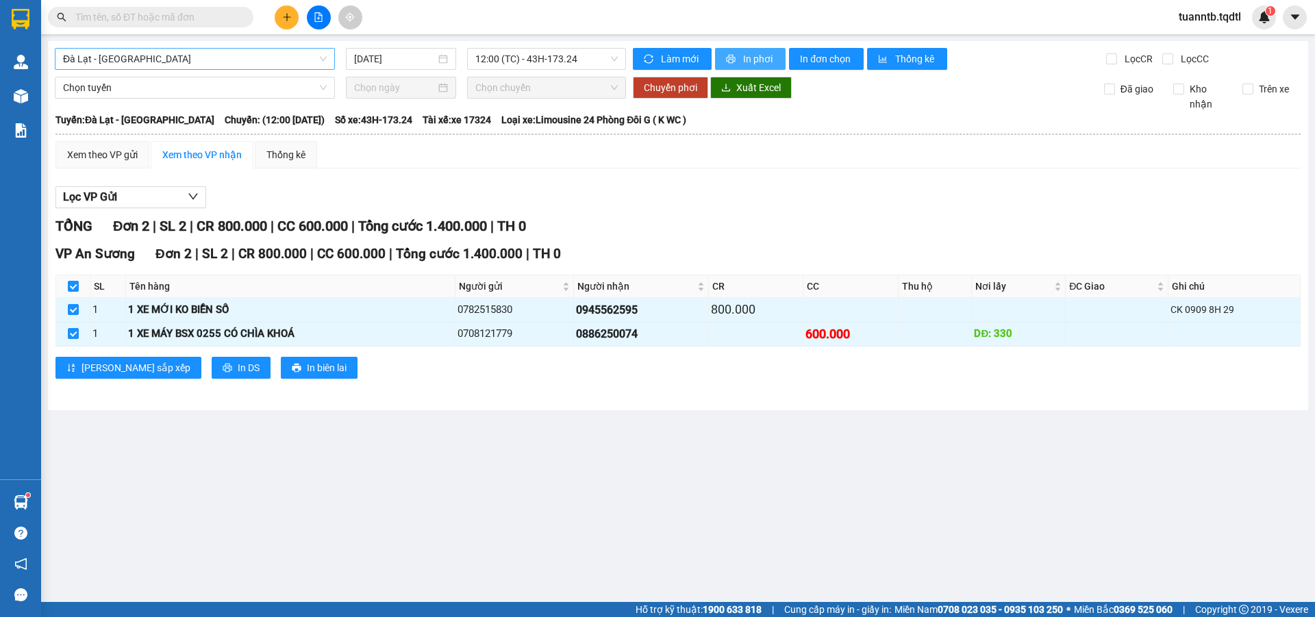
click at [735, 60] on span "printer" at bounding box center [732, 59] width 12 height 11
click at [559, 64] on span "12:00 (TC) - 43H-173.24" at bounding box center [546, 59] width 142 height 21
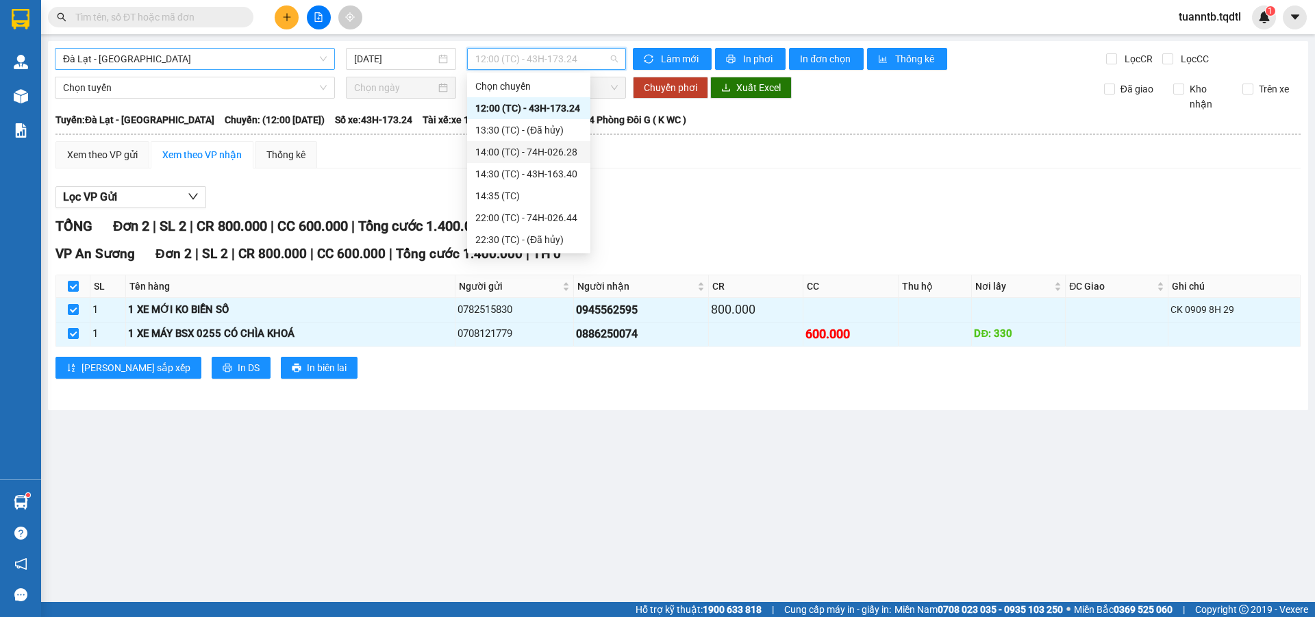
click at [560, 158] on div "14:00 (TC) - 74H-026.28" at bounding box center [528, 152] width 107 height 15
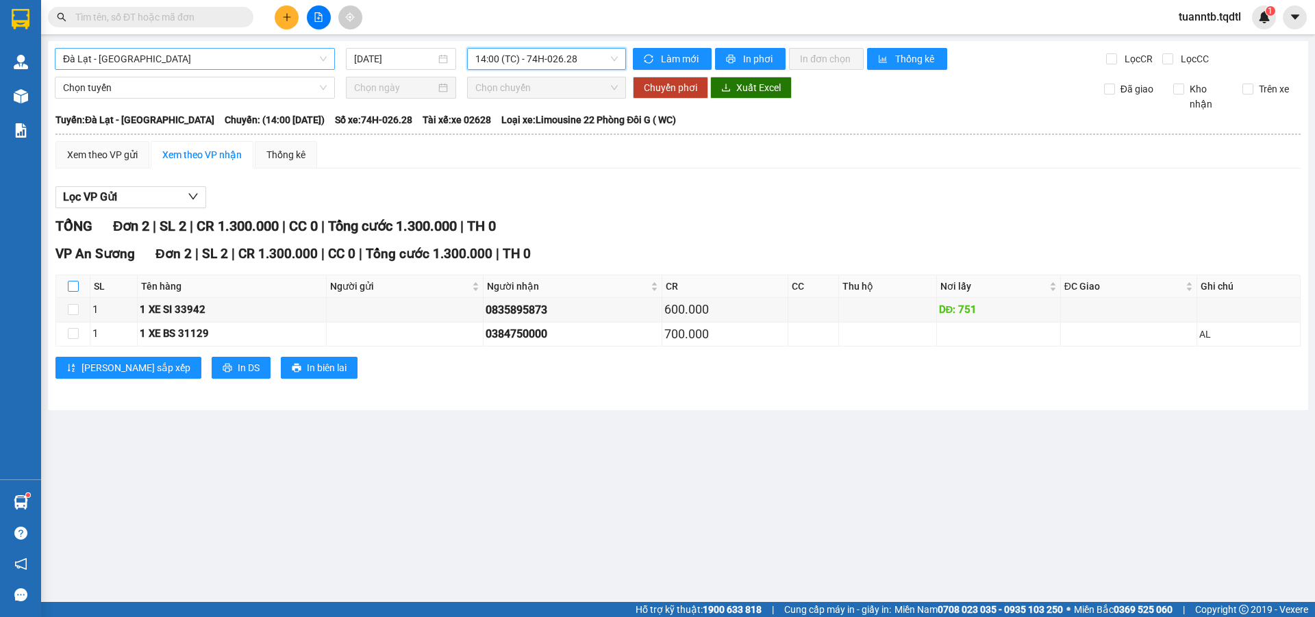
click at [73, 291] on input "checkbox" at bounding box center [73, 286] width 11 height 11
checkbox input "true"
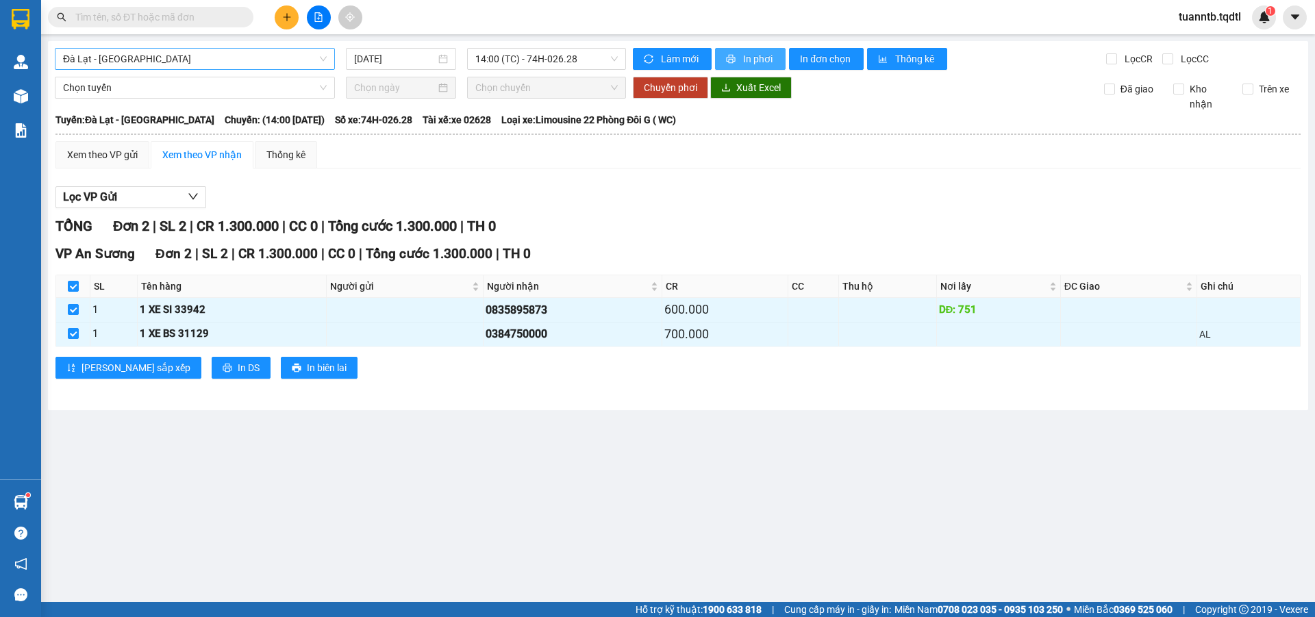
click at [745, 52] on span "In phơi" at bounding box center [759, 58] width 32 height 15
click at [103, 63] on span "Đà Lạt - Sài Gòn" at bounding box center [195, 59] width 264 height 21
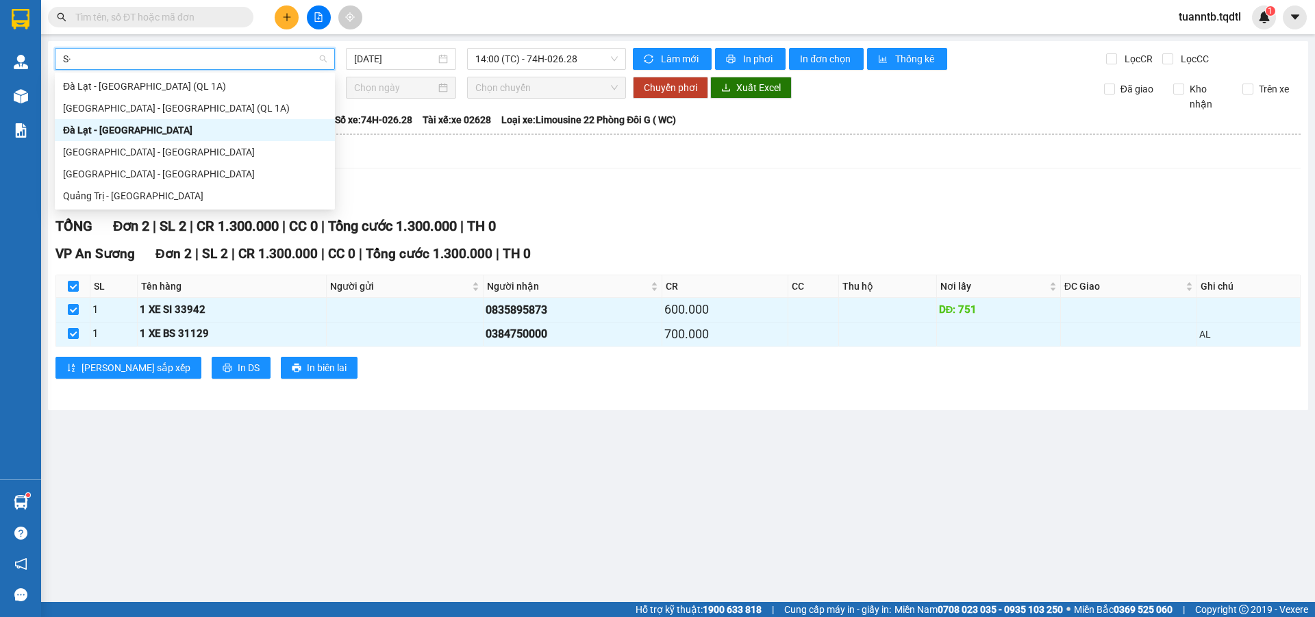
type input "S"
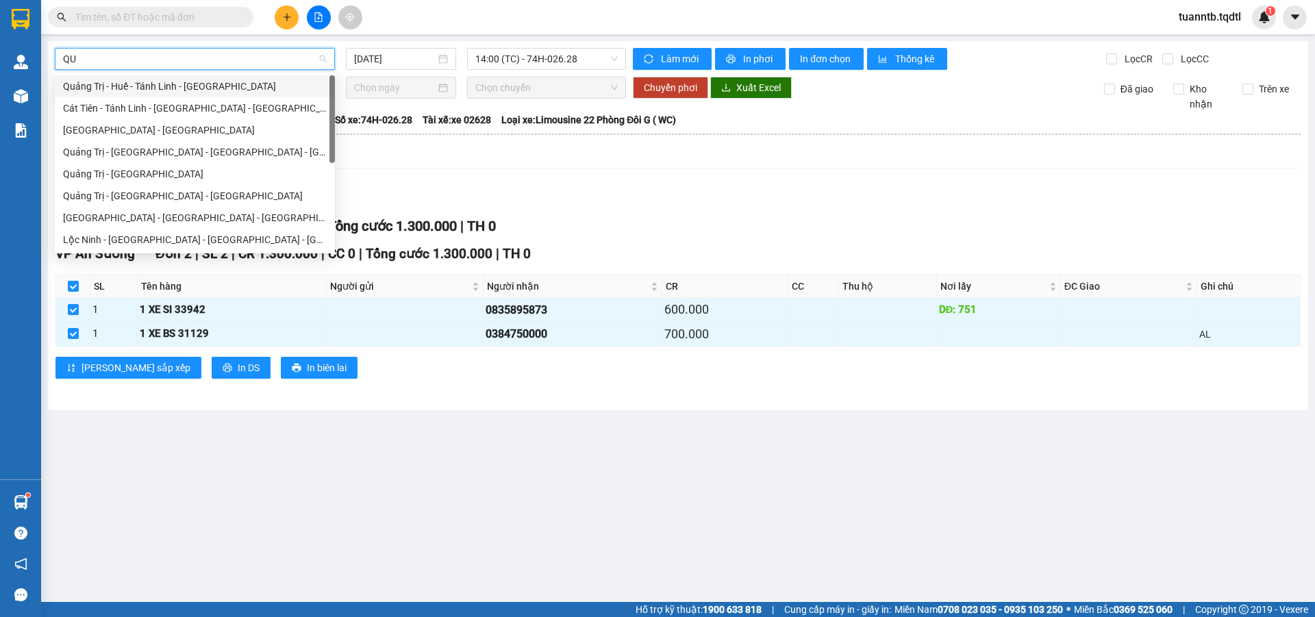
type input "QUA"
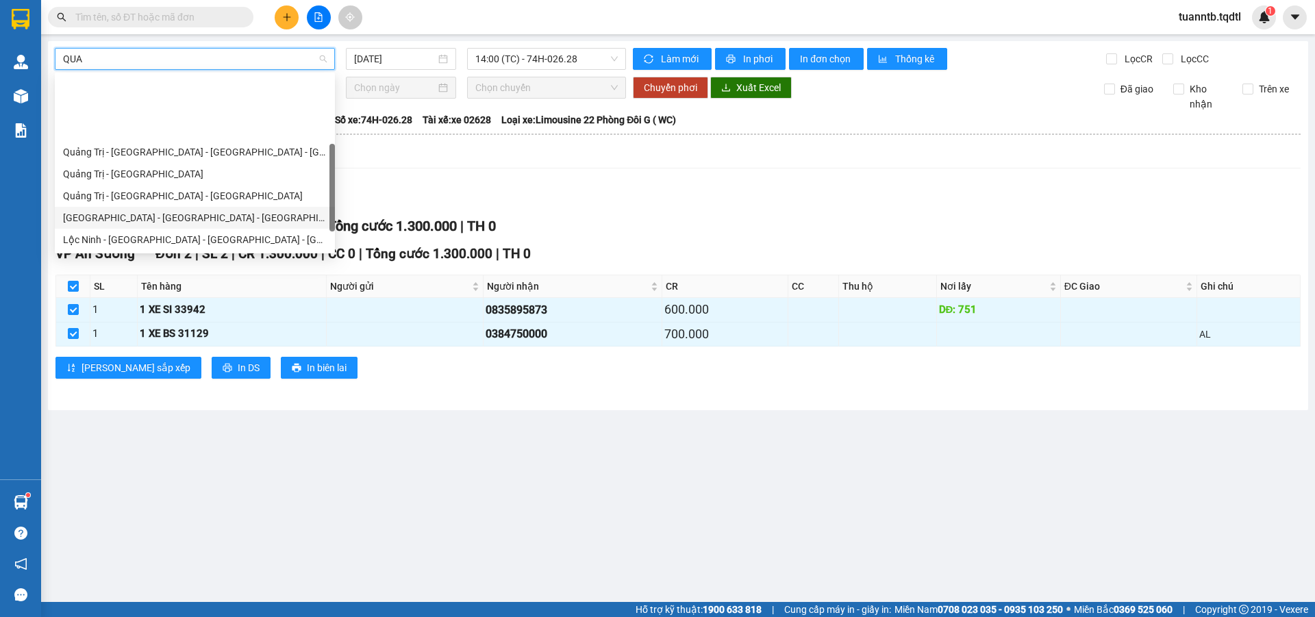
scroll to position [88, 0]
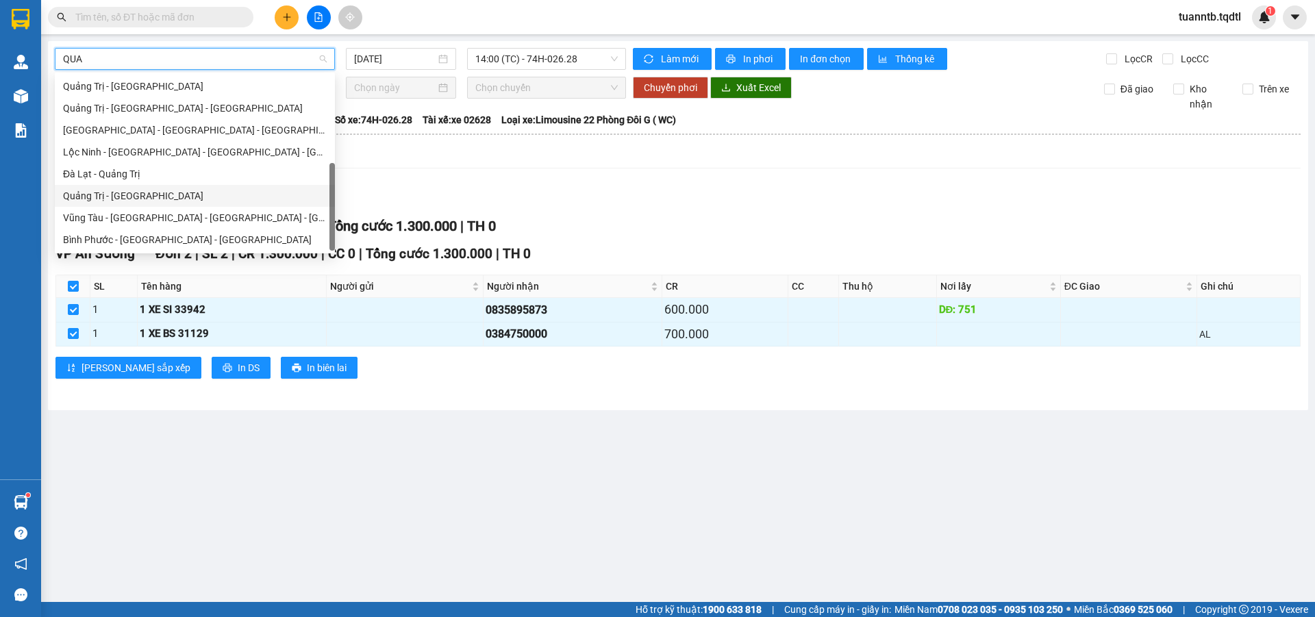
click at [121, 201] on div "Quảng Trị - Đà Lạt" at bounding box center [195, 195] width 264 height 15
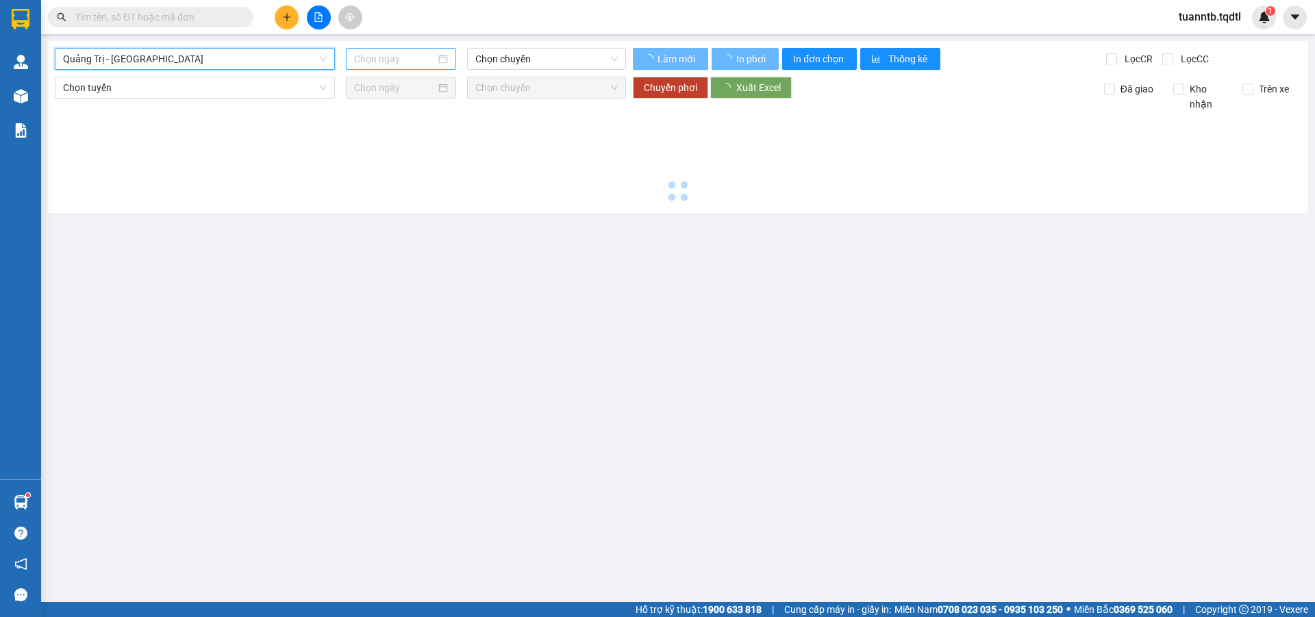
click at [359, 65] on input at bounding box center [395, 58] width 82 height 15
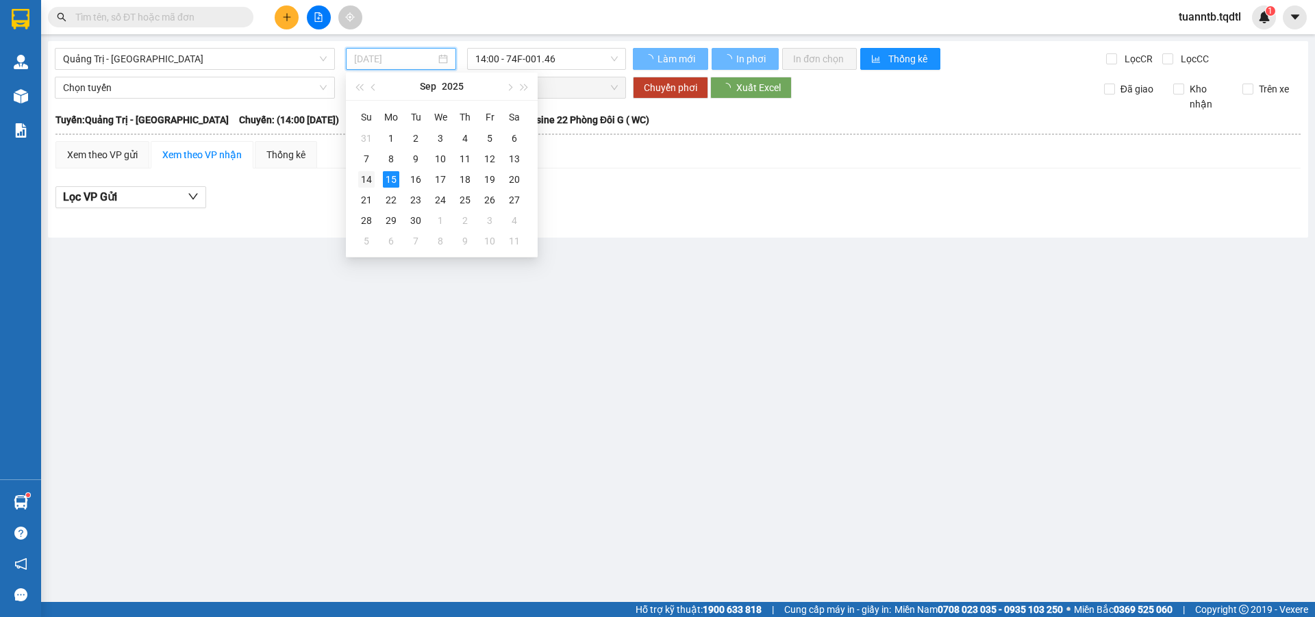
click at [368, 184] on div "14" at bounding box center [366, 179] width 16 height 16
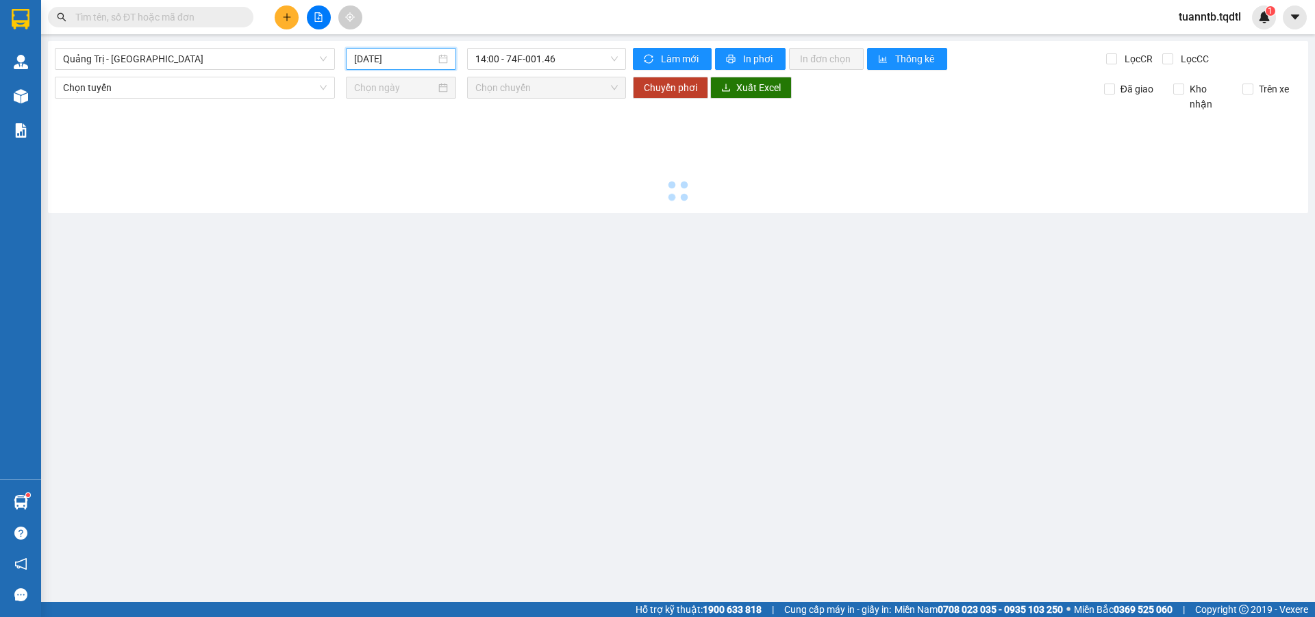
type input "14/09/2025"
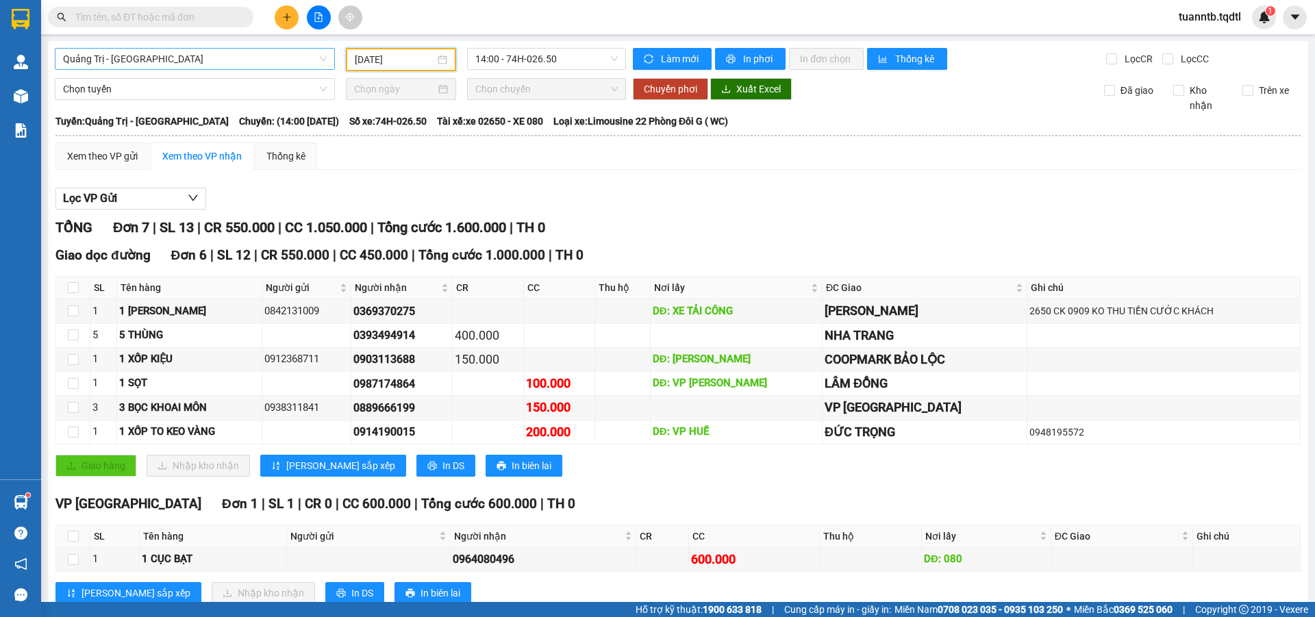
click at [138, 63] on span "Quảng Trị - Đà Lạt" at bounding box center [195, 59] width 264 height 21
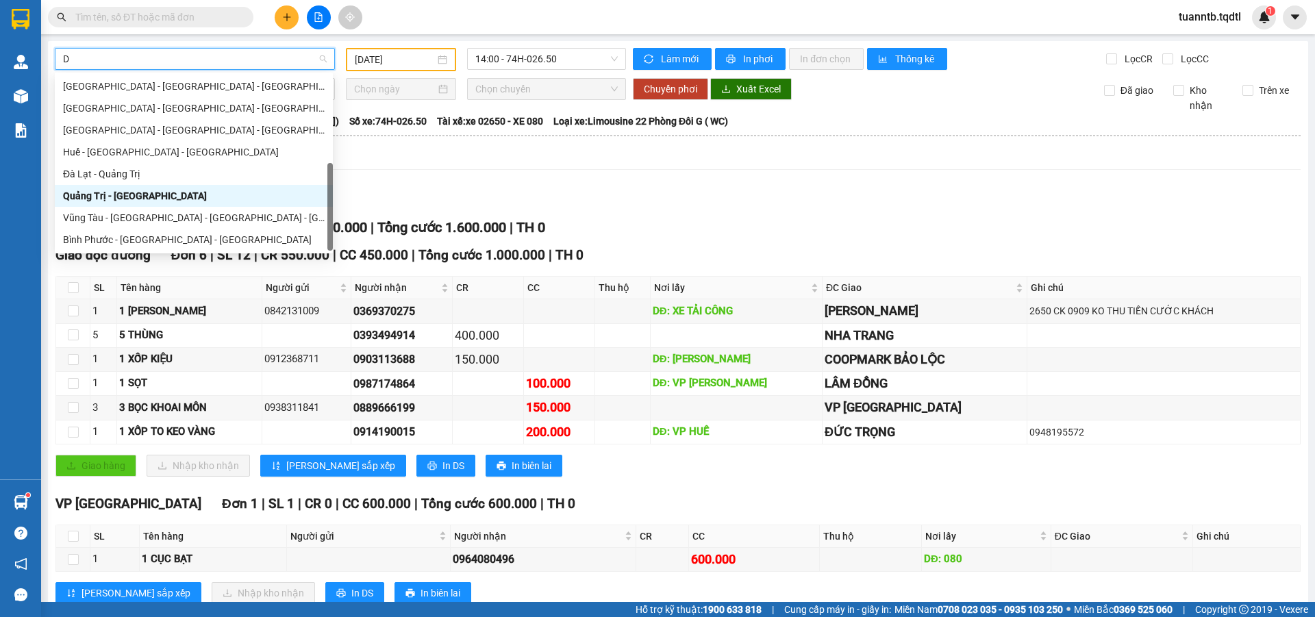
type input "DA"
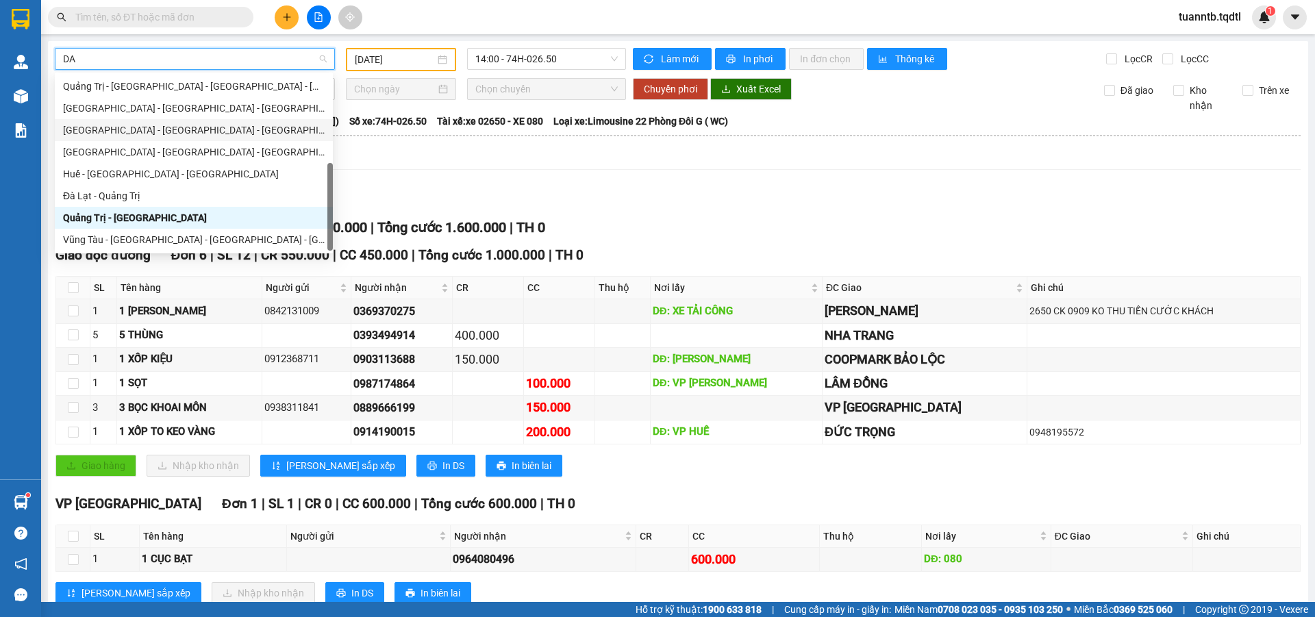
click at [105, 134] on div "Đà Nẵng - Nha Trang - Đà Lạt" at bounding box center [194, 130] width 262 height 15
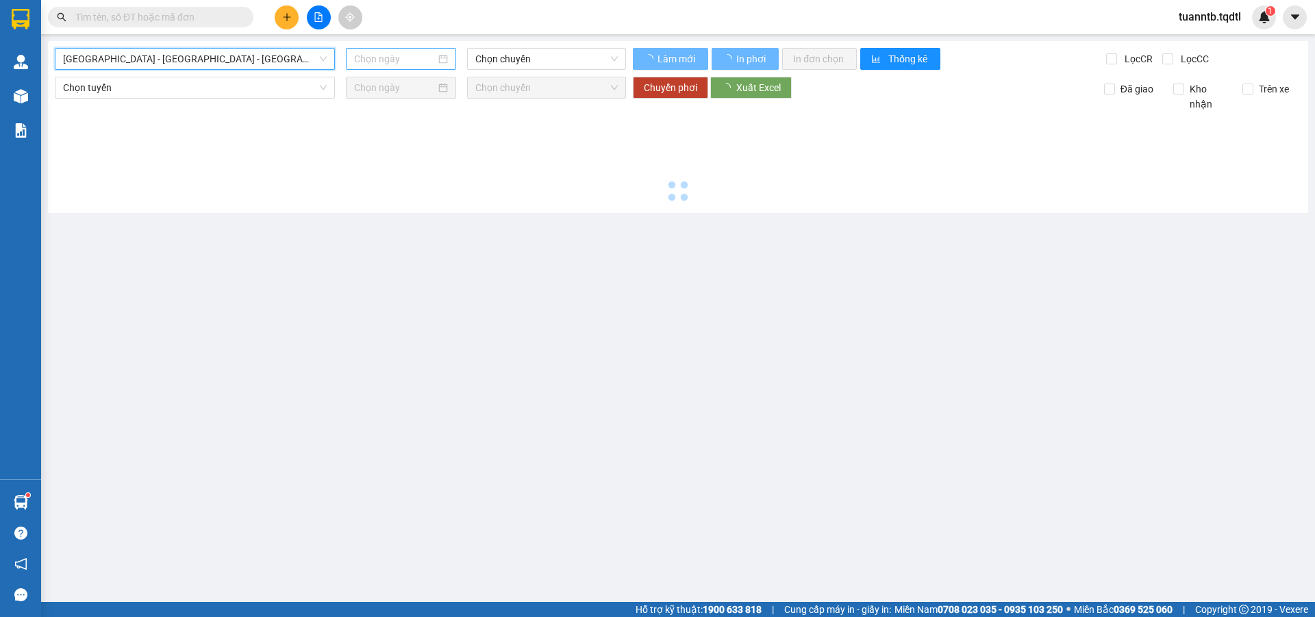
click at [382, 61] on input at bounding box center [395, 58] width 82 height 15
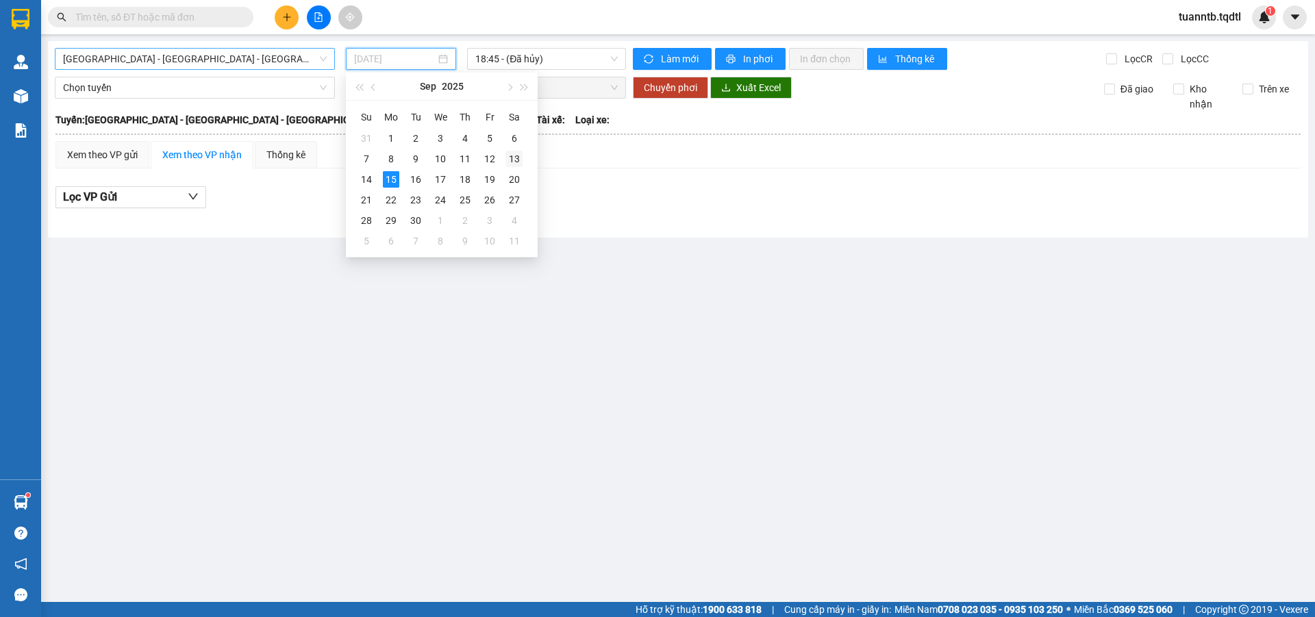
click at [508, 162] on div "13" at bounding box center [514, 159] width 16 height 16
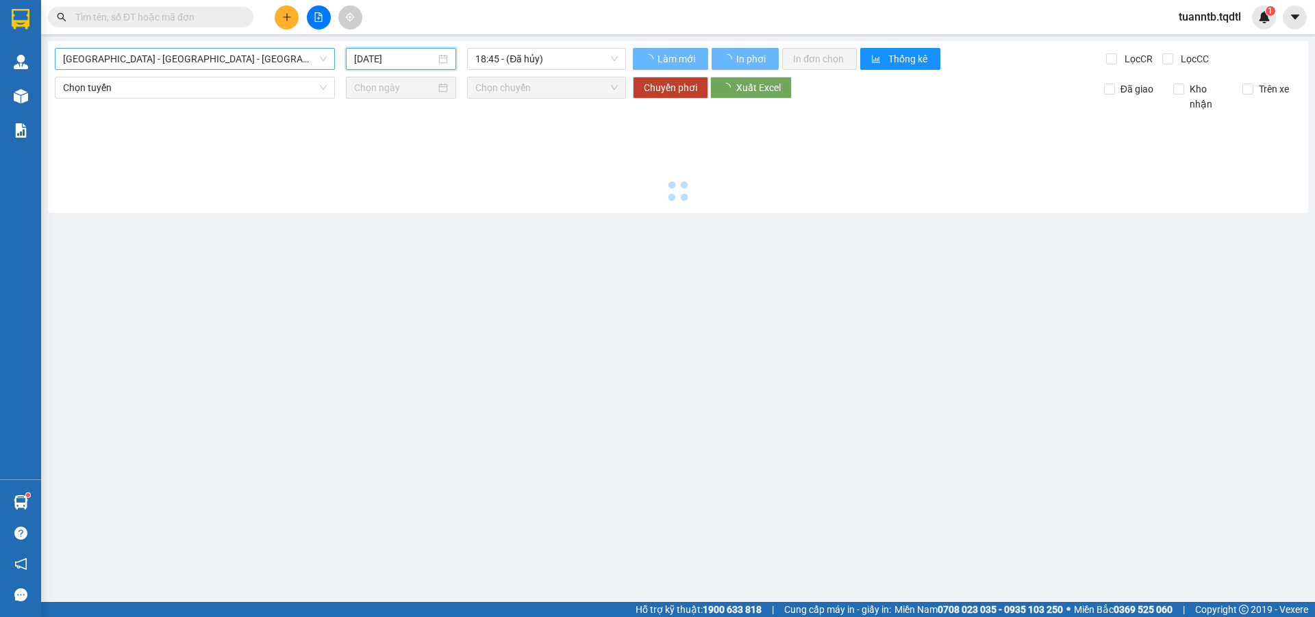
type input "13/09/2025"
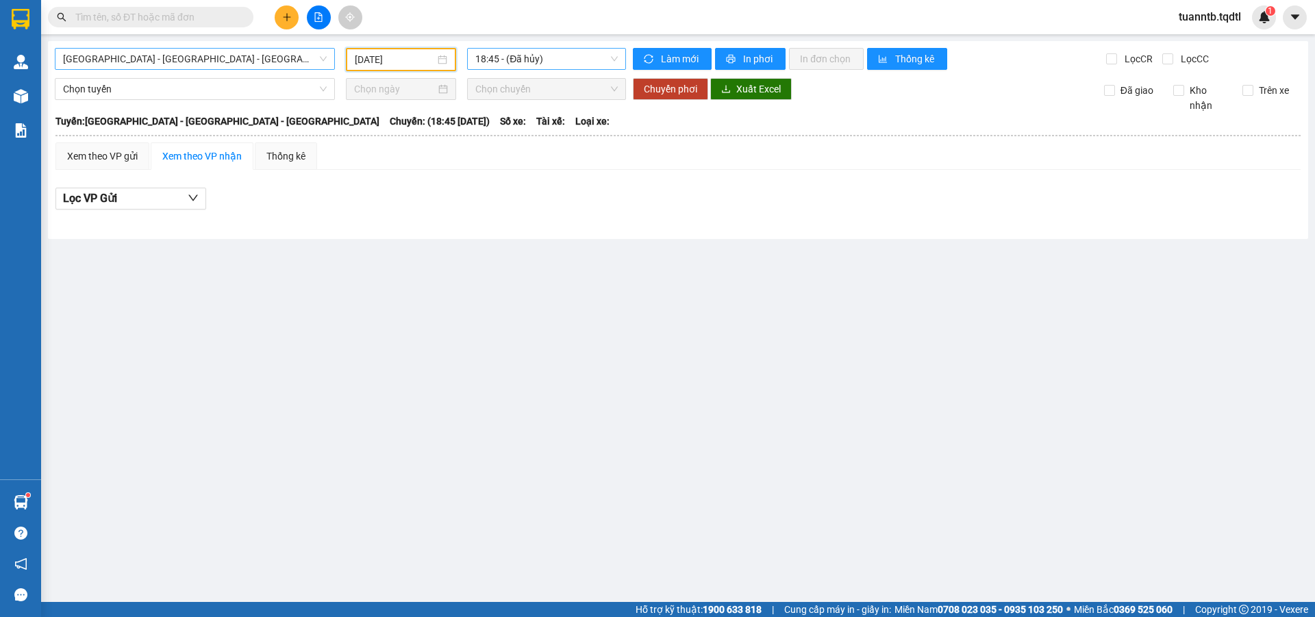
click at [534, 68] on span "18:45 - (Đã hủy)" at bounding box center [546, 59] width 142 height 21
click at [183, 60] on span "Đà Nẵng - Nha Trang - Đà Lạt" at bounding box center [195, 59] width 264 height 21
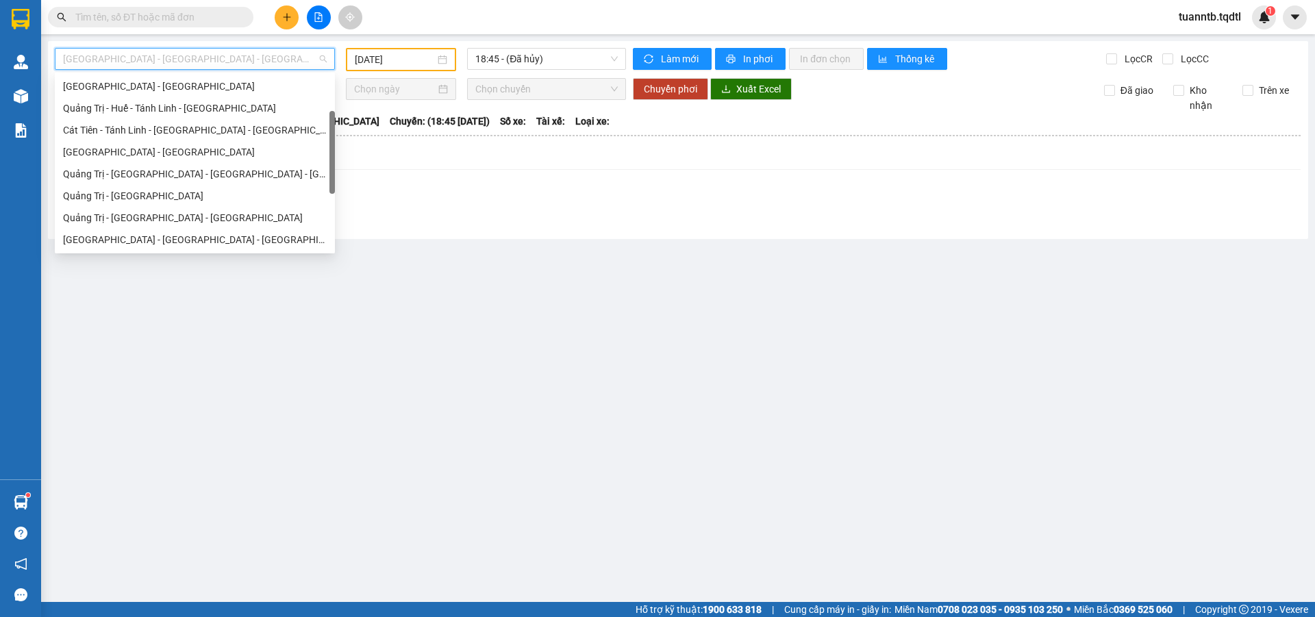
scroll to position [110, 0]
type input "QU"
click at [177, 190] on div "Quảng Trị - Đà Lạt" at bounding box center [195, 195] width 264 height 15
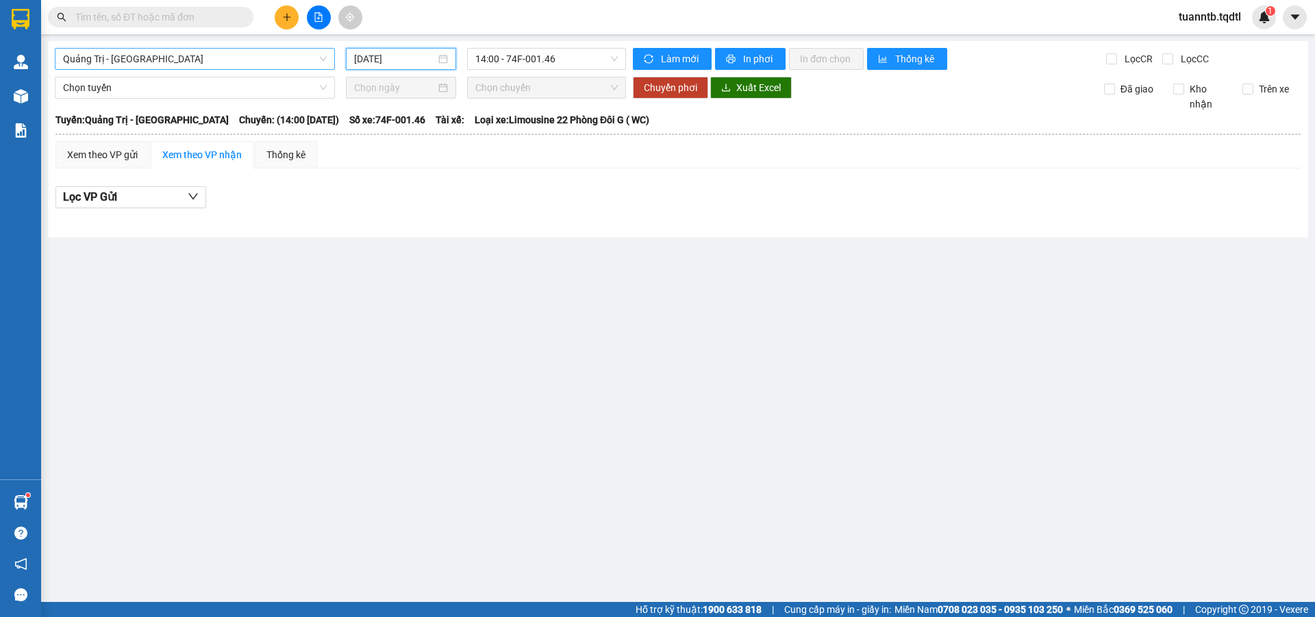
click at [410, 53] on input "15/09/2025" at bounding box center [395, 58] width 82 height 15
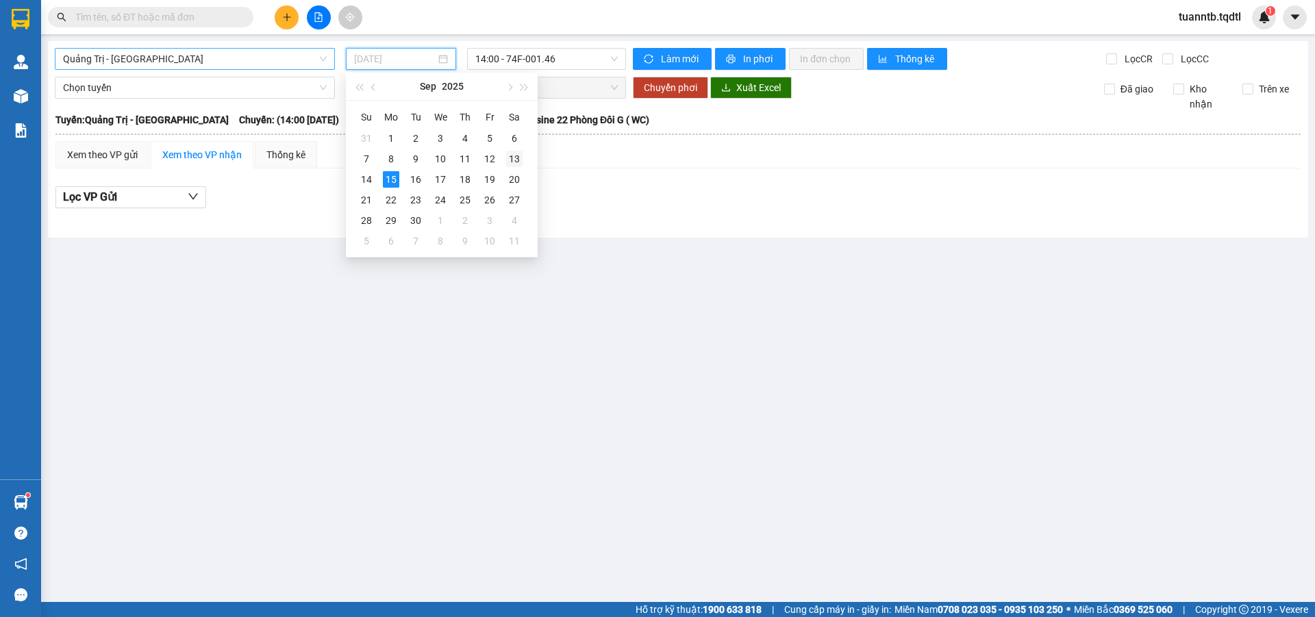
click at [514, 163] on div "13" at bounding box center [514, 159] width 16 height 16
type input "13/09/2025"
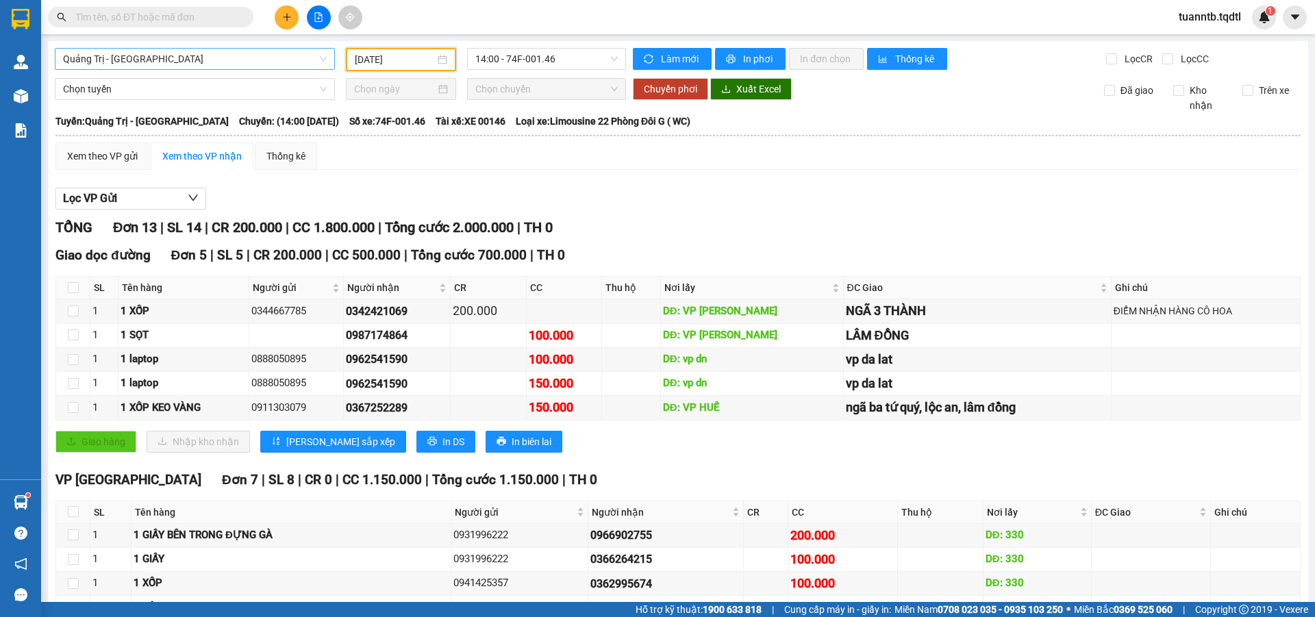
click at [199, 58] on span "Quảng Trị - Đà Lạt" at bounding box center [195, 59] width 264 height 21
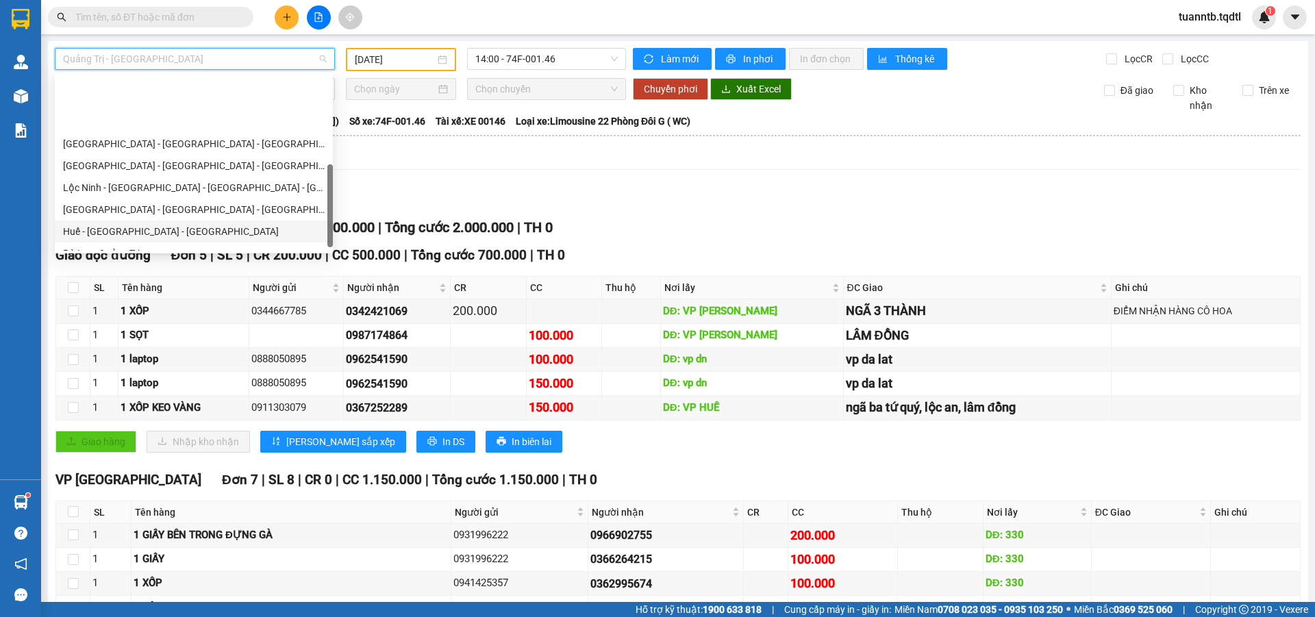
scroll to position [274, 0]
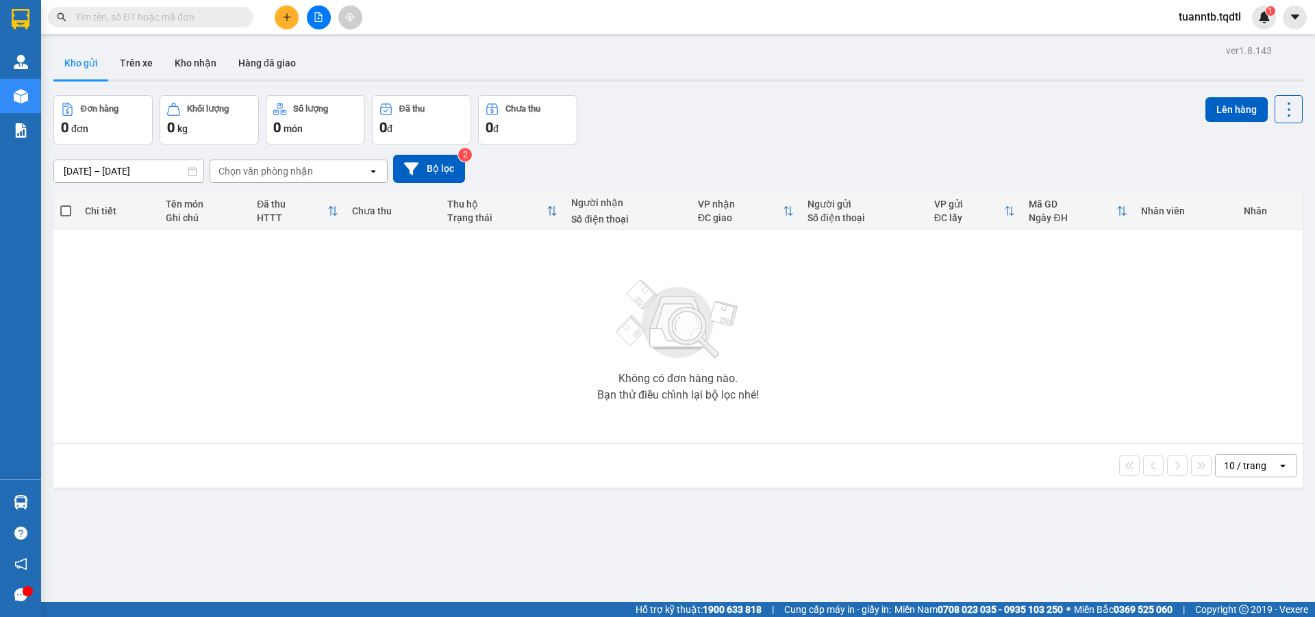
scroll to position [63, 0]
